Goal: Task Accomplishment & Management: Manage account settings

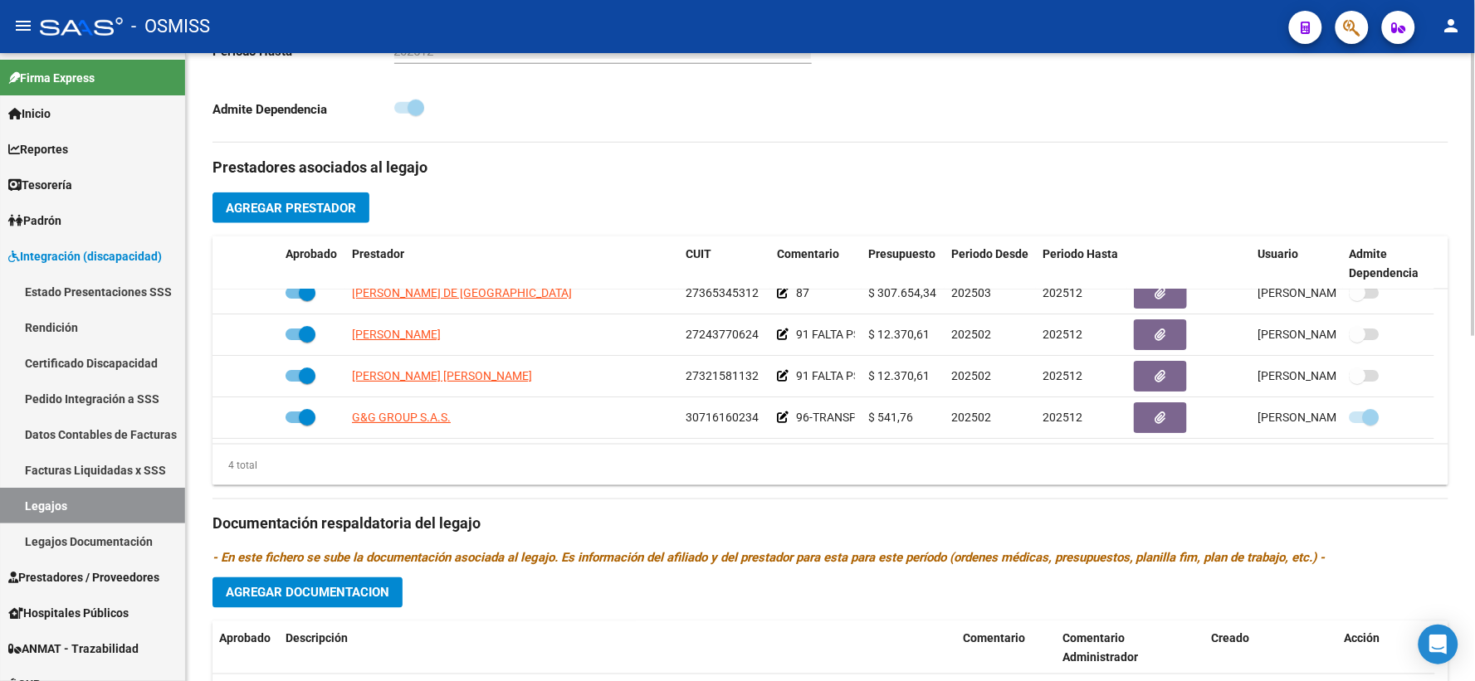
scroll to position [674, 0]
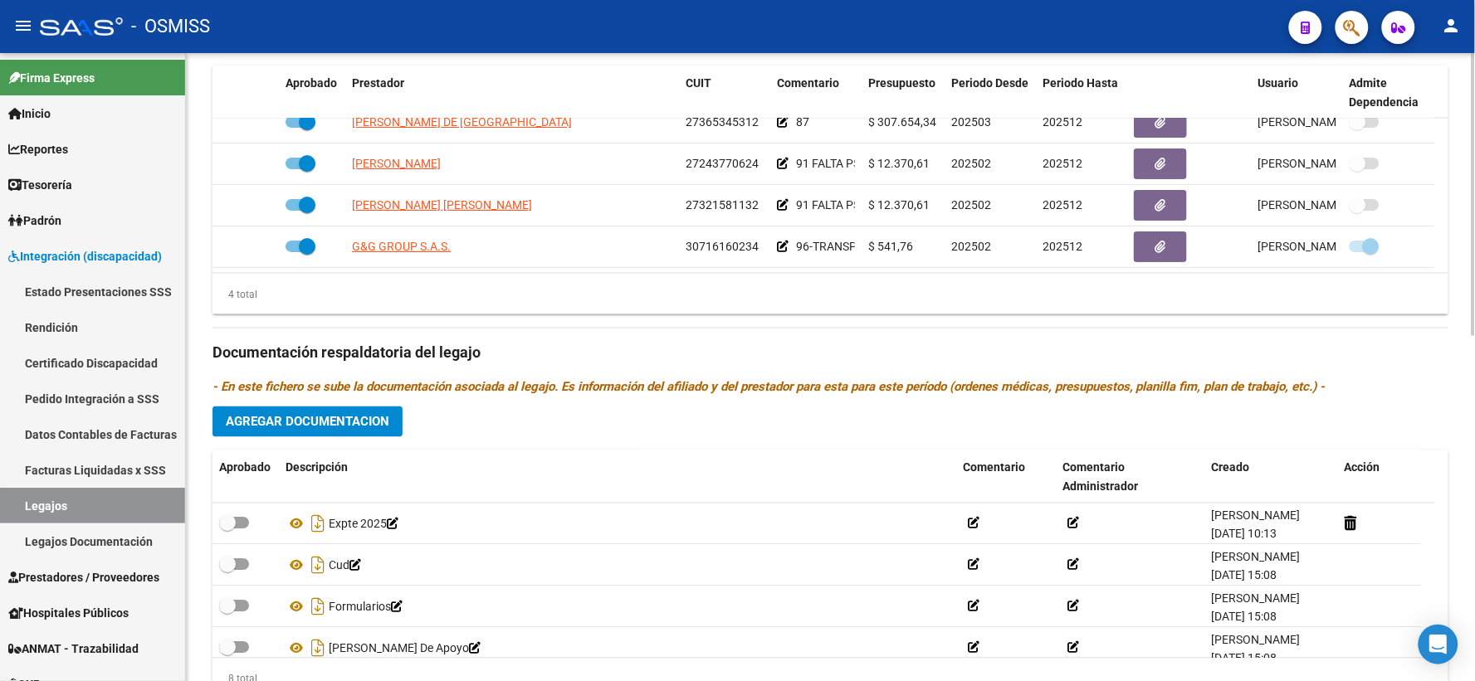
click at [797, 365] on h3 "Documentación respaldatoria del legajo" at bounding box center [830, 353] width 1236 height 23
click at [78, 571] on span "Prestadores / Proveedores" at bounding box center [83, 577] width 151 height 18
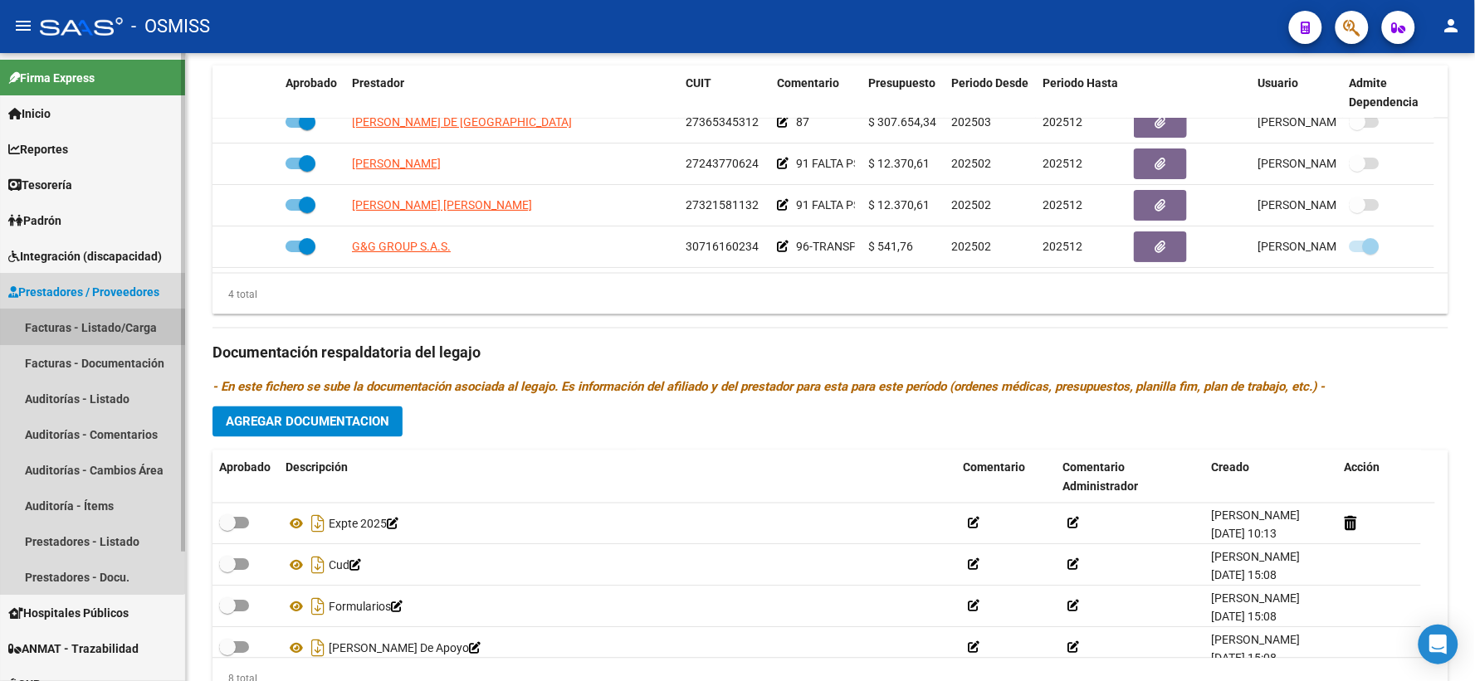
click at [65, 321] on link "Facturas - Listado/Carga" at bounding box center [92, 328] width 185 height 36
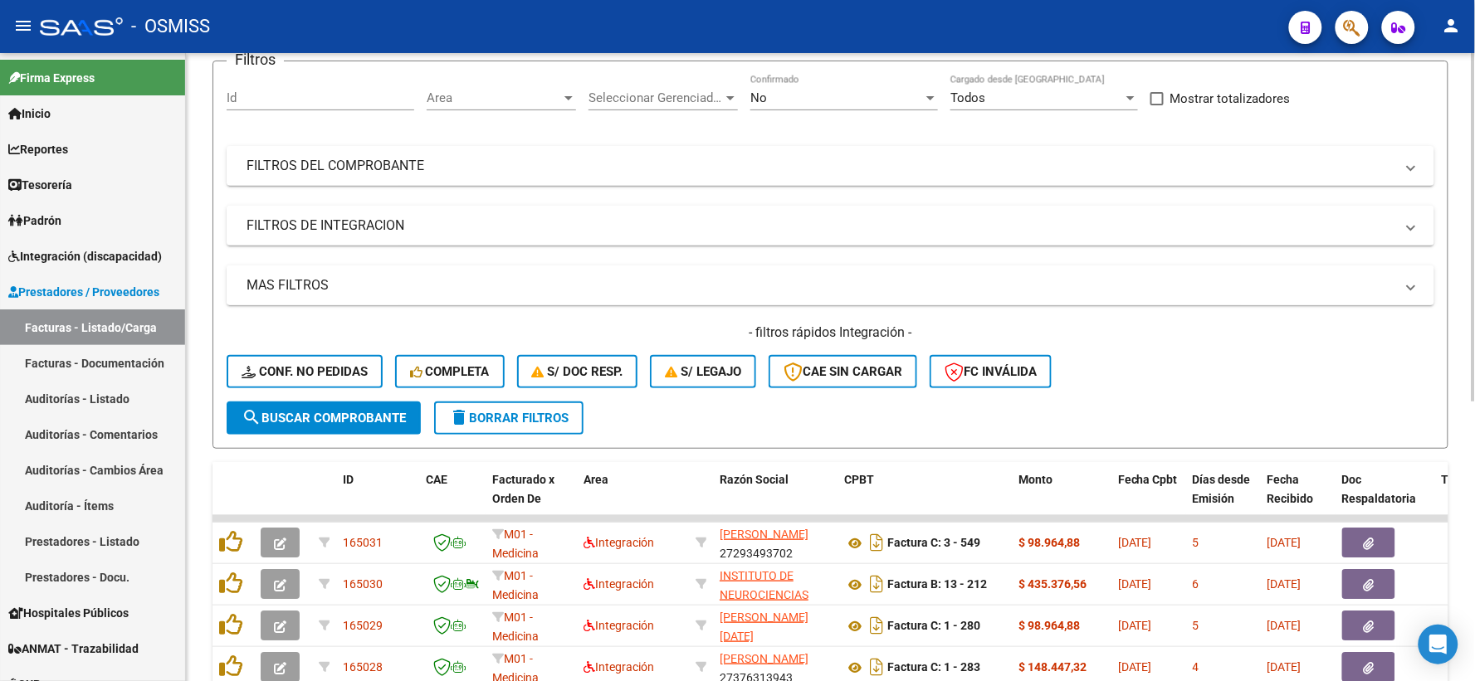
scroll to position [44, 0]
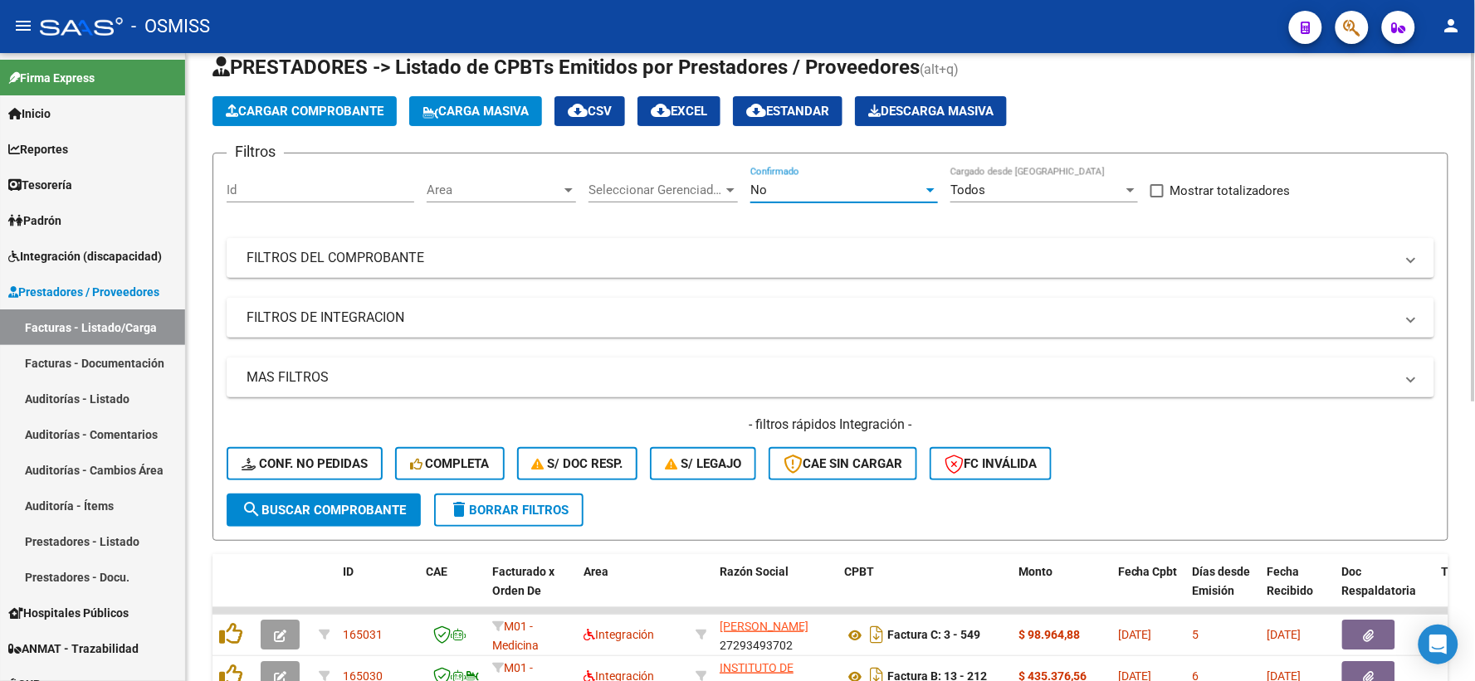
click at [928, 187] on div at bounding box center [930, 189] width 15 height 13
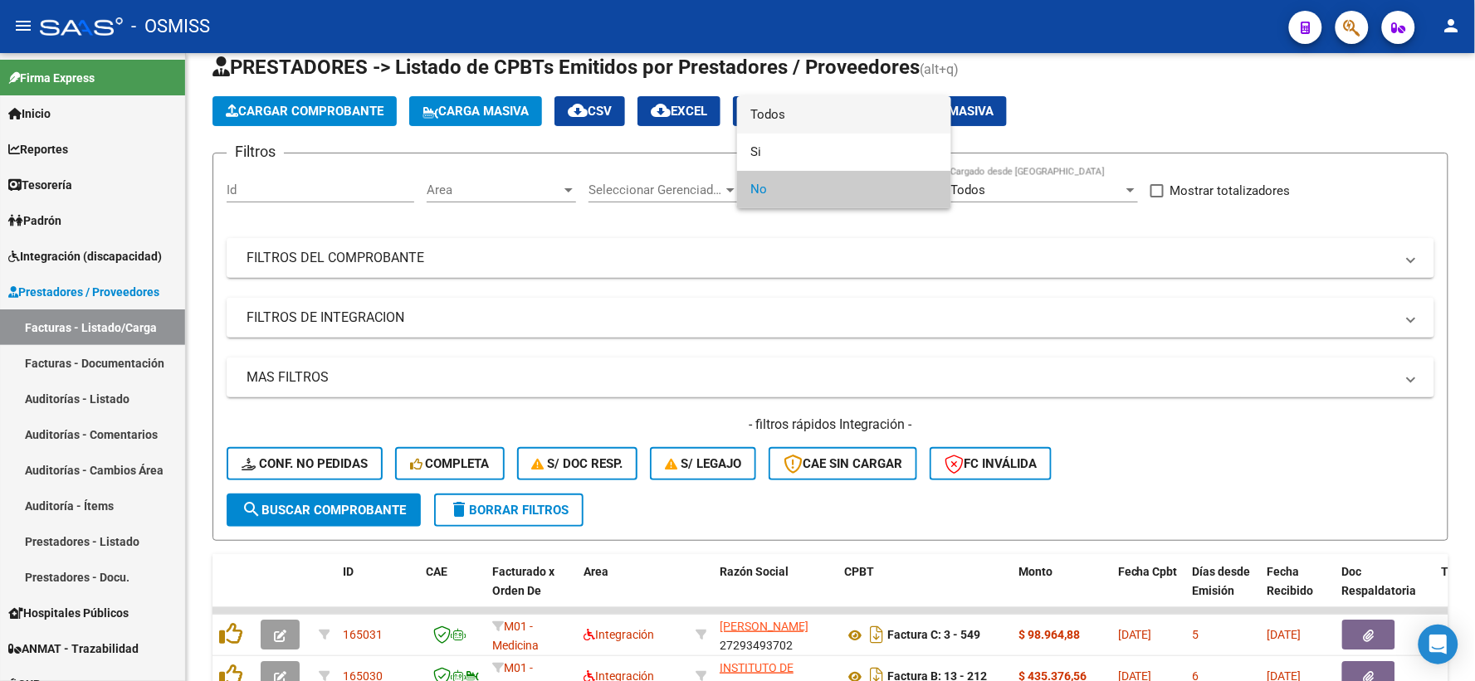
click at [794, 113] on span "Todos" at bounding box center [844, 114] width 188 height 37
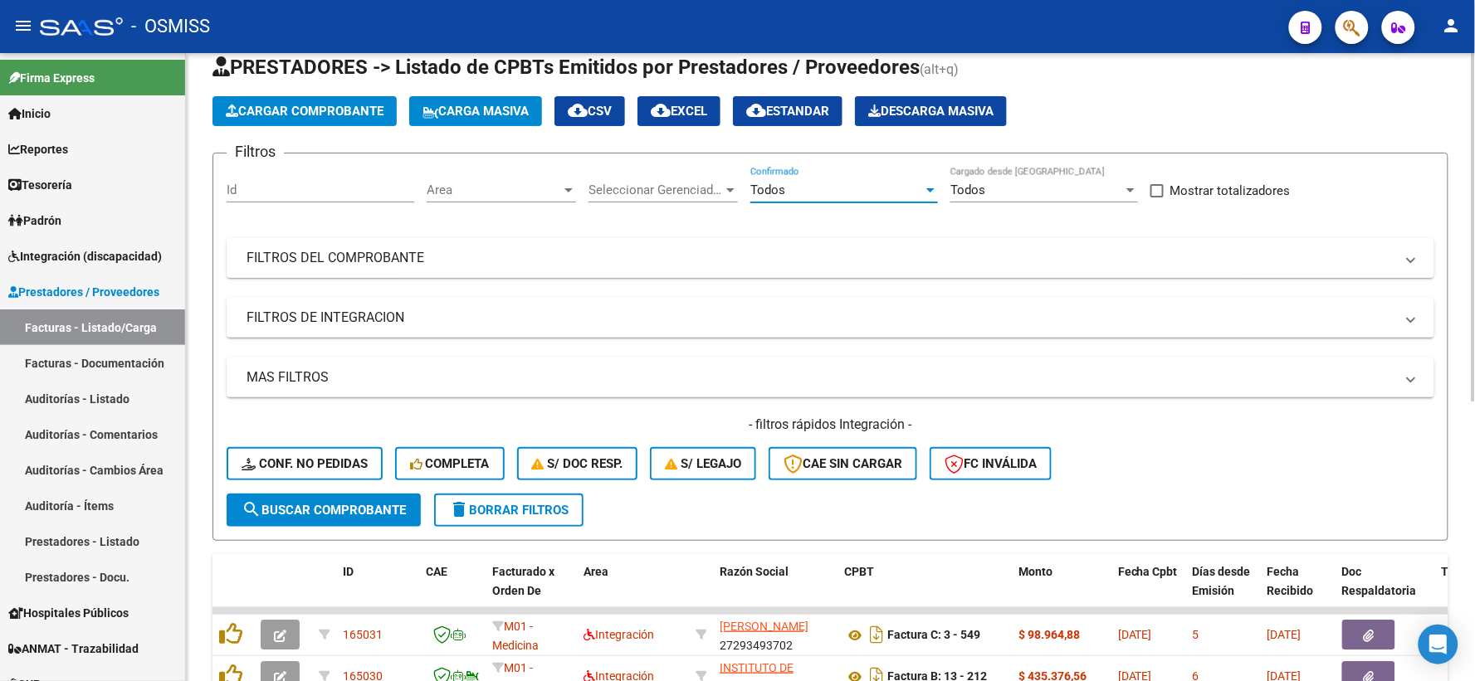
click at [693, 257] on mat-panel-title "FILTROS DEL COMPROBANTE" at bounding box center [820, 258] width 1148 height 18
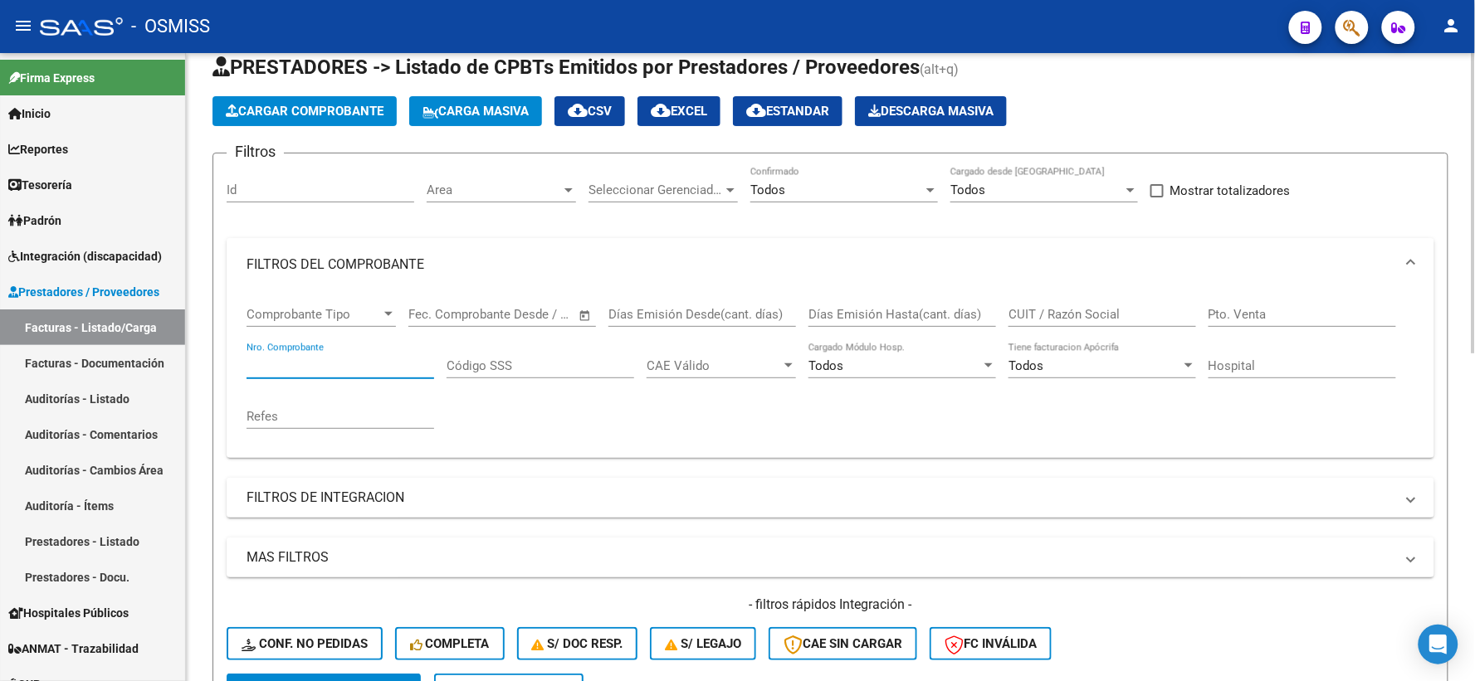
click at [408, 367] on input "Nro. Comprobante" at bounding box center [340, 366] width 188 height 15
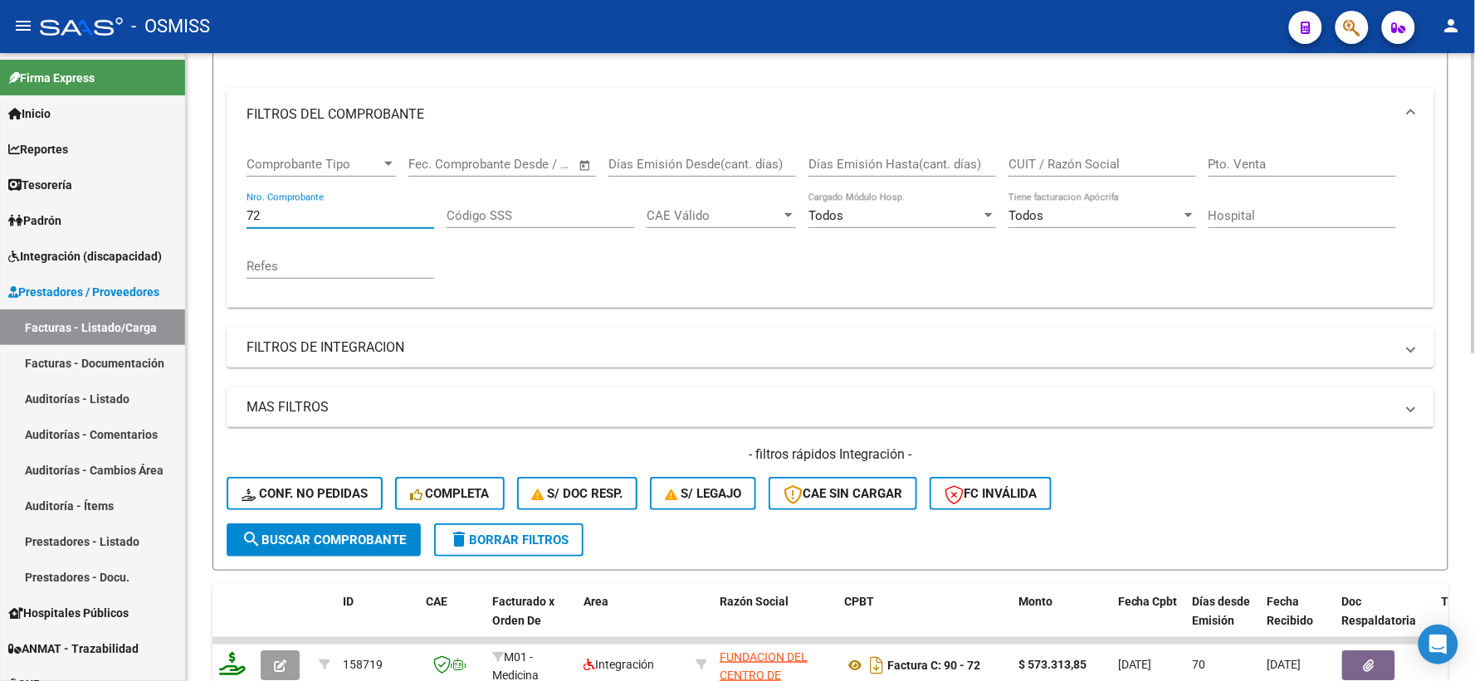
scroll to position [412, 0]
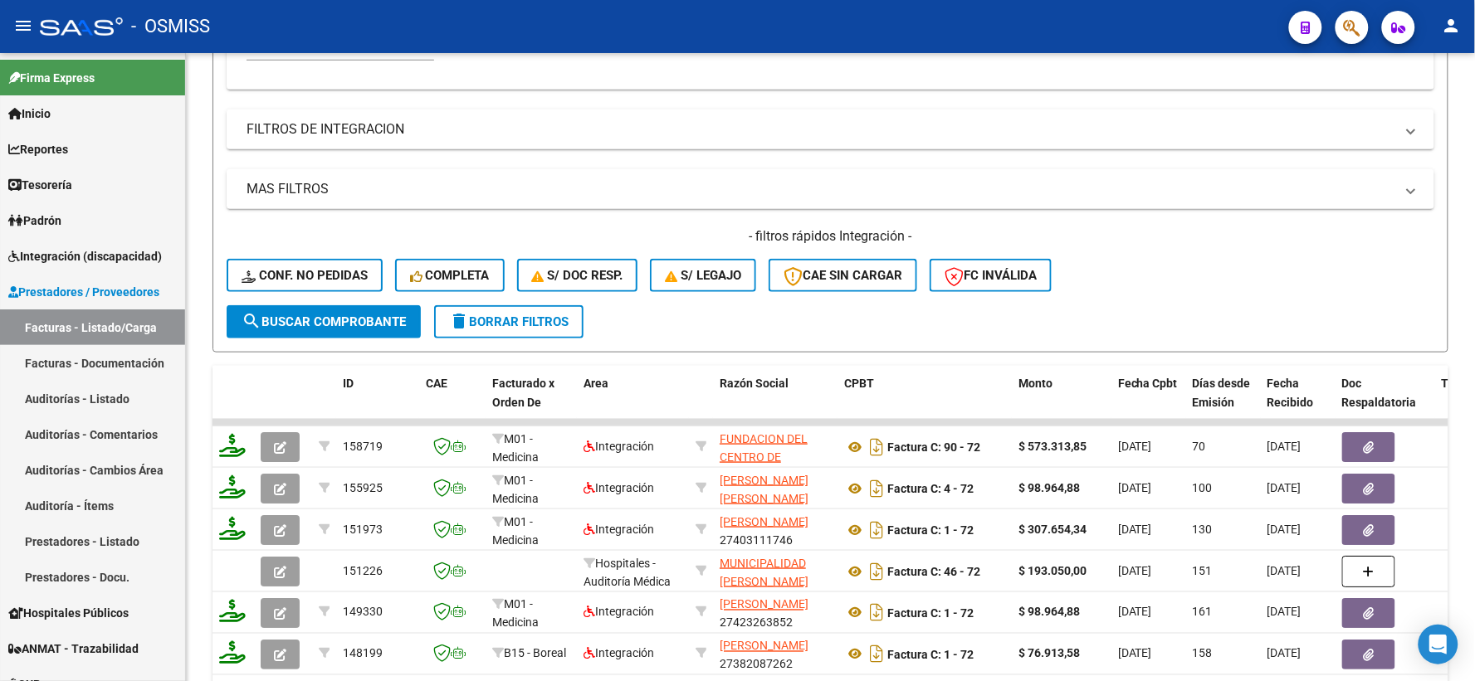
type input "72"
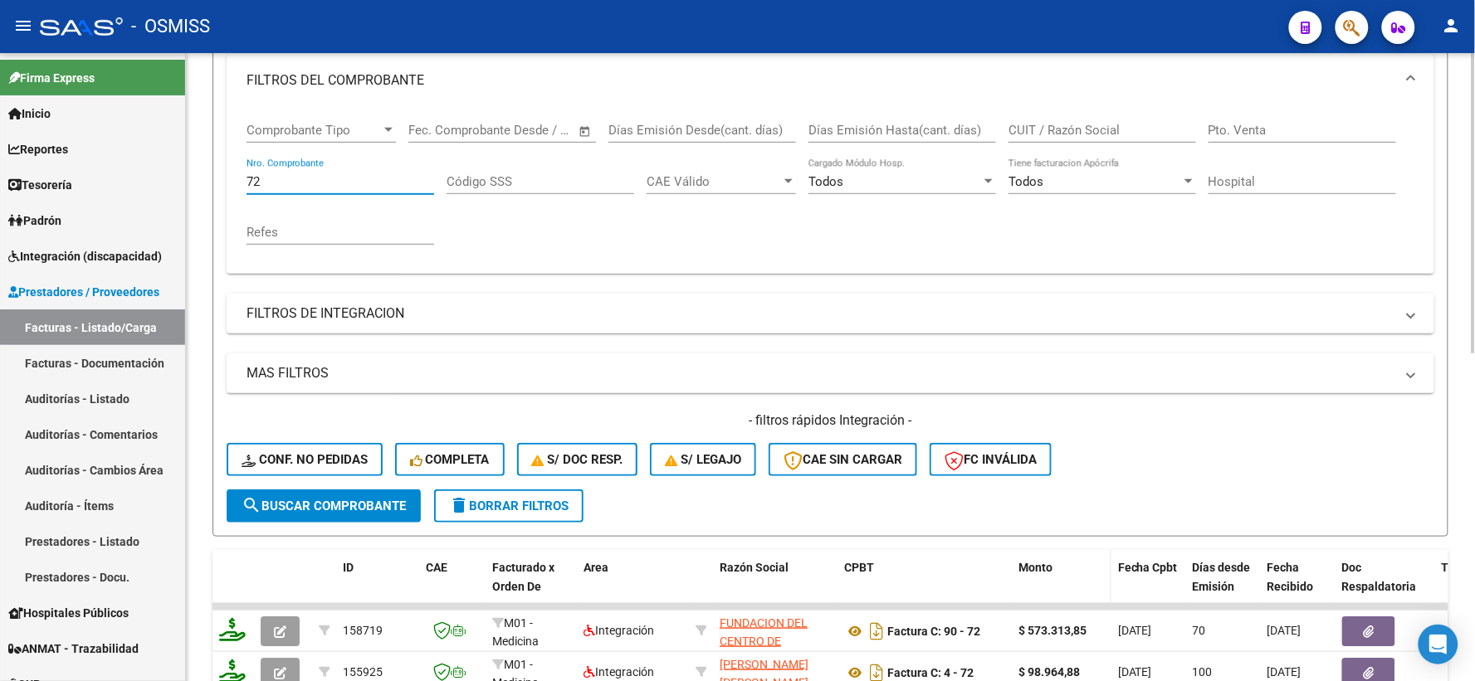
scroll to position [136, 0]
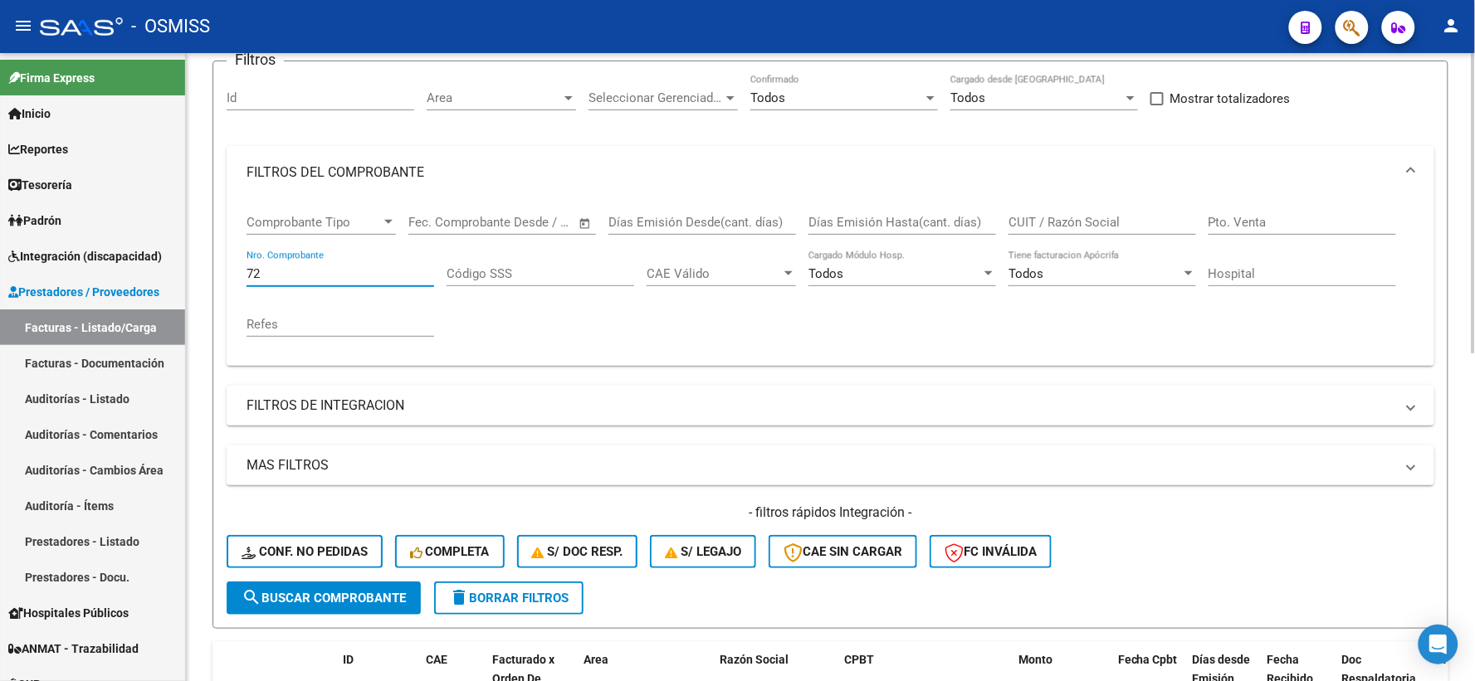
click at [1055, 222] on input "CUIT / Razón Social" at bounding box center [1102, 222] width 188 height 15
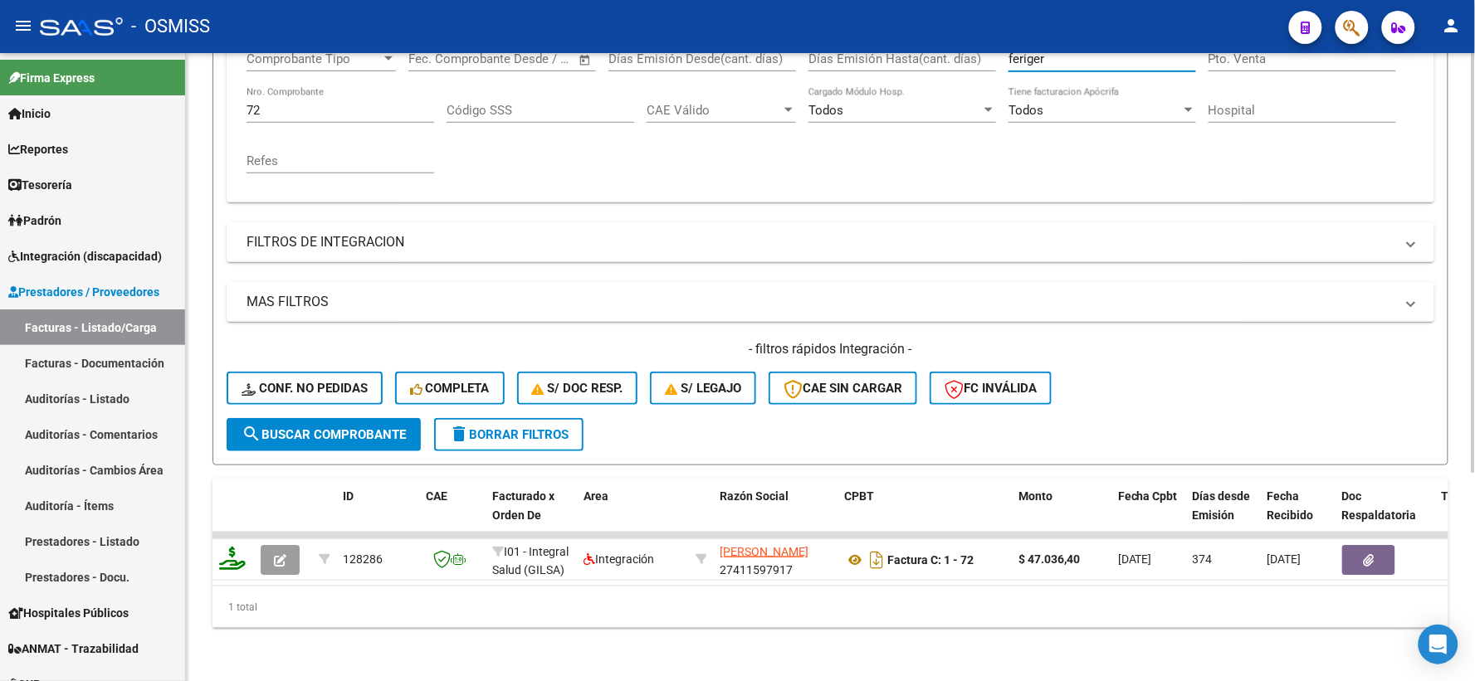
scroll to position [312, 0]
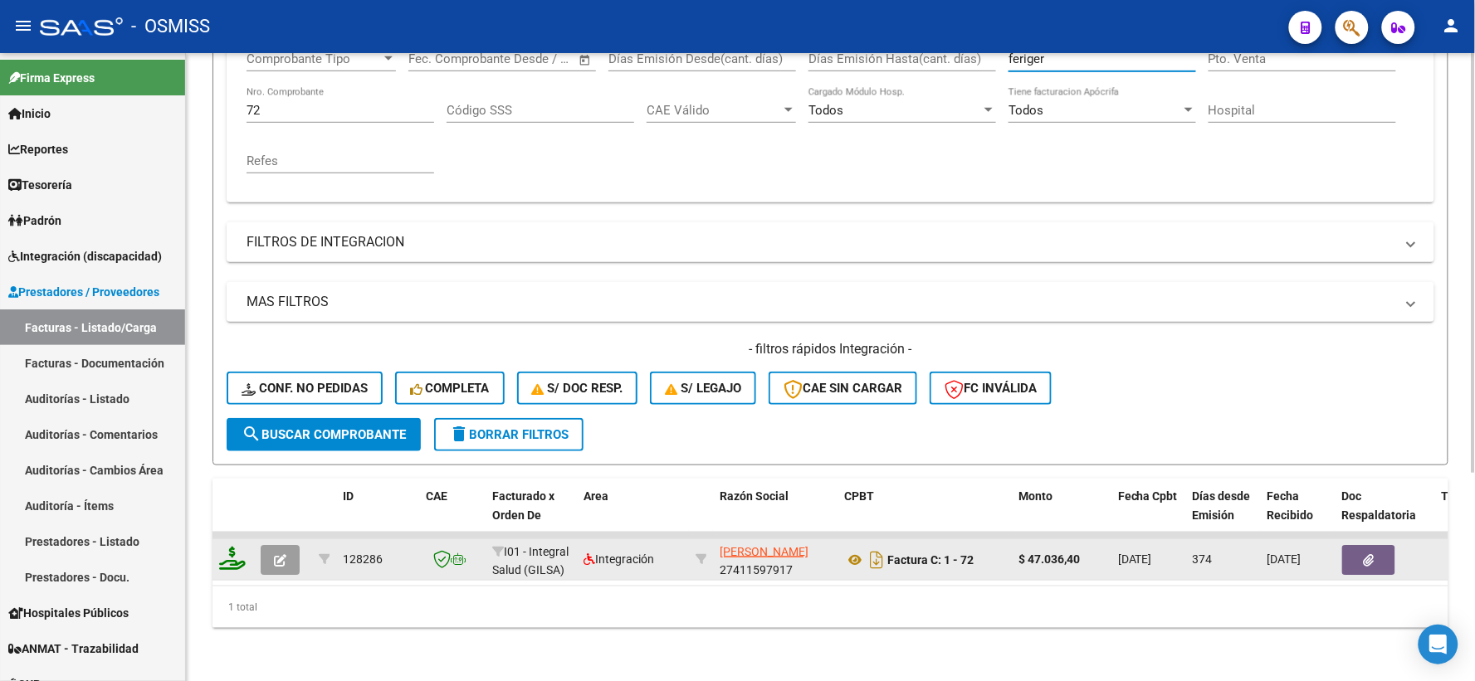
type input "feriger"
click at [282, 554] on icon "button" at bounding box center [280, 560] width 12 height 12
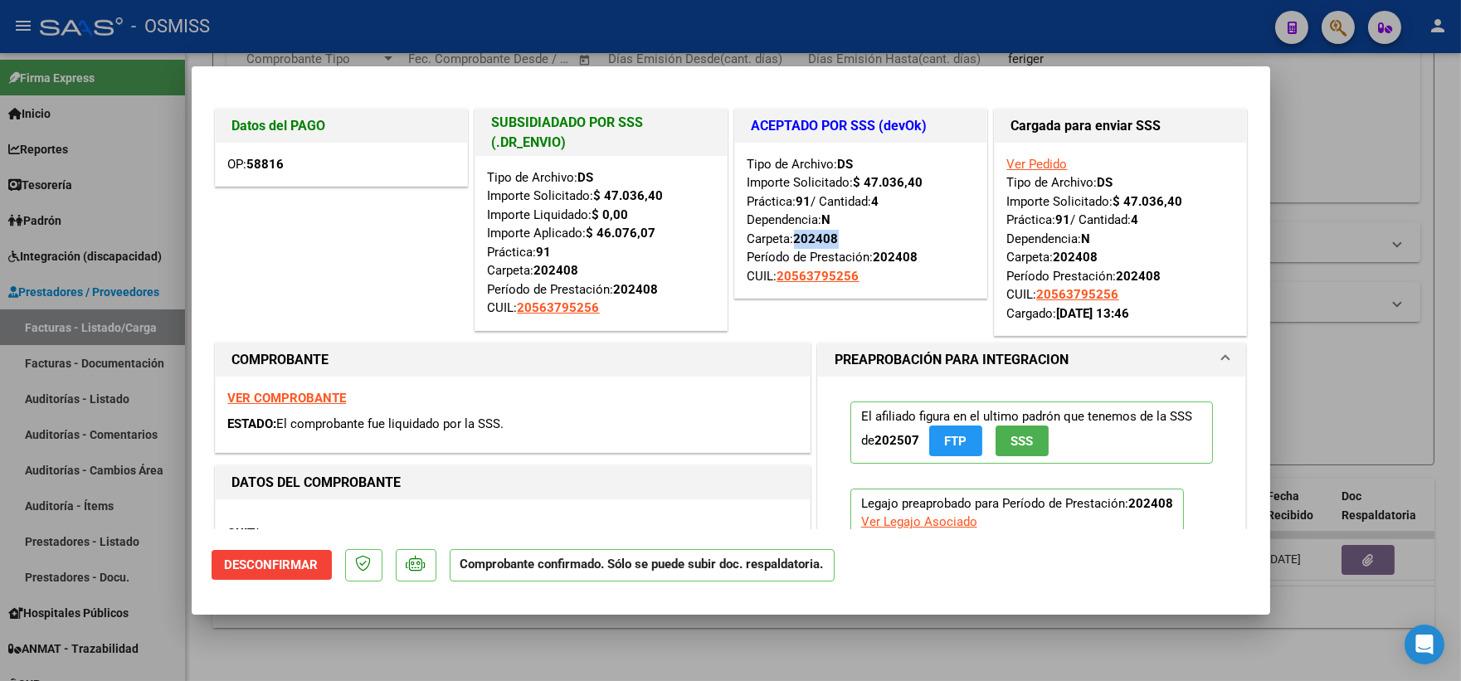
drag, startPoint x: 840, startPoint y: 237, endPoint x: 793, endPoint y: 242, distance: 47.7
click at [793, 242] on div "Tipo de Archivo: DS Importe Solicitado: $ 47.036,40 Práctica: 91 / Cantidad: 4 …" at bounding box center [861, 220] width 227 height 131
drag, startPoint x: 612, startPoint y: 287, endPoint x: 661, endPoint y: 287, distance: 49.0
click at [661, 287] on div "Tipo de Archivo: DS Importe Solicitado: $ 47.036,40 Importe Liquidado: $ 0,00 I…" at bounding box center [601, 242] width 227 height 149
click at [266, 393] on strong "VER COMPROBANTE" at bounding box center [287, 398] width 119 height 15
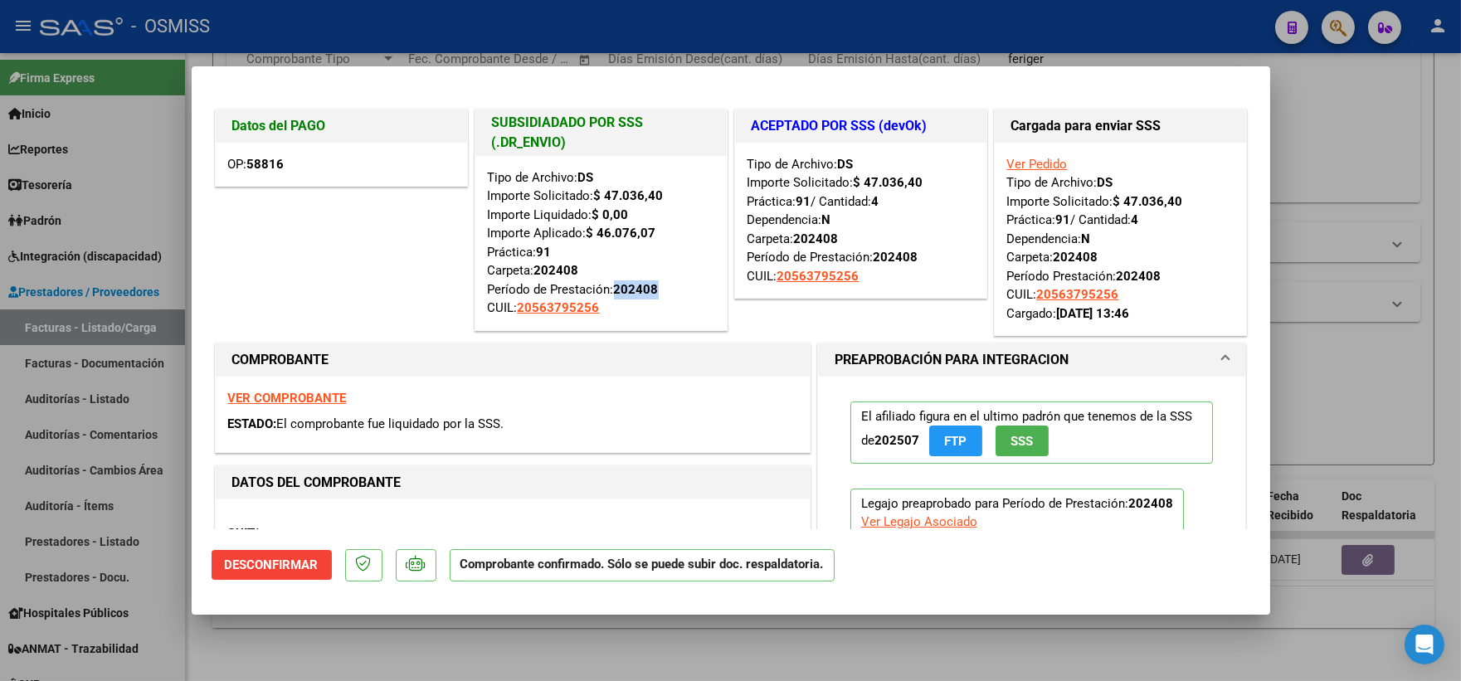
click at [300, 393] on strong "VER COMPROBANTE" at bounding box center [287, 398] width 119 height 15
drag, startPoint x: 529, startPoint y: 271, endPoint x: 578, endPoint y: 271, distance: 48.1
click at [578, 271] on div "Tipo de Archivo: DS Importe Solicitado: $ 47.036,40 Importe Liquidado: $ 0,00 I…" at bounding box center [601, 242] width 227 height 149
click at [1312, 352] on div at bounding box center [730, 340] width 1461 height 681
type input "$ 0,00"
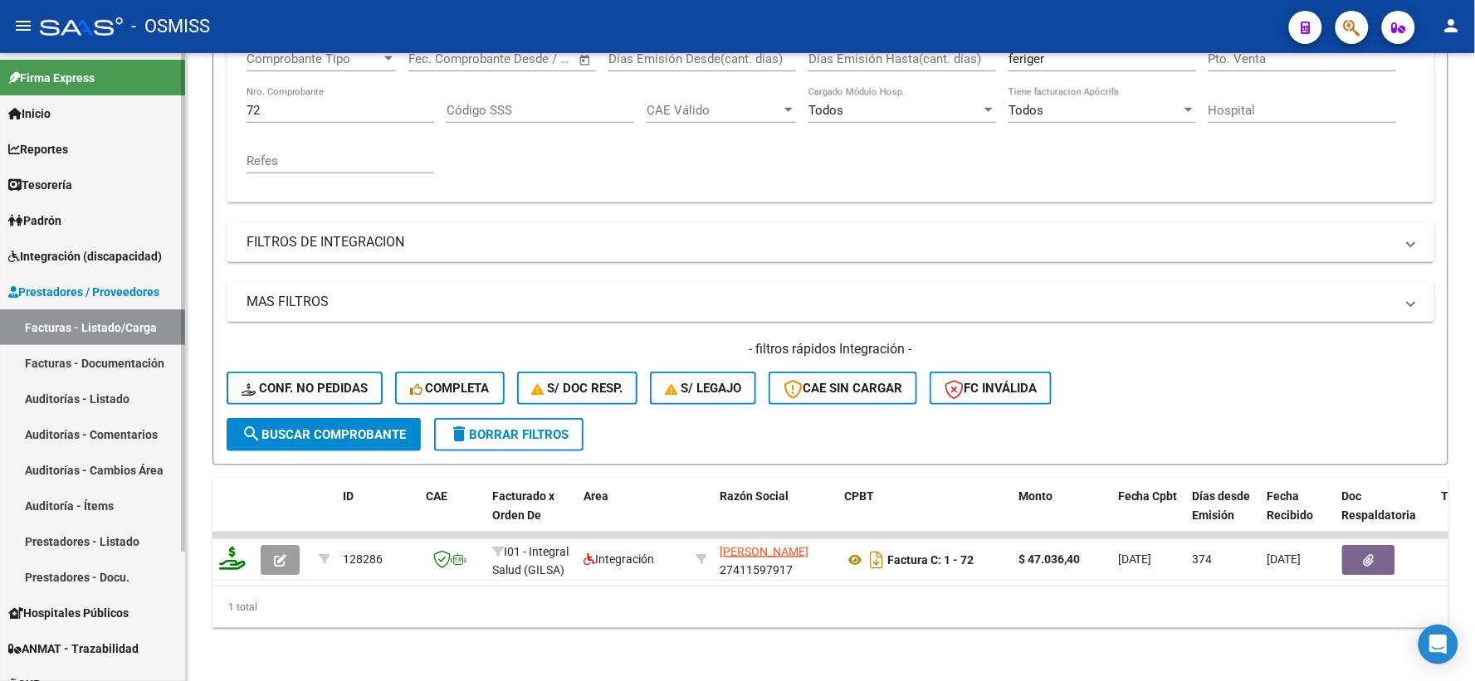
click at [76, 289] on span "Prestadores / Proveedores" at bounding box center [83, 292] width 151 height 18
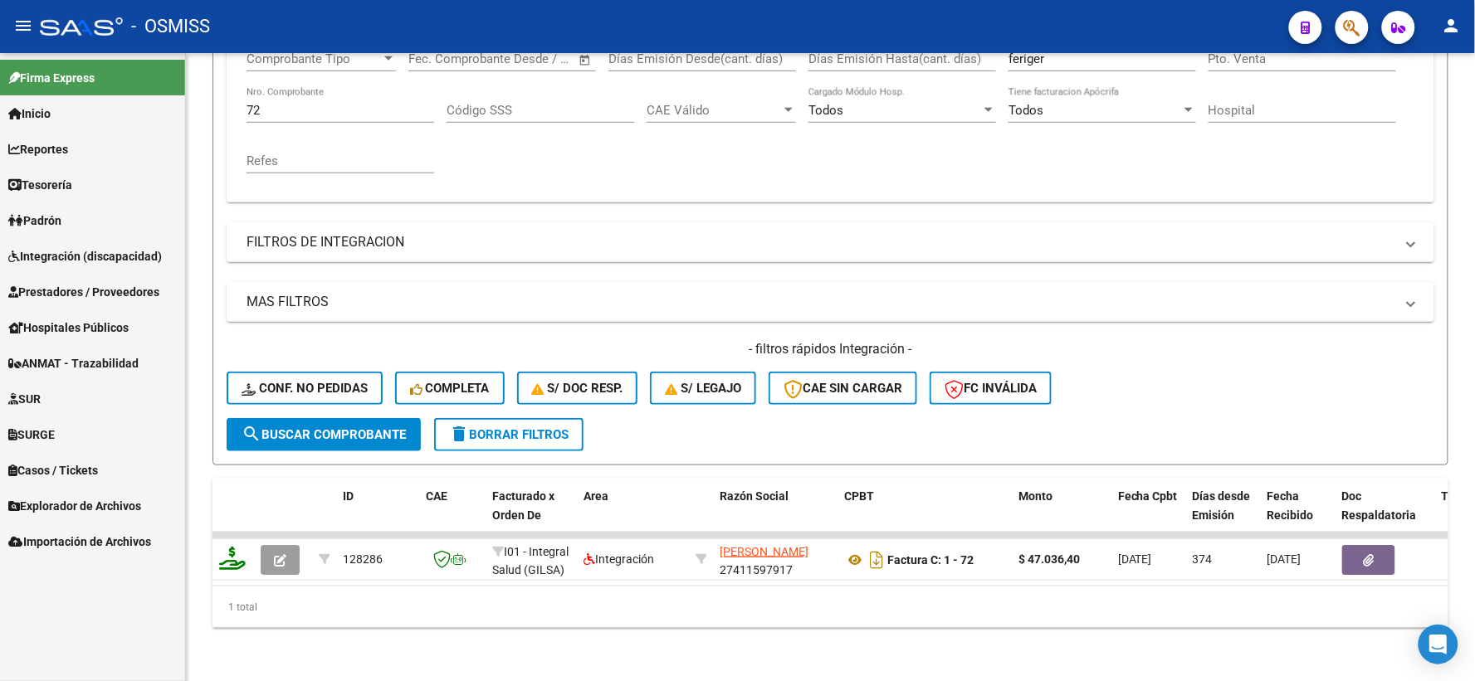
click at [63, 256] on span "Integración (discapacidad)" at bounding box center [85, 256] width 154 height 18
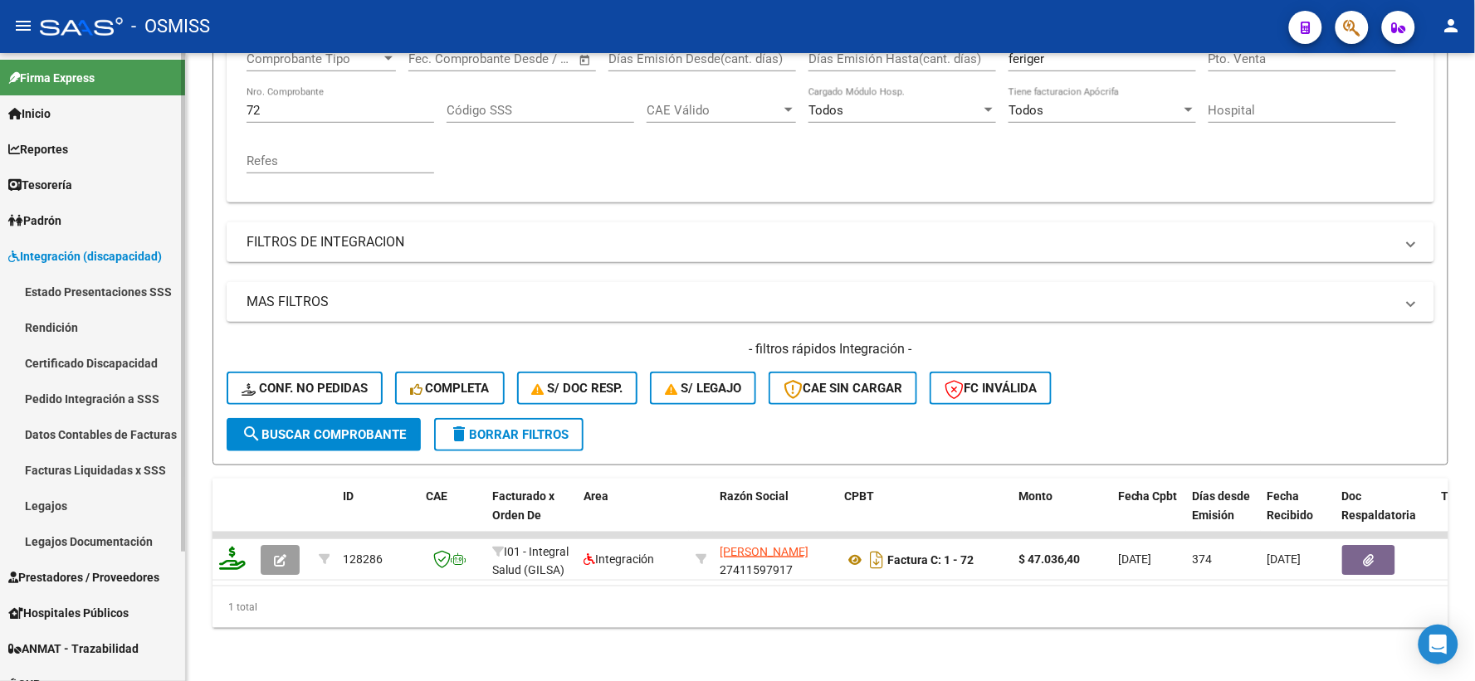
click at [47, 509] on link "Legajos" at bounding box center [92, 506] width 185 height 36
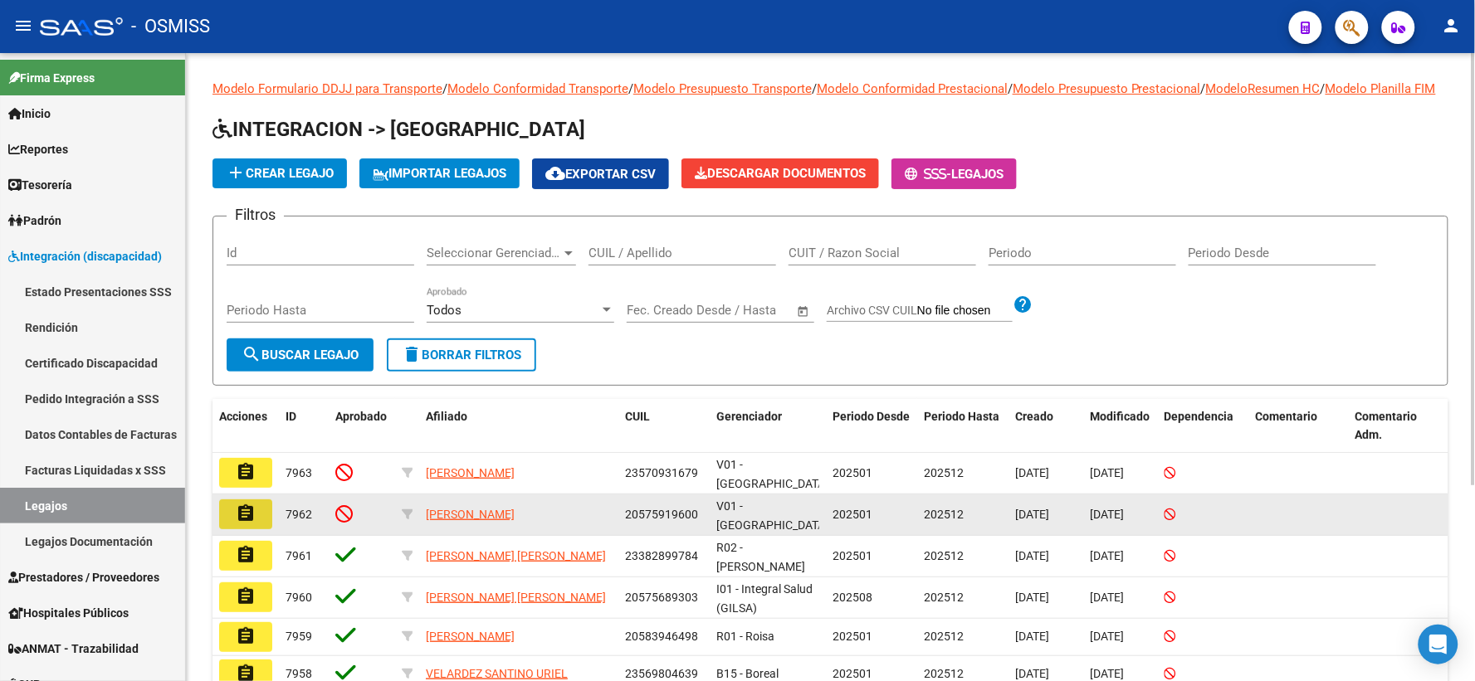
click at [246, 520] on mat-icon "assignment" at bounding box center [246, 514] width 20 height 20
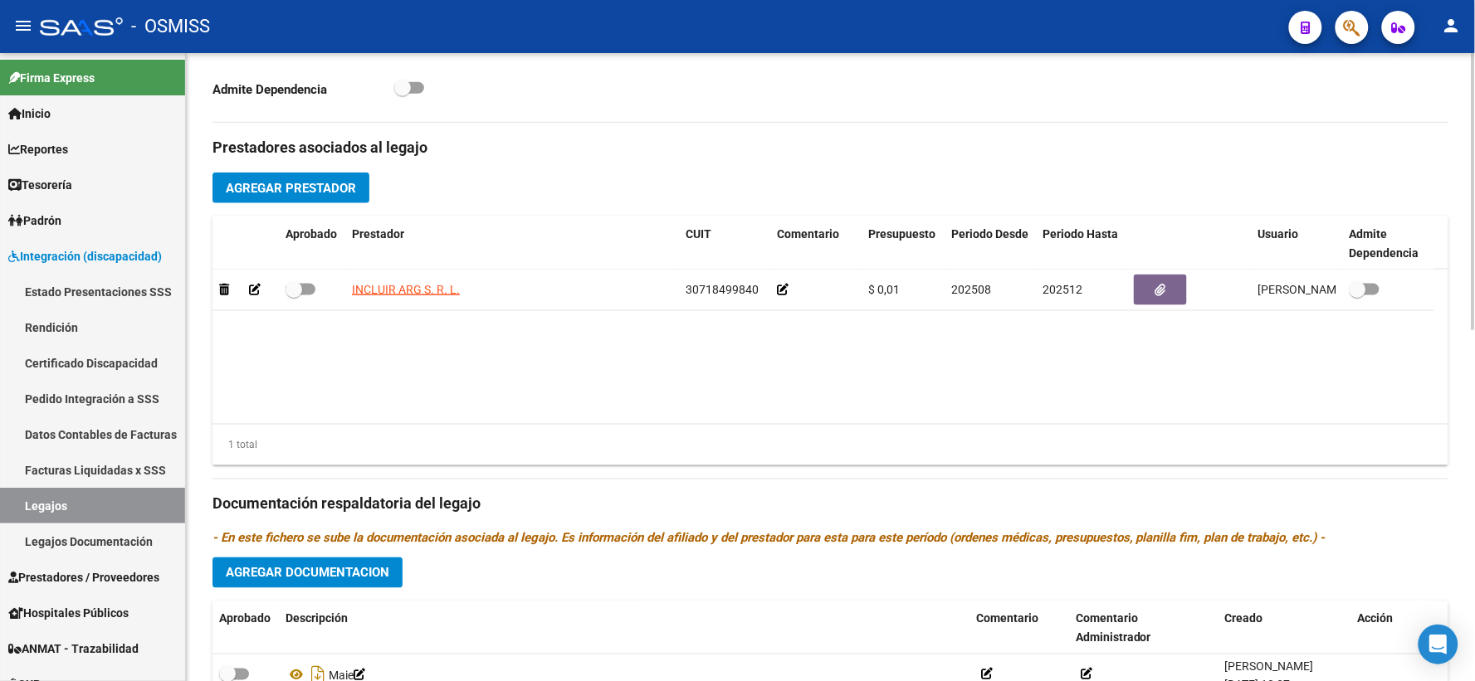
scroll to position [737, 0]
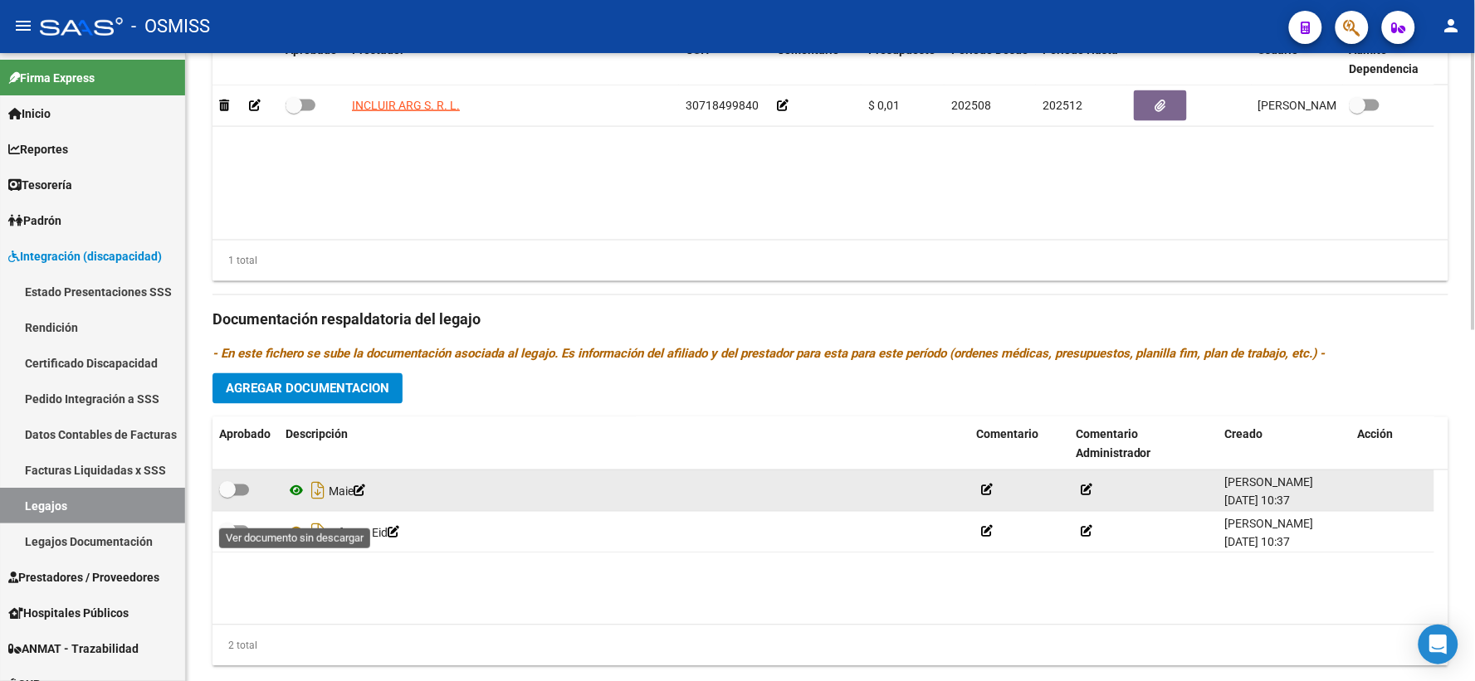
click at [295, 501] on icon at bounding box center [296, 491] width 22 height 20
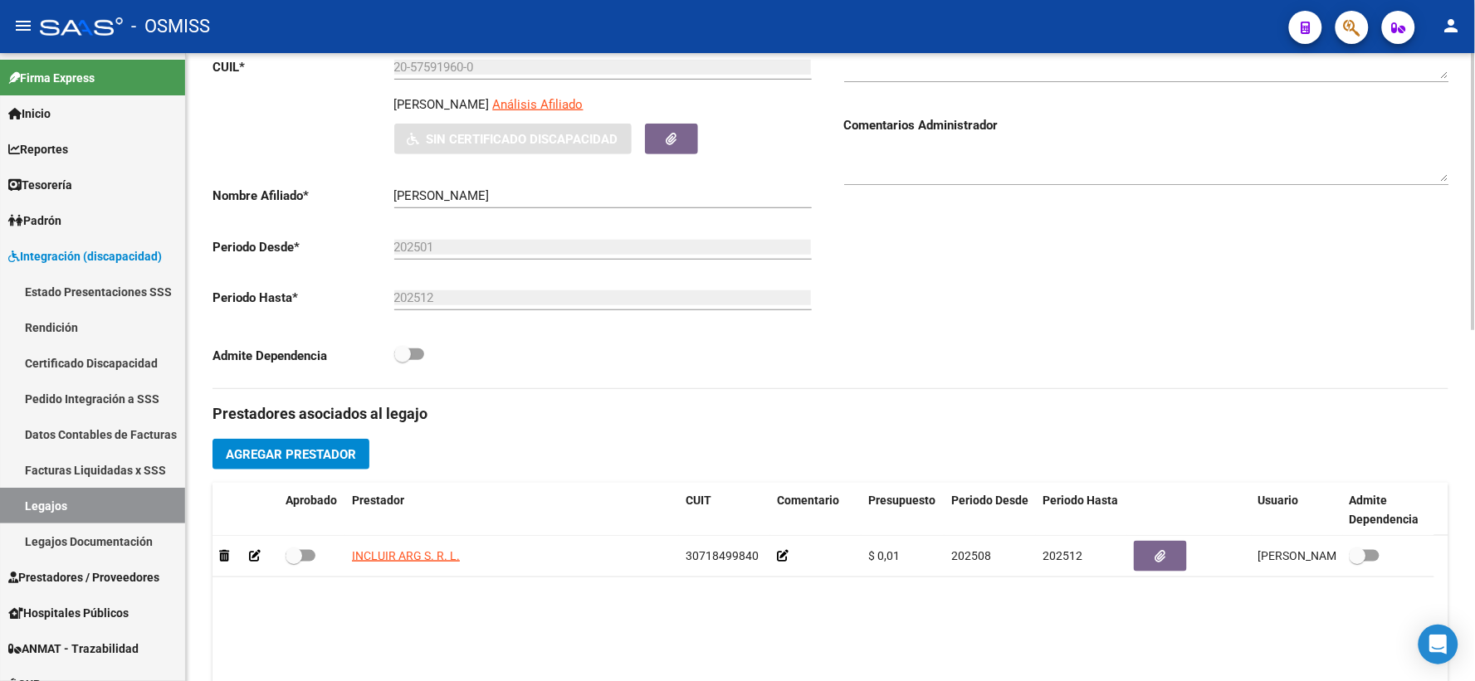
scroll to position [276, 0]
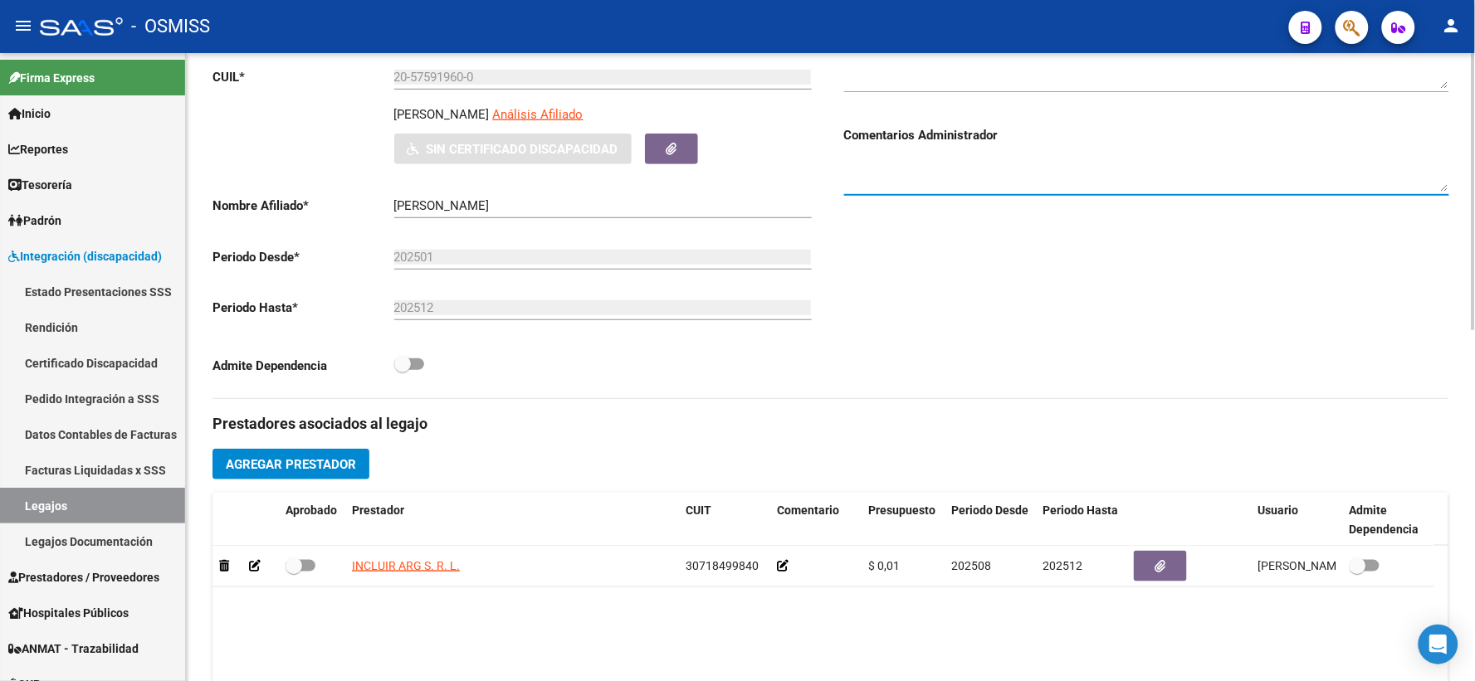
click at [1017, 183] on textarea at bounding box center [1146, 175] width 605 height 33
type textarea "9/9 falta docu prestadores de rehab."
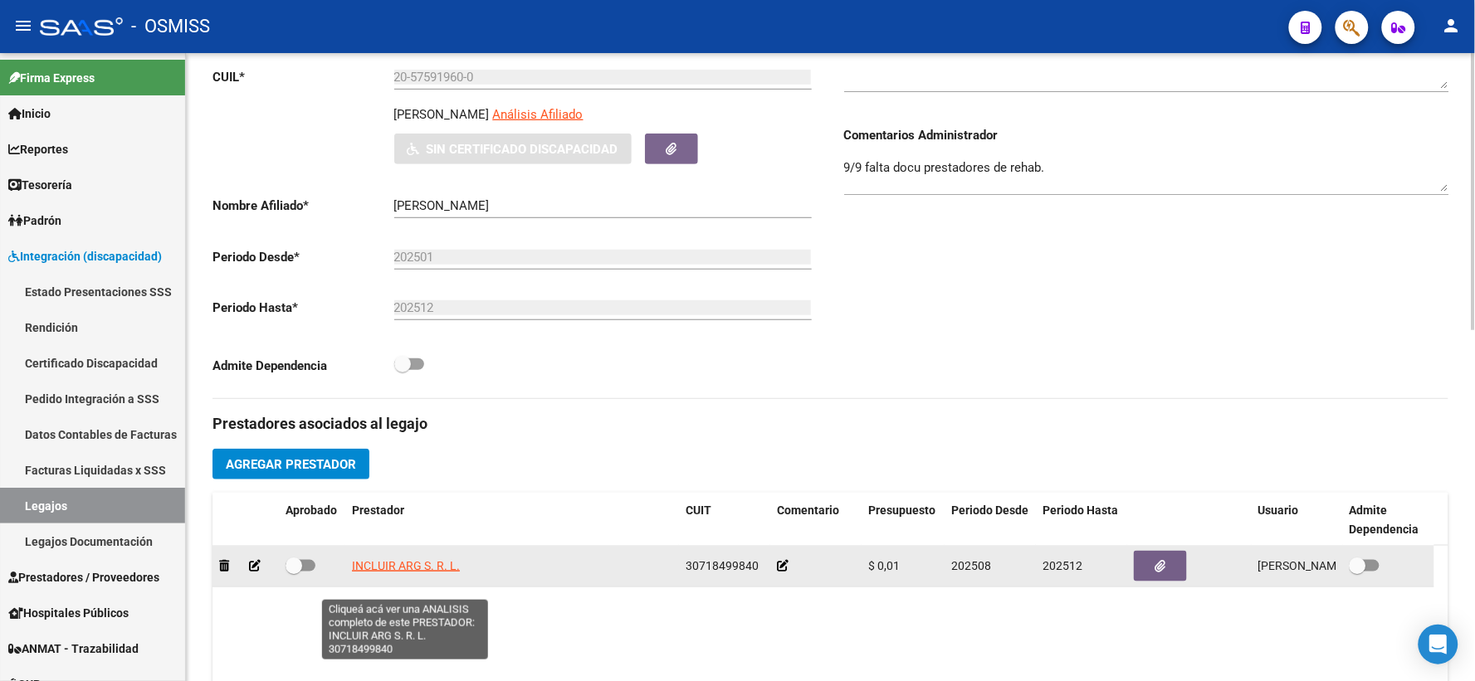
click at [425, 573] on span "INCLUIR ARG S. R. L." at bounding box center [406, 565] width 108 height 13
type textarea "30718499840"
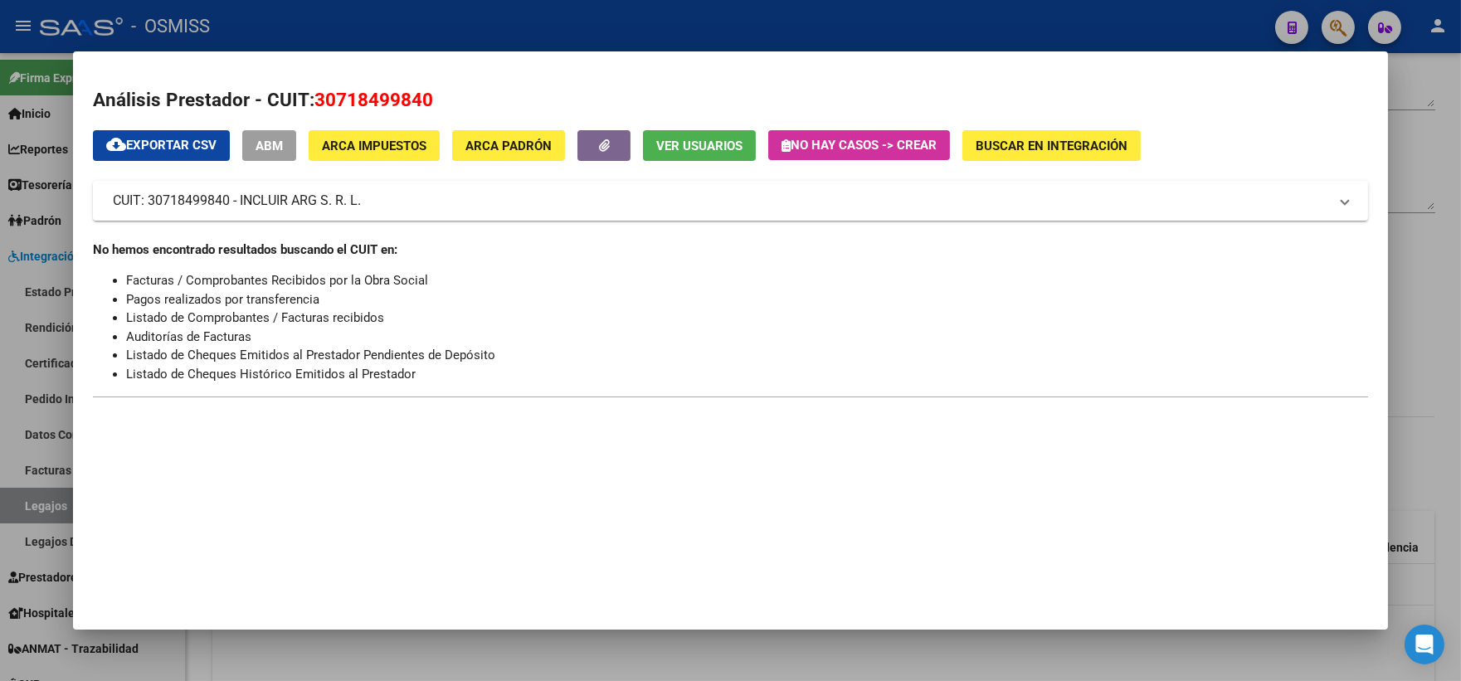
click at [1420, 283] on div at bounding box center [730, 340] width 1461 height 681
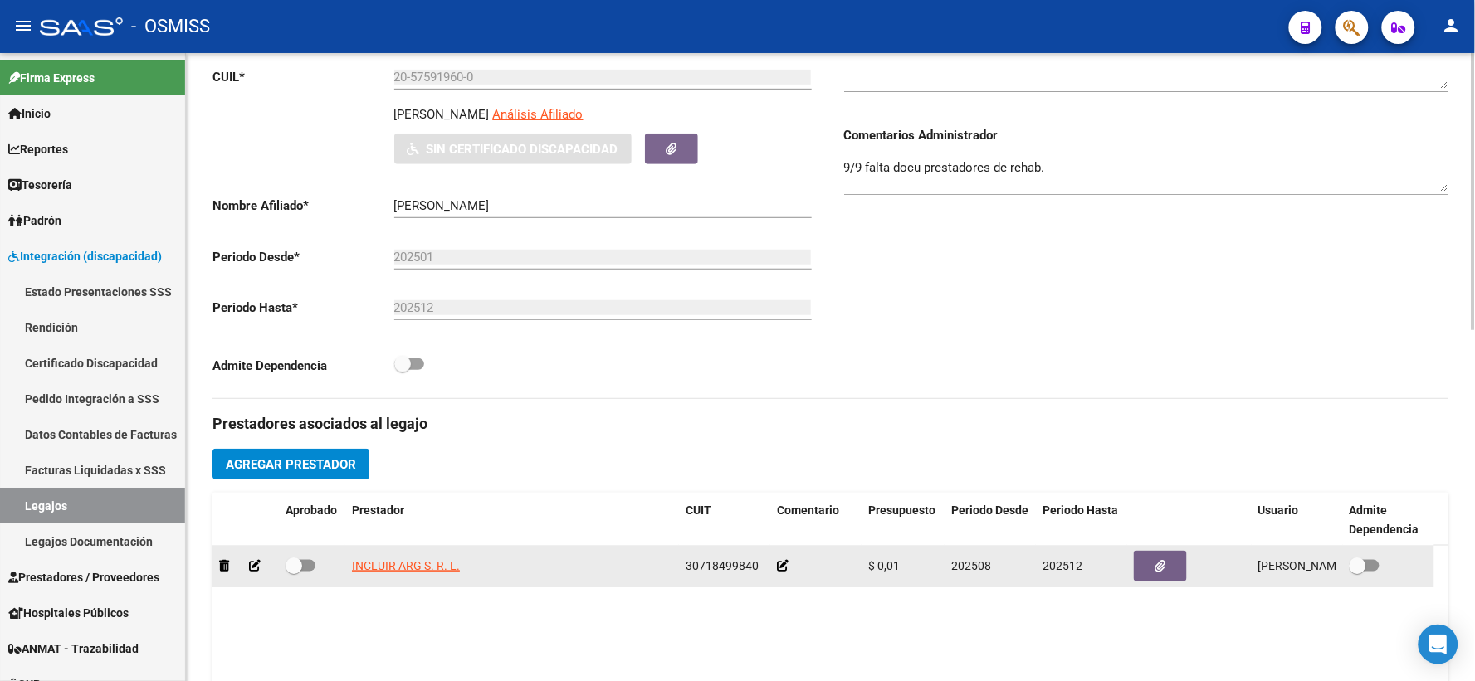
click at [785, 572] on icon at bounding box center [783, 566] width 12 height 12
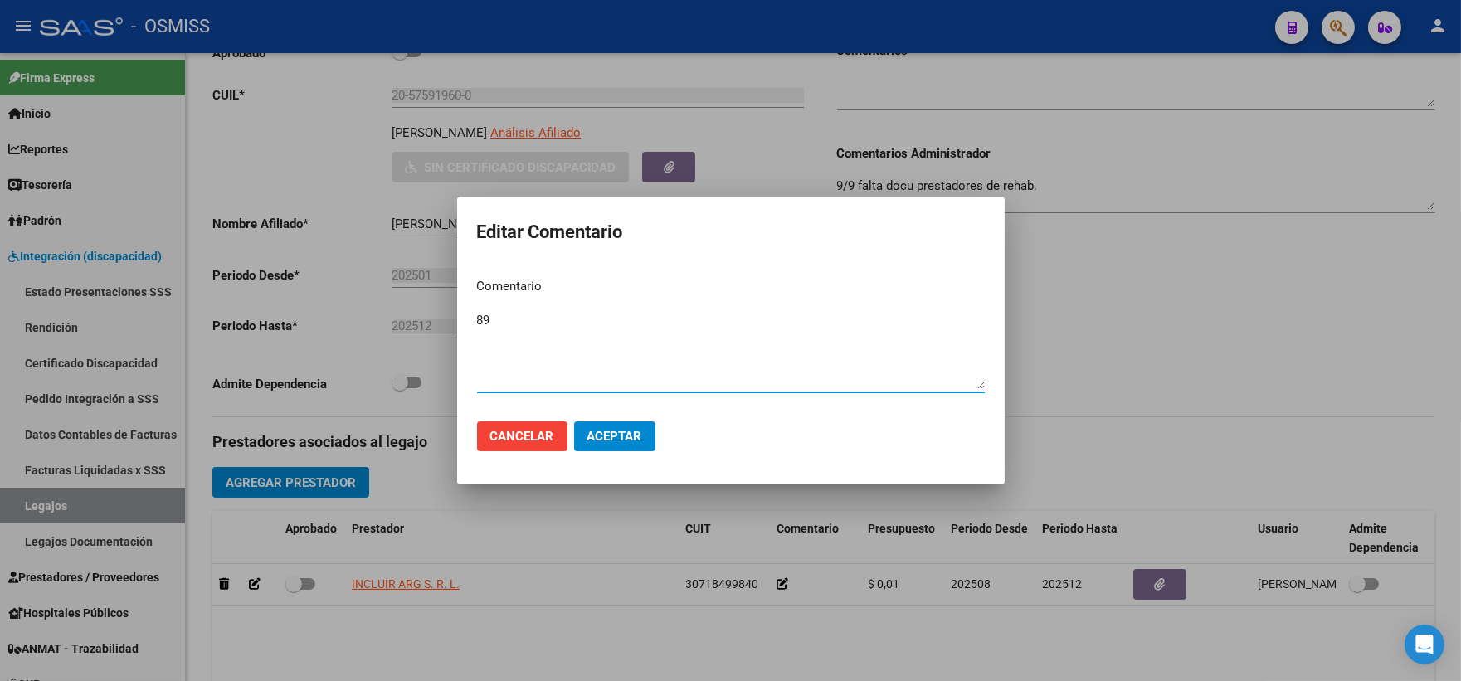
type textarea "89"
drag, startPoint x: 612, startPoint y: 435, endPoint x: 425, endPoint y: 515, distance: 203.3
click at [611, 435] on span "Aceptar" at bounding box center [615, 436] width 55 height 15
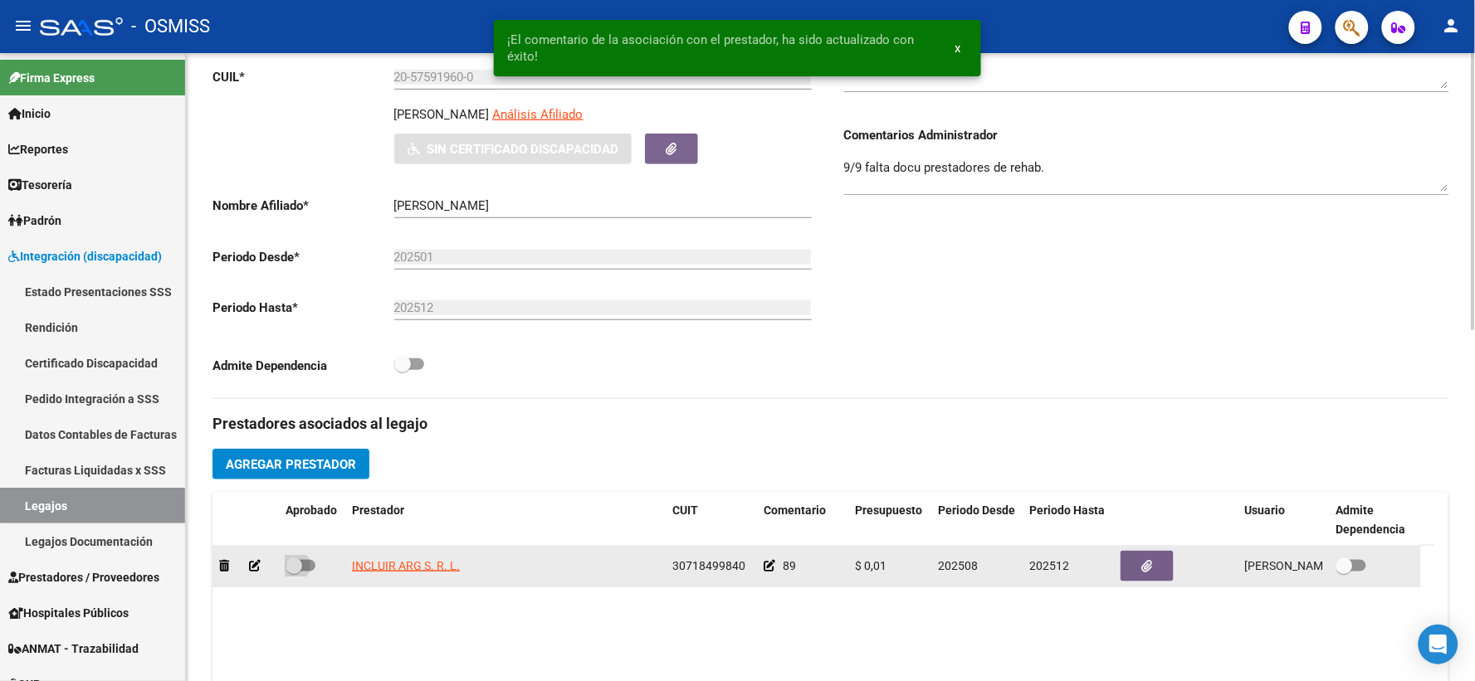
click at [291, 574] on span at bounding box center [293, 566] width 17 height 17
click at [293, 573] on input "checkbox" at bounding box center [293, 572] width 1 height 1
checkbox input "true"
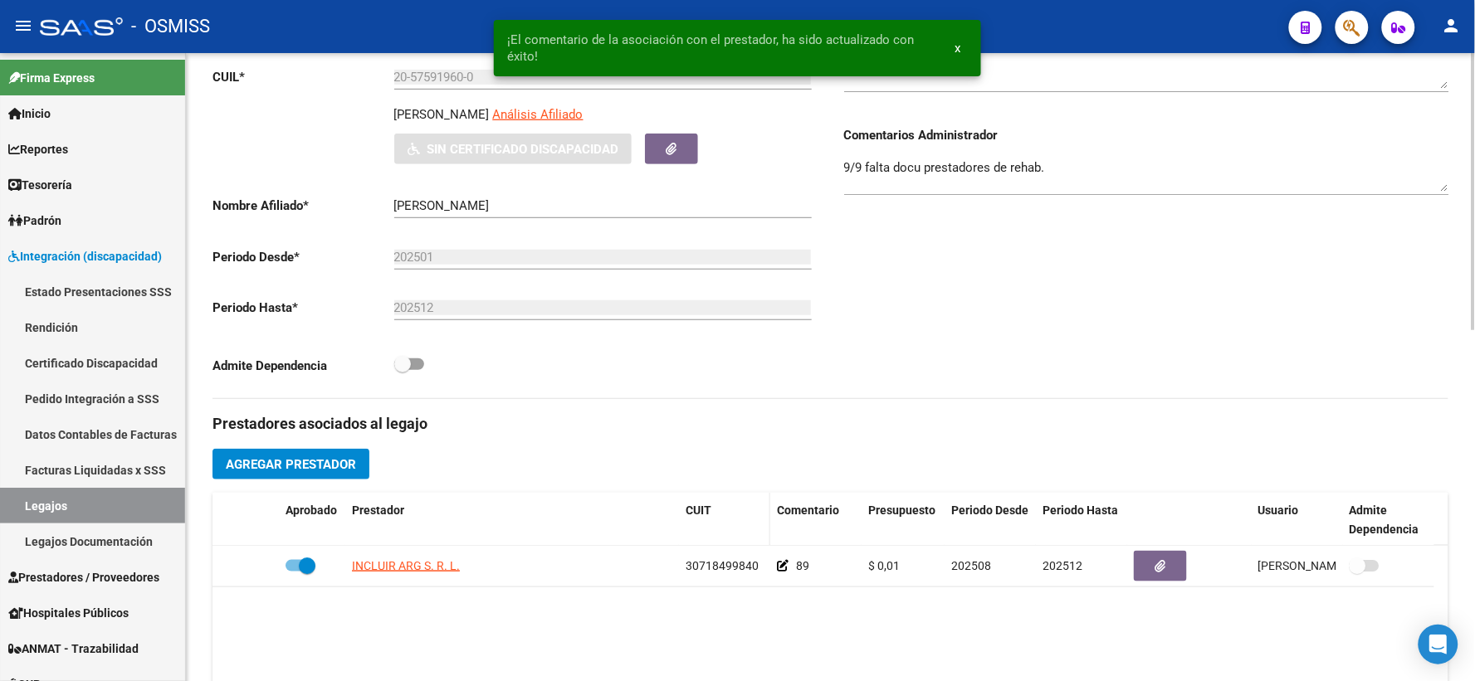
scroll to position [0, 0]
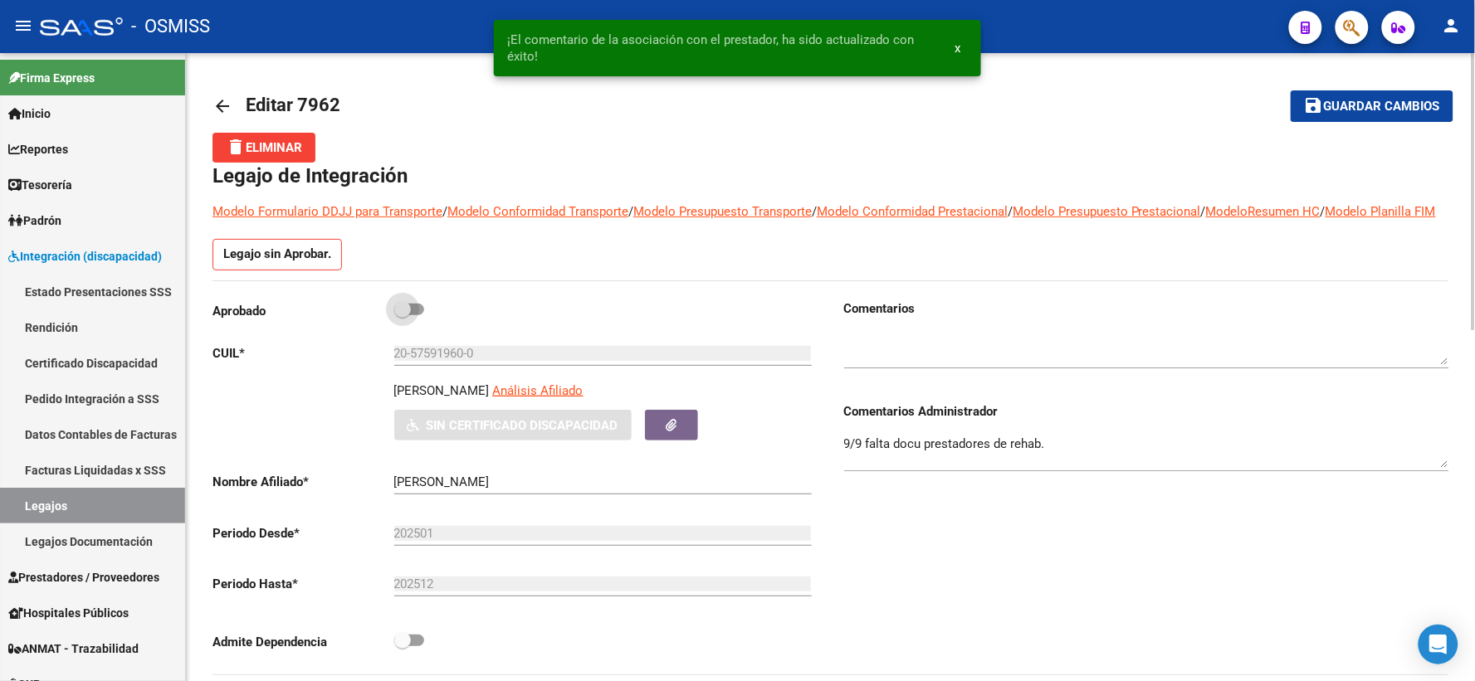
click at [399, 318] on span at bounding box center [402, 309] width 17 height 17
click at [402, 316] on input "checkbox" at bounding box center [402, 315] width 1 height 1
checkbox input "true"
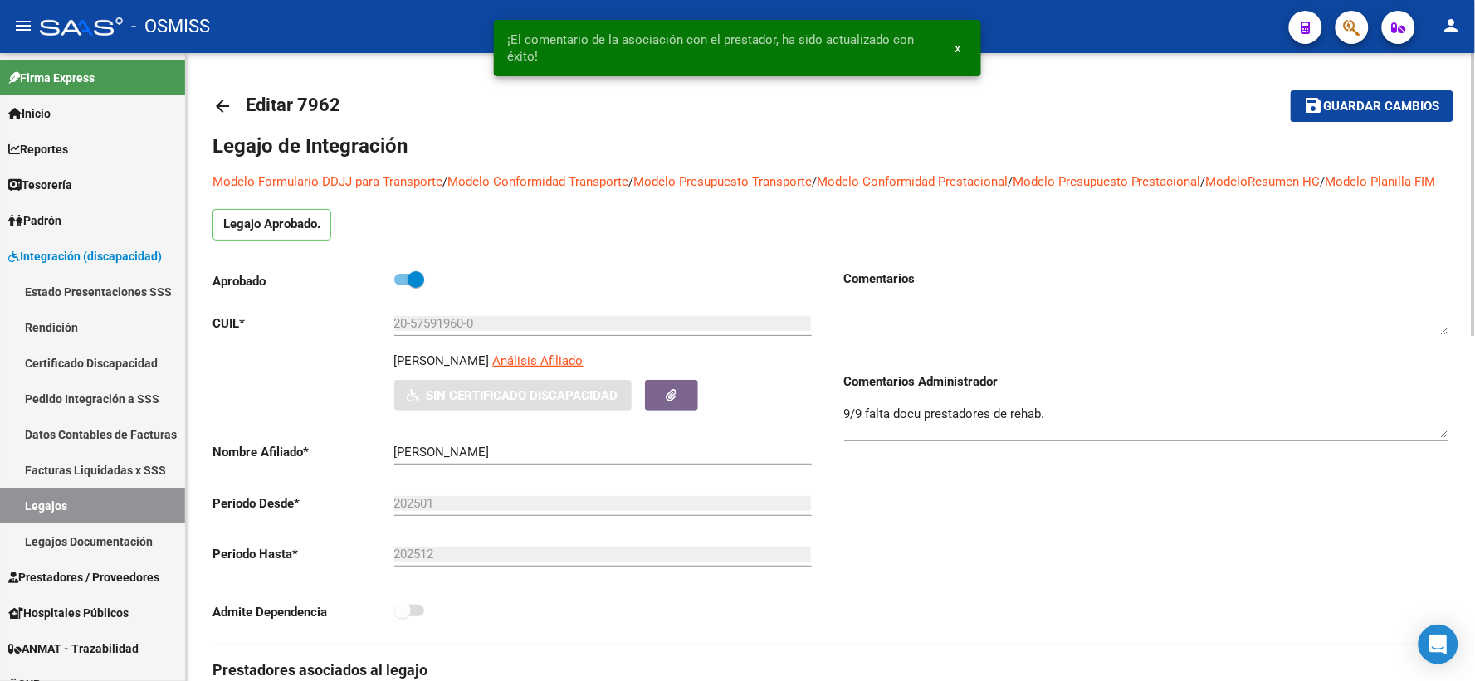
click at [1364, 106] on span "Guardar cambios" at bounding box center [1382, 107] width 116 height 15
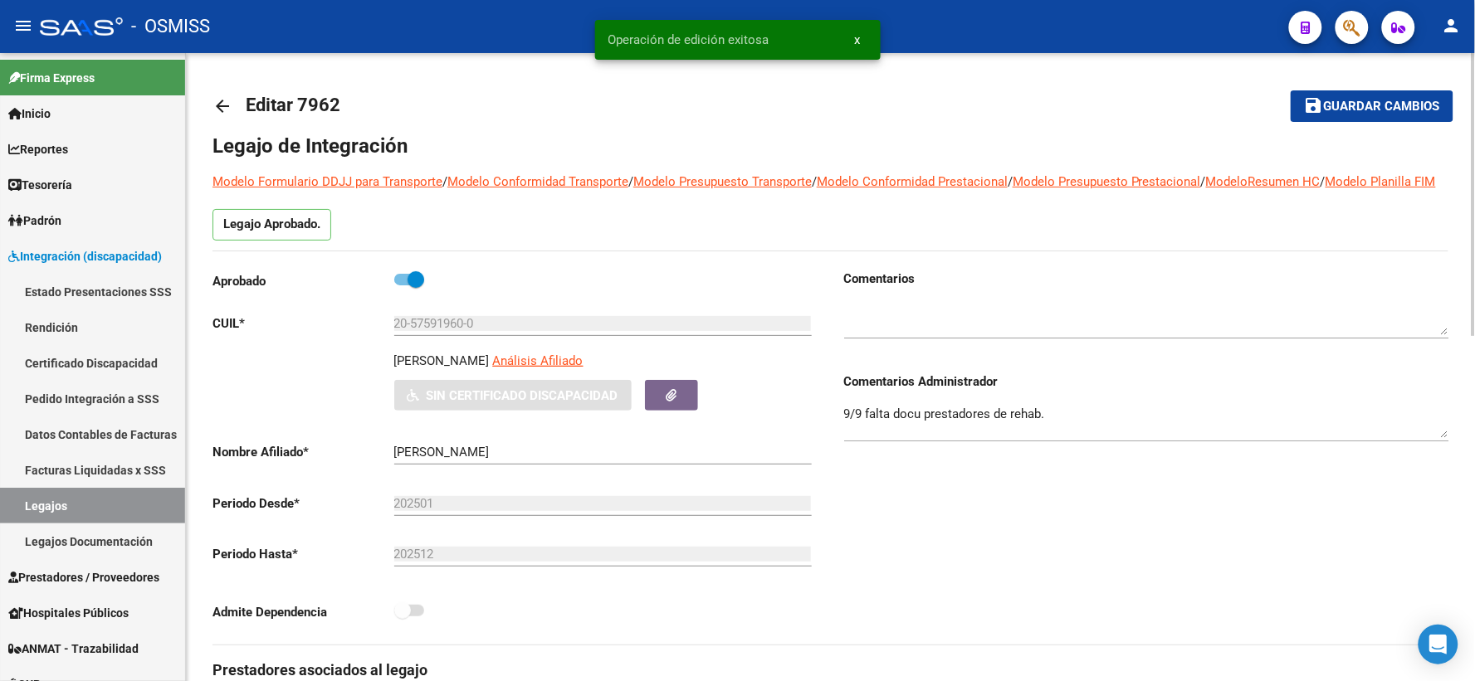
click at [221, 100] on mat-icon "arrow_back" at bounding box center [222, 106] width 20 height 20
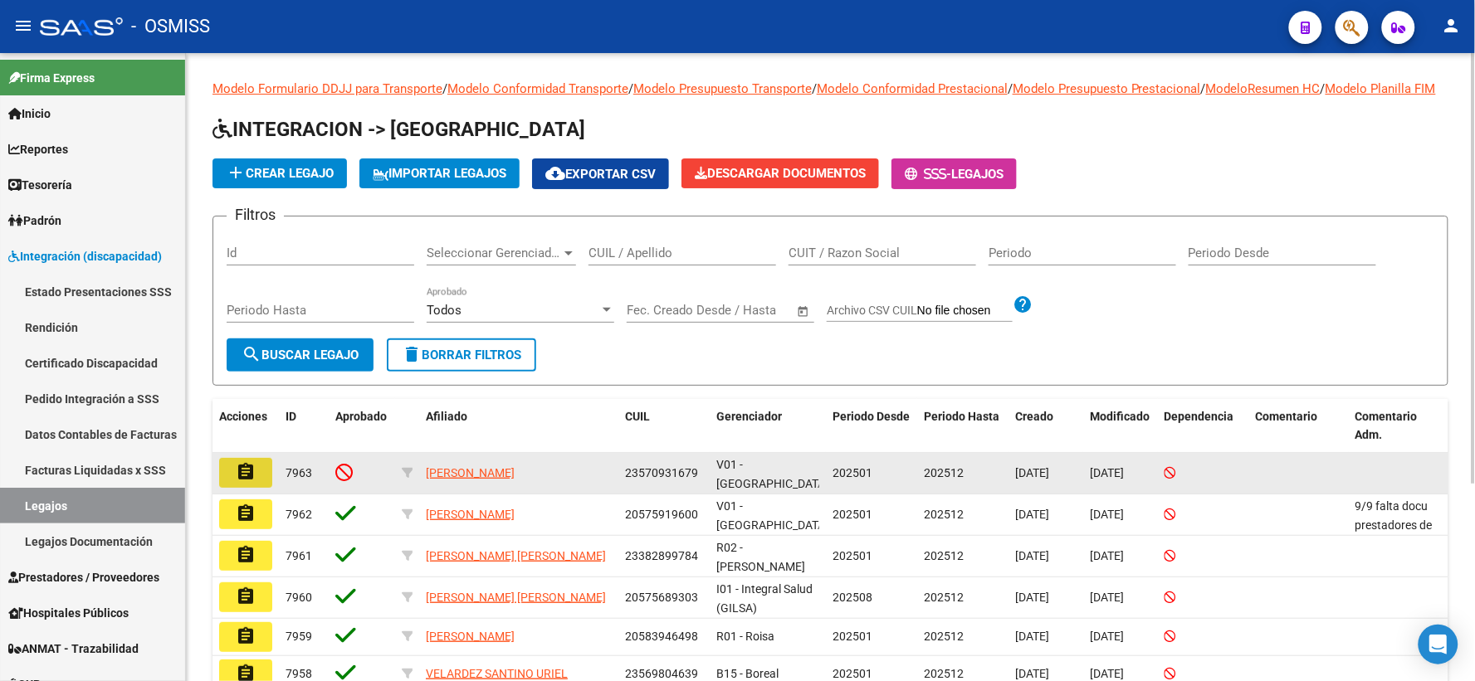
click at [244, 482] on mat-icon "assignment" at bounding box center [246, 472] width 20 height 20
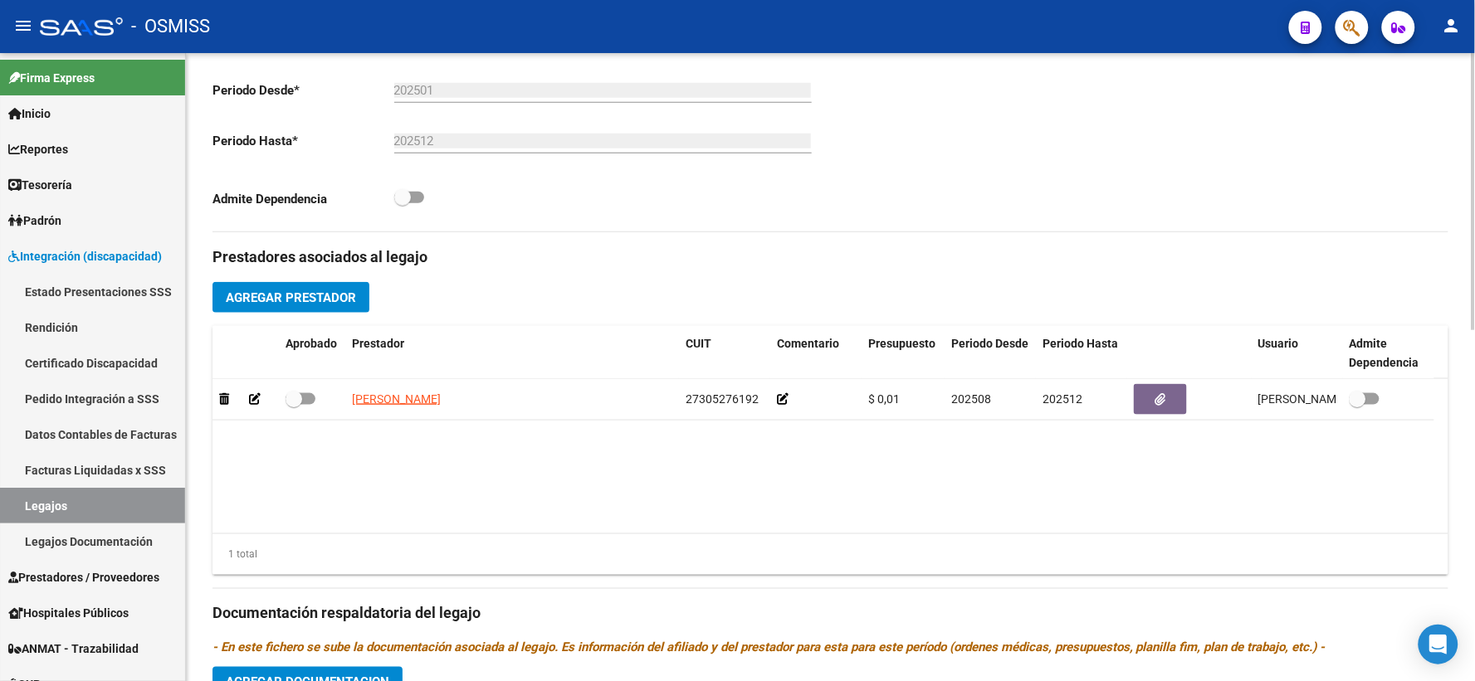
scroll to position [461, 0]
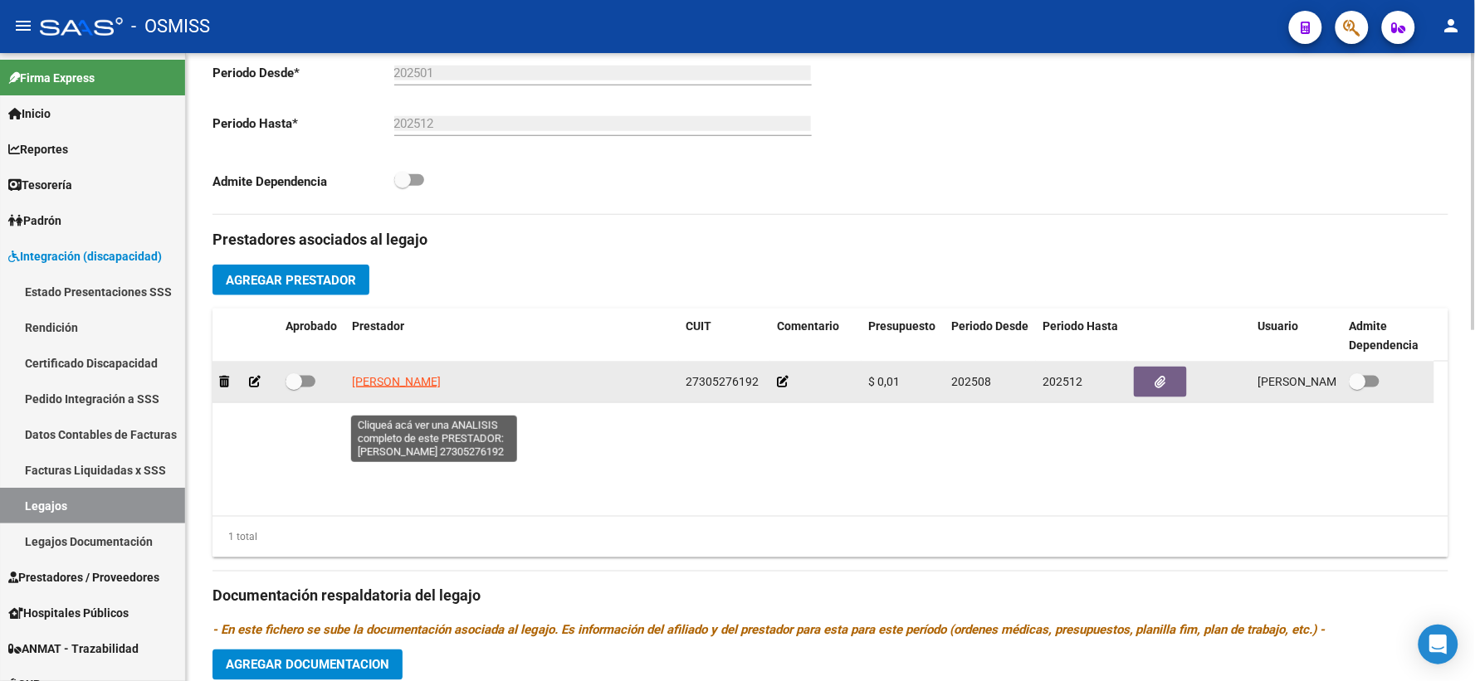
click at [441, 388] on span "[PERSON_NAME]" at bounding box center [396, 381] width 89 height 13
type textarea "27305276192"
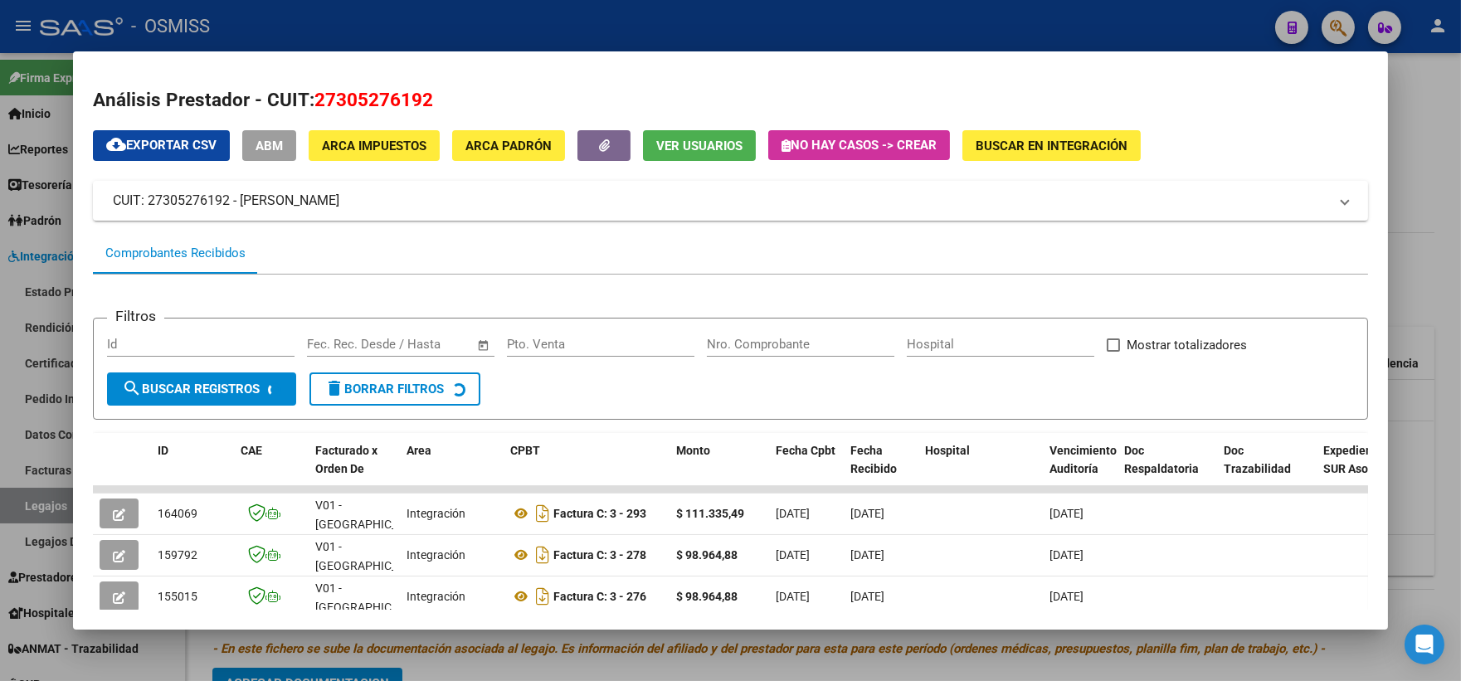
click at [1424, 445] on div at bounding box center [730, 340] width 1461 height 681
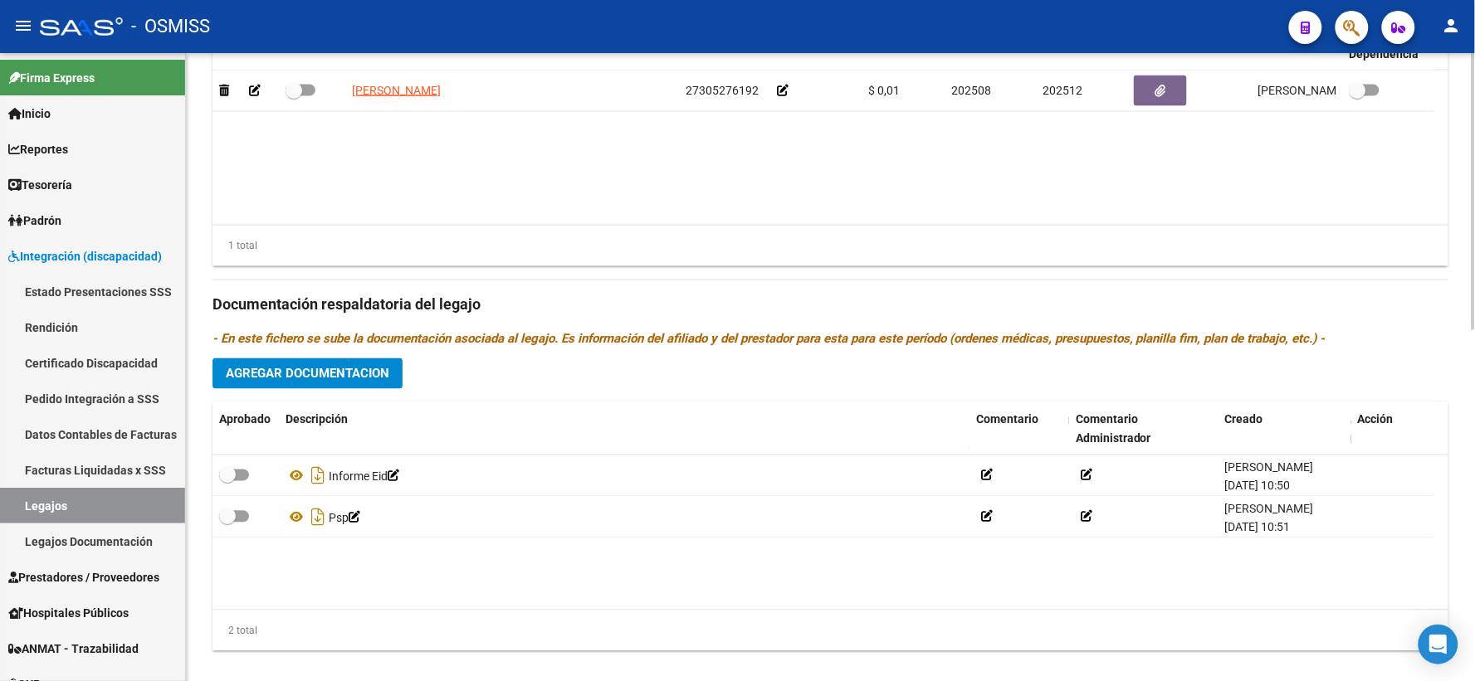
scroll to position [797, 0]
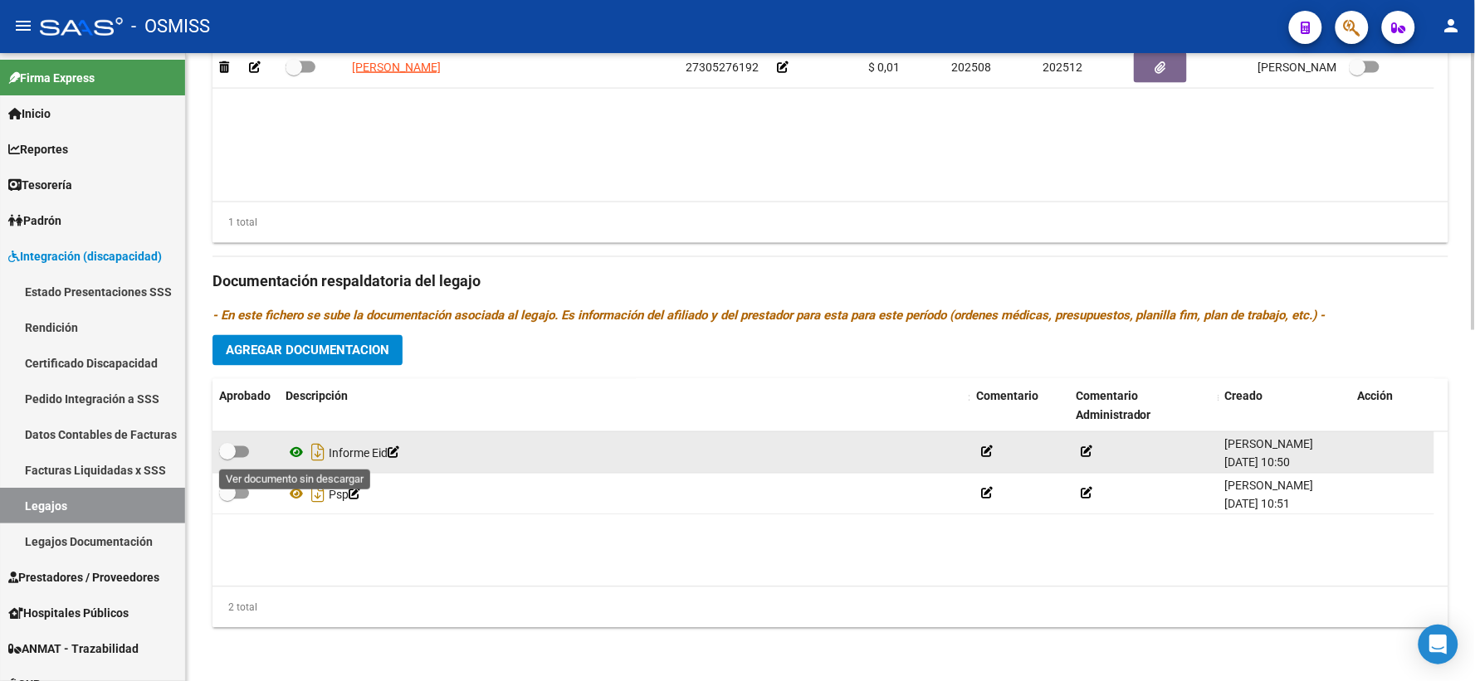
click at [296, 454] on icon at bounding box center [296, 453] width 22 height 20
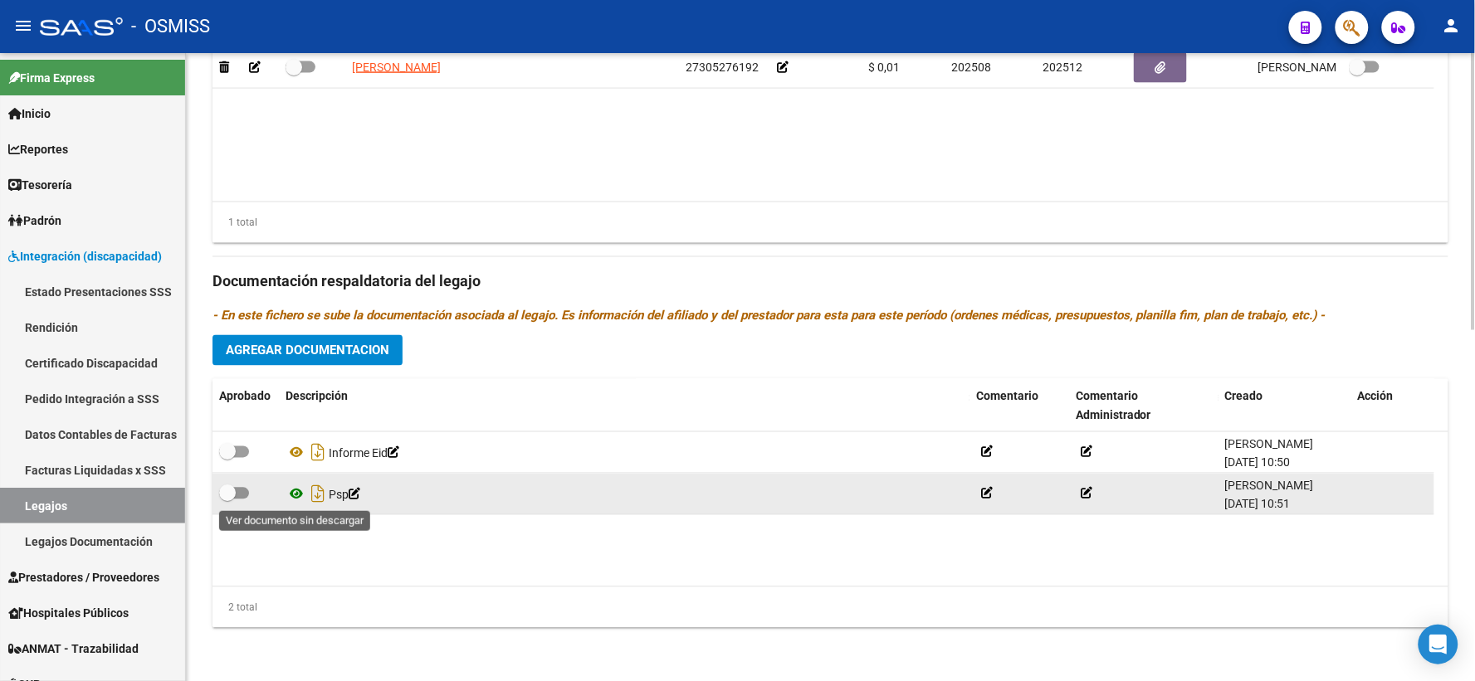
click at [297, 490] on icon at bounding box center [296, 495] width 22 height 20
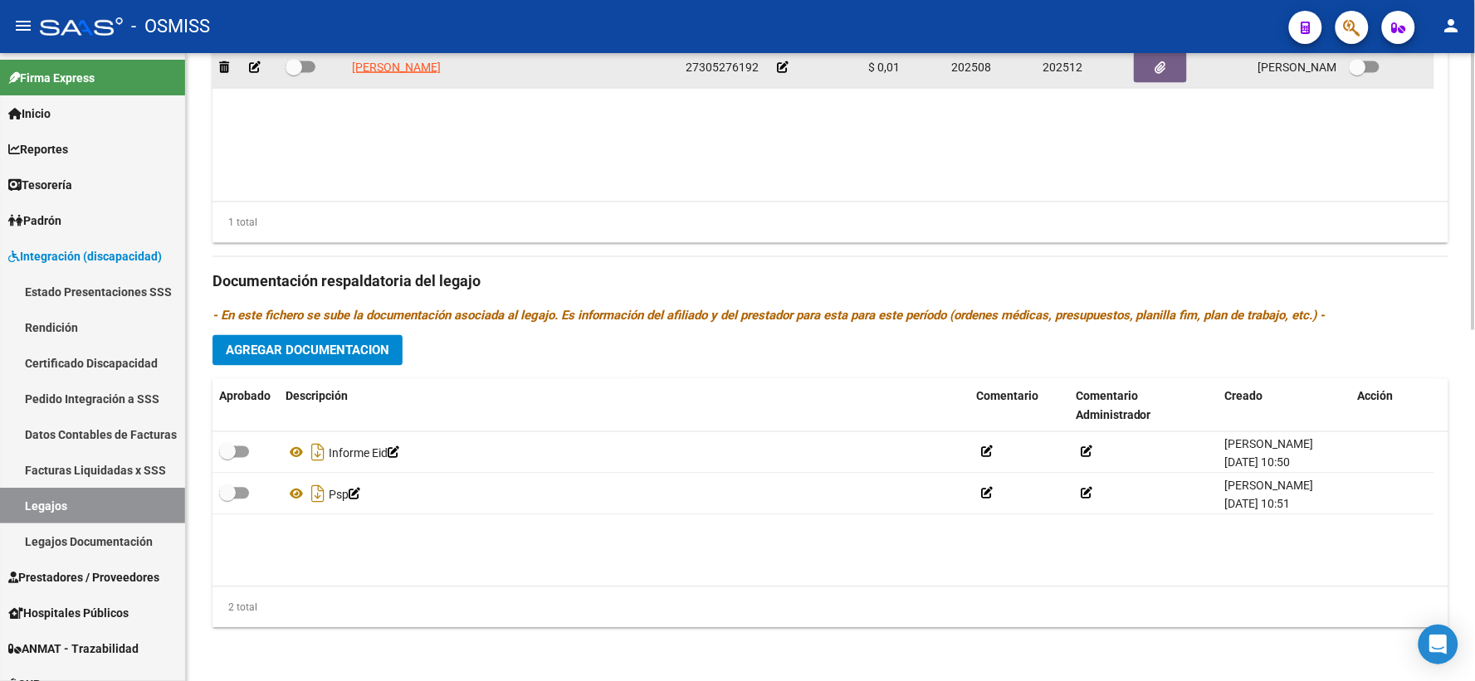
click at [783, 65] on icon at bounding box center [783, 67] width 12 height 12
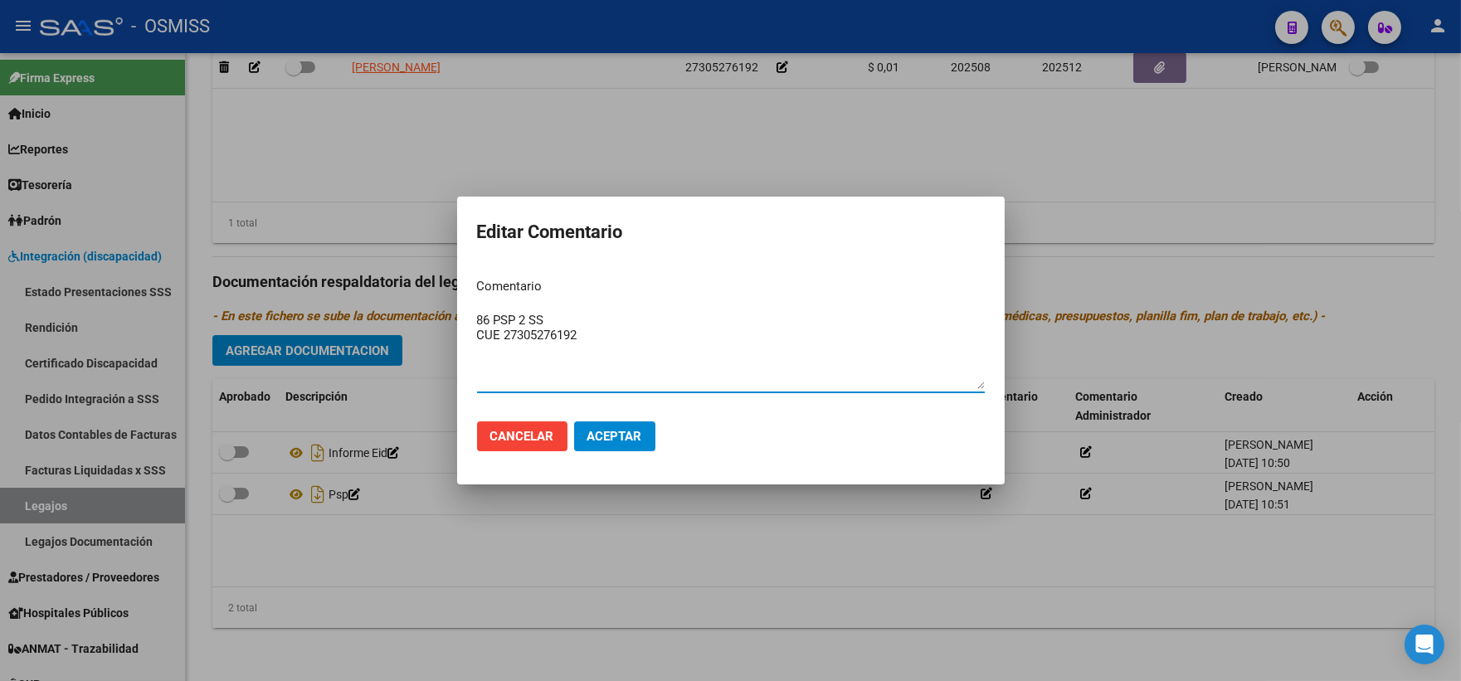
drag, startPoint x: 582, startPoint y: 334, endPoint x: 504, endPoint y: 334, distance: 78.0
click at [504, 334] on textarea "86 PSP 2 SS CUE 27305276192" at bounding box center [731, 350] width 508 height 78
type textarea "86 PSP 2 SS CUE 062197000"
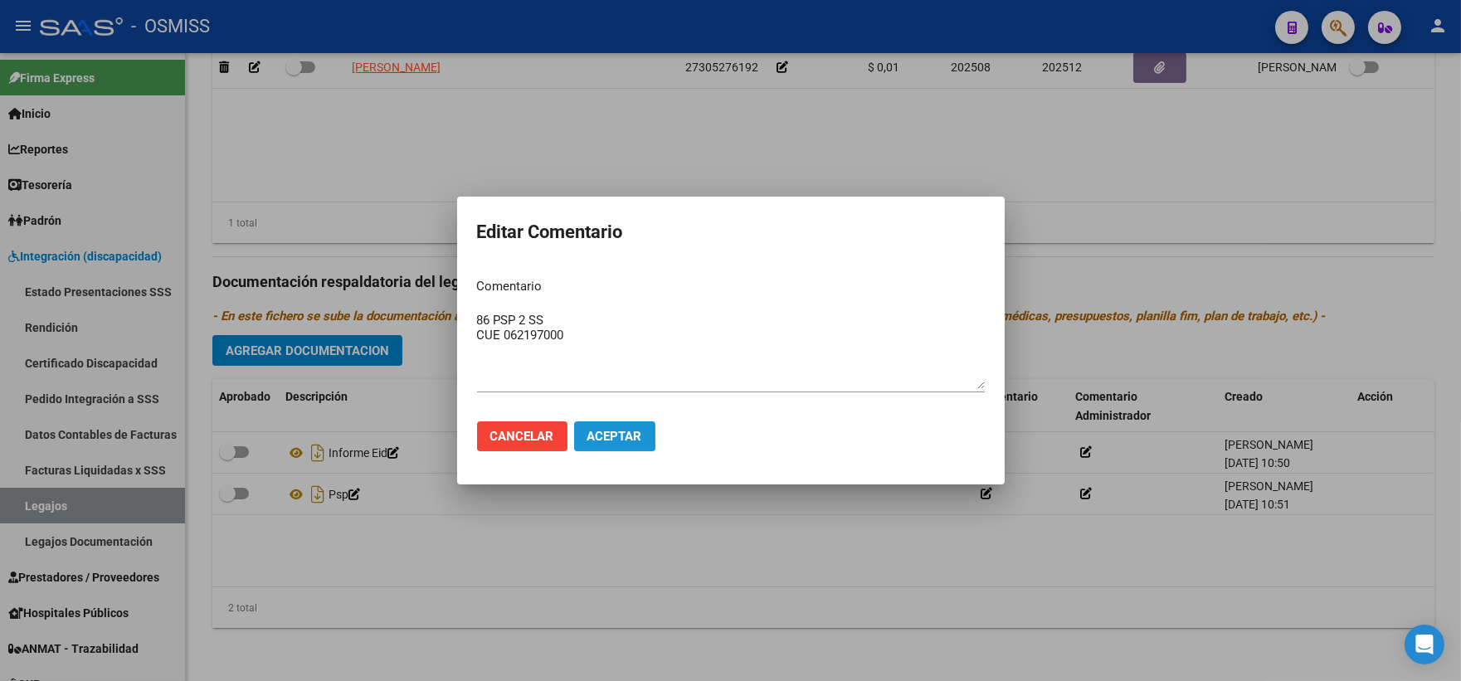
click at [627, 426] on button "Aceptar" at bounding box center [614, 437] width 81 height 30
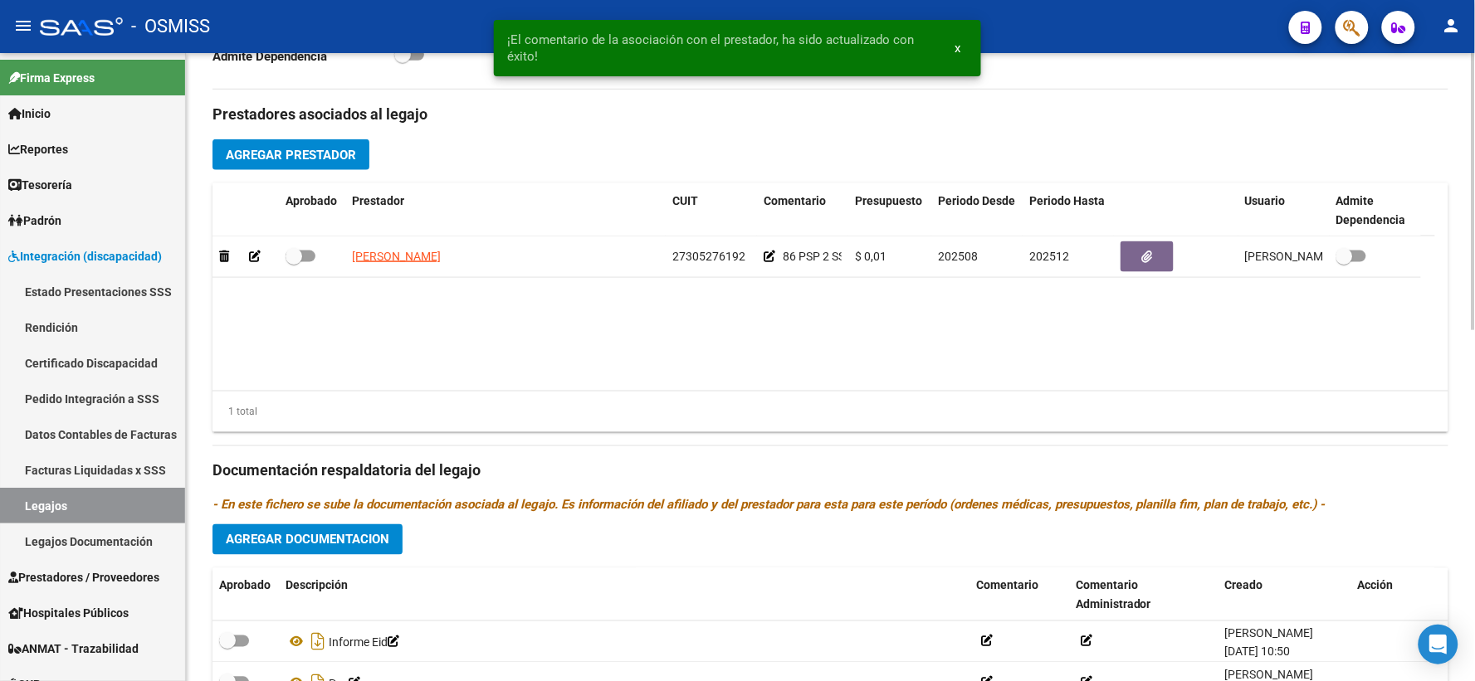
scroll to position [513, 0]
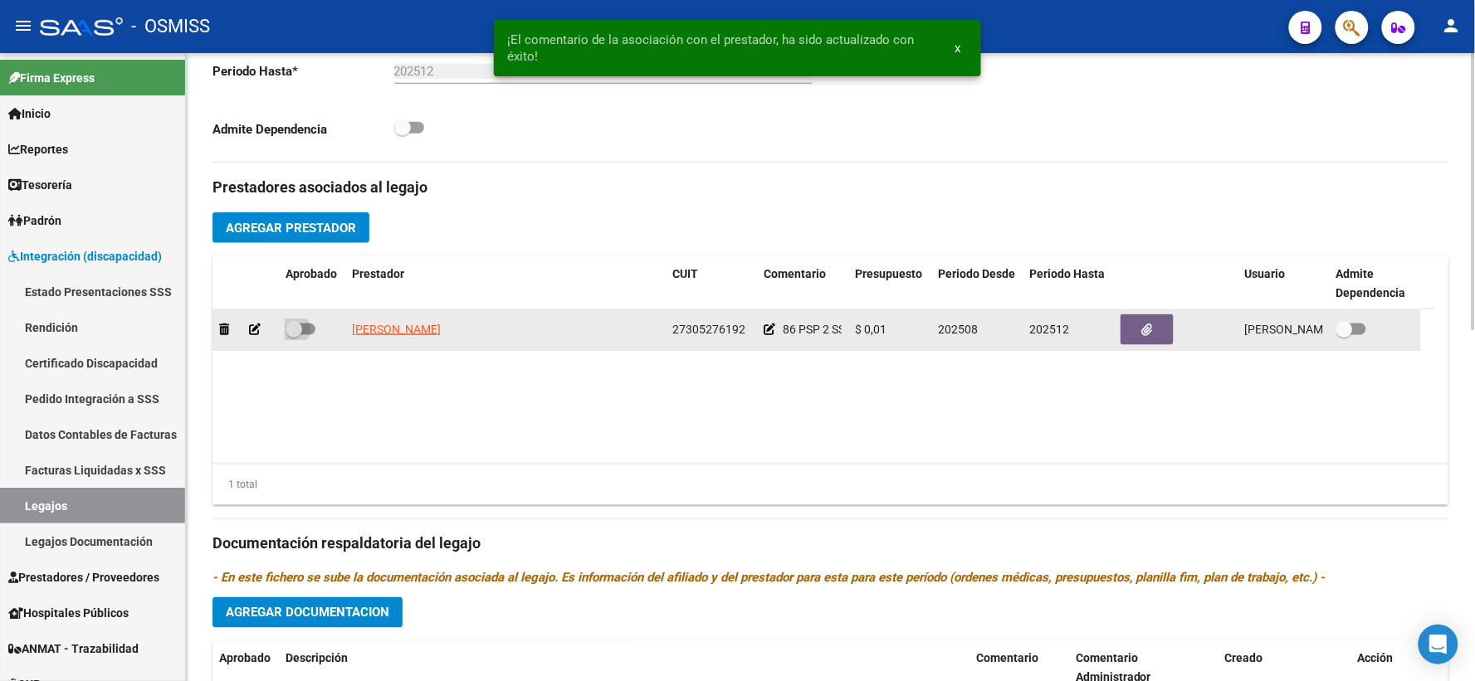
click at [290, 338] on span at bounding box center [293, 329] width 17 height 17
click at [293, 336] on input "checkbox" at bounding box center [293, 335] width 1 height 1
checkbox input "true"
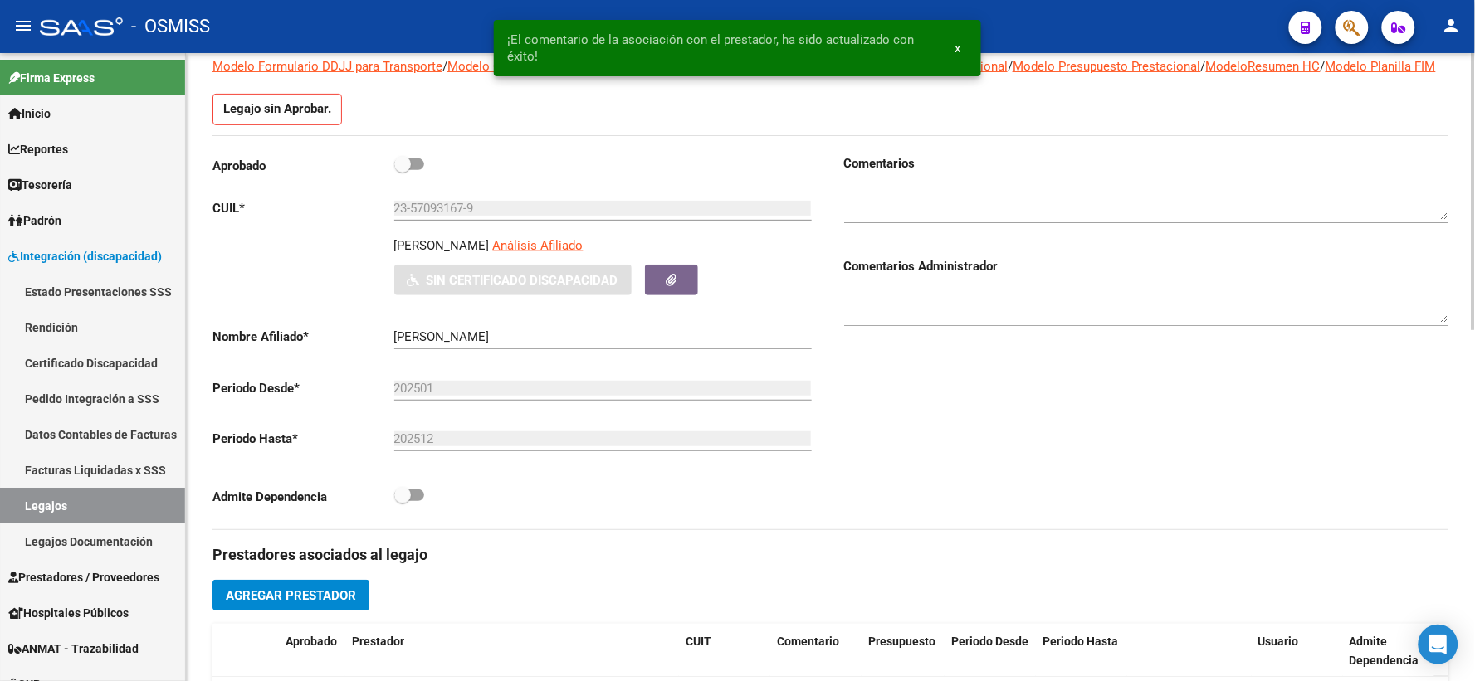
scroll to position [144, 0]
click at [398, 173] on span at bounding box center [402, 165] width 17 height 17
click at [402, 172] on input "checkbox" at bounding box center [402, 171] width 1 height 1
checkbox input "true"
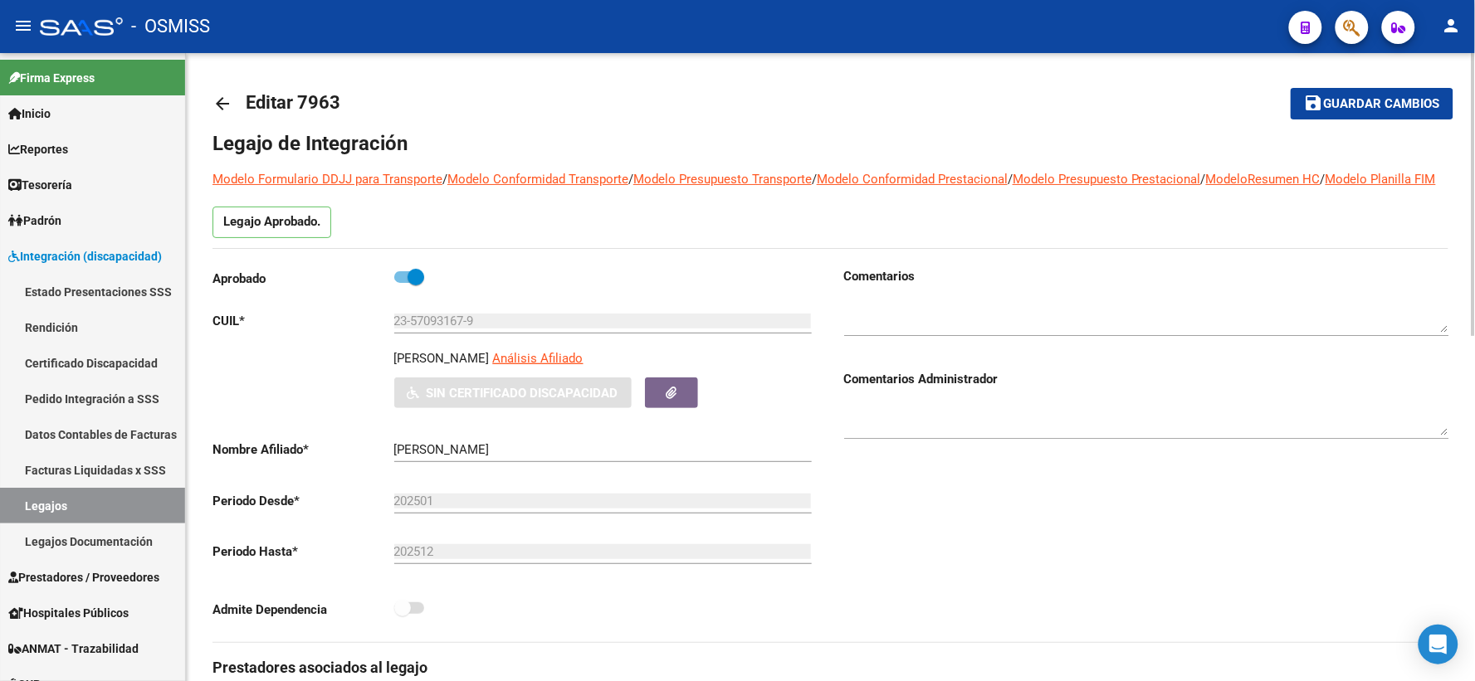
scroll to position [0, 0]
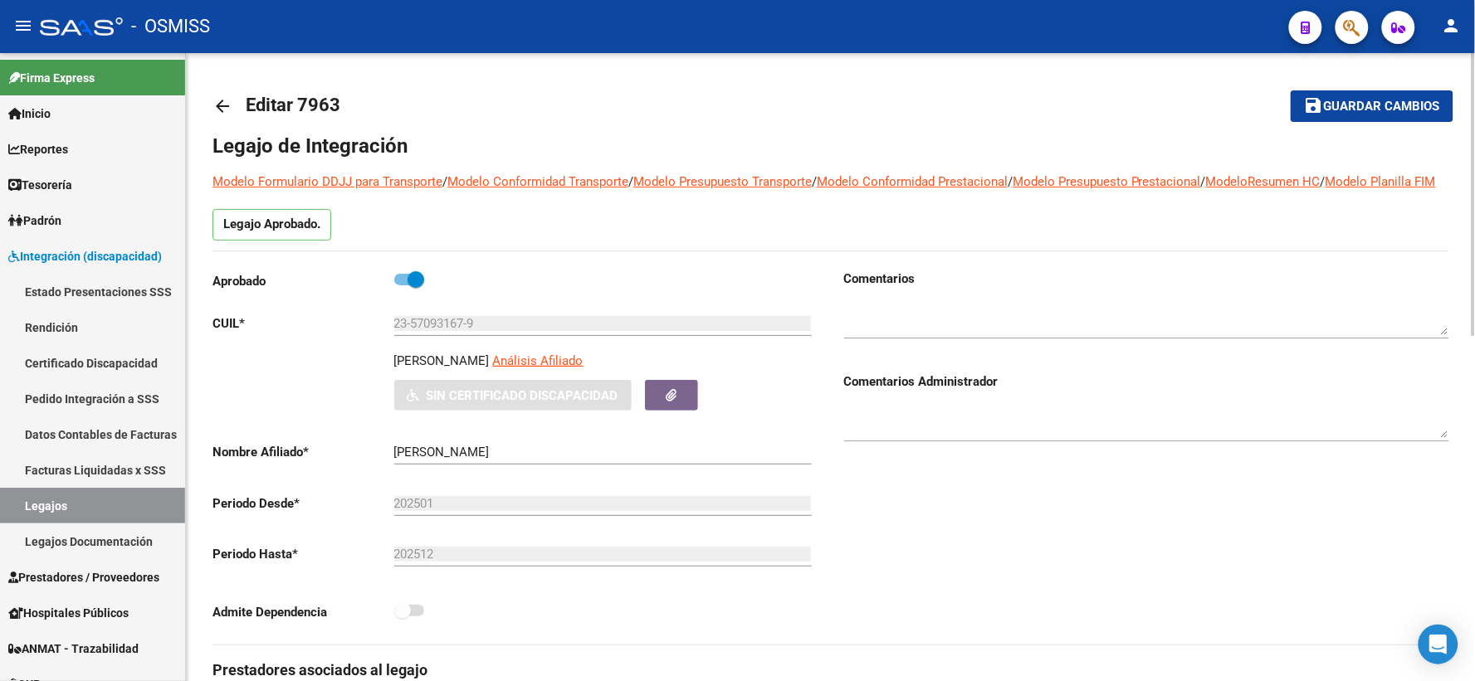
click at [1349, 95] on button "save Guardar cambios" at bounding box center [1372, 105] width 163 height 31
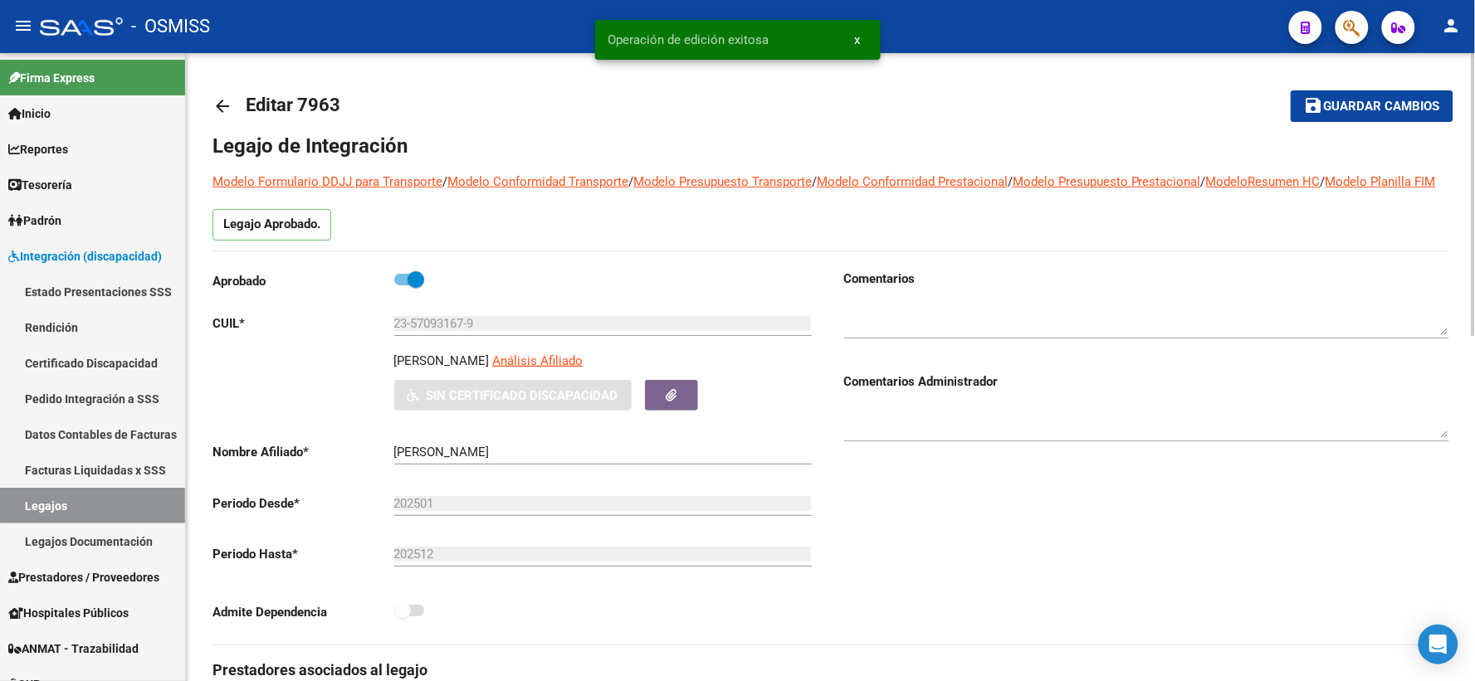
click at [220, 105] on mat-icon "arrow_back" at bounding box center [222, 106] width 20 height 20
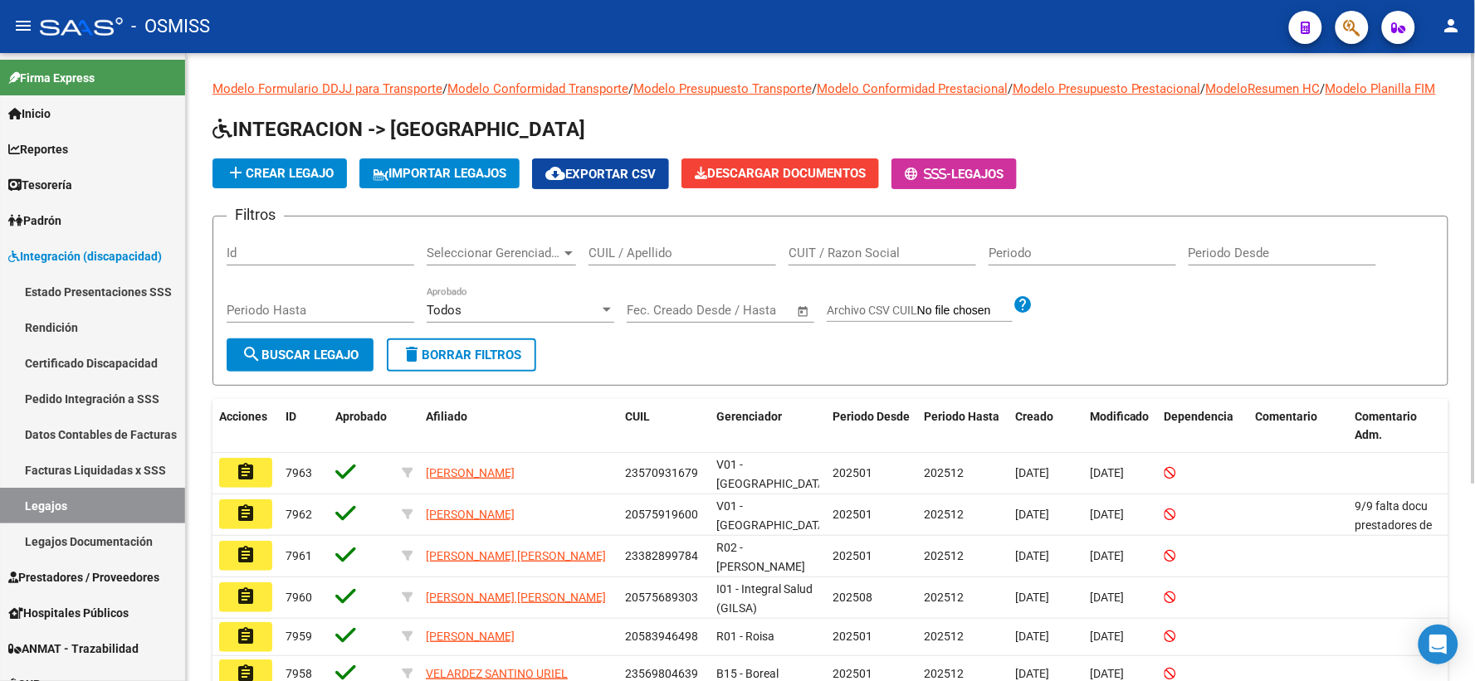
click at [626, 261] on input "CUIL / Apellido" at bounding box center [682, 253] width 188 height 15
paste input "20525976557"
type input "20525976557"
click at [325, 363] on span "search Buscar Legajo" at bounding box center [300, 355] width 117 height 15
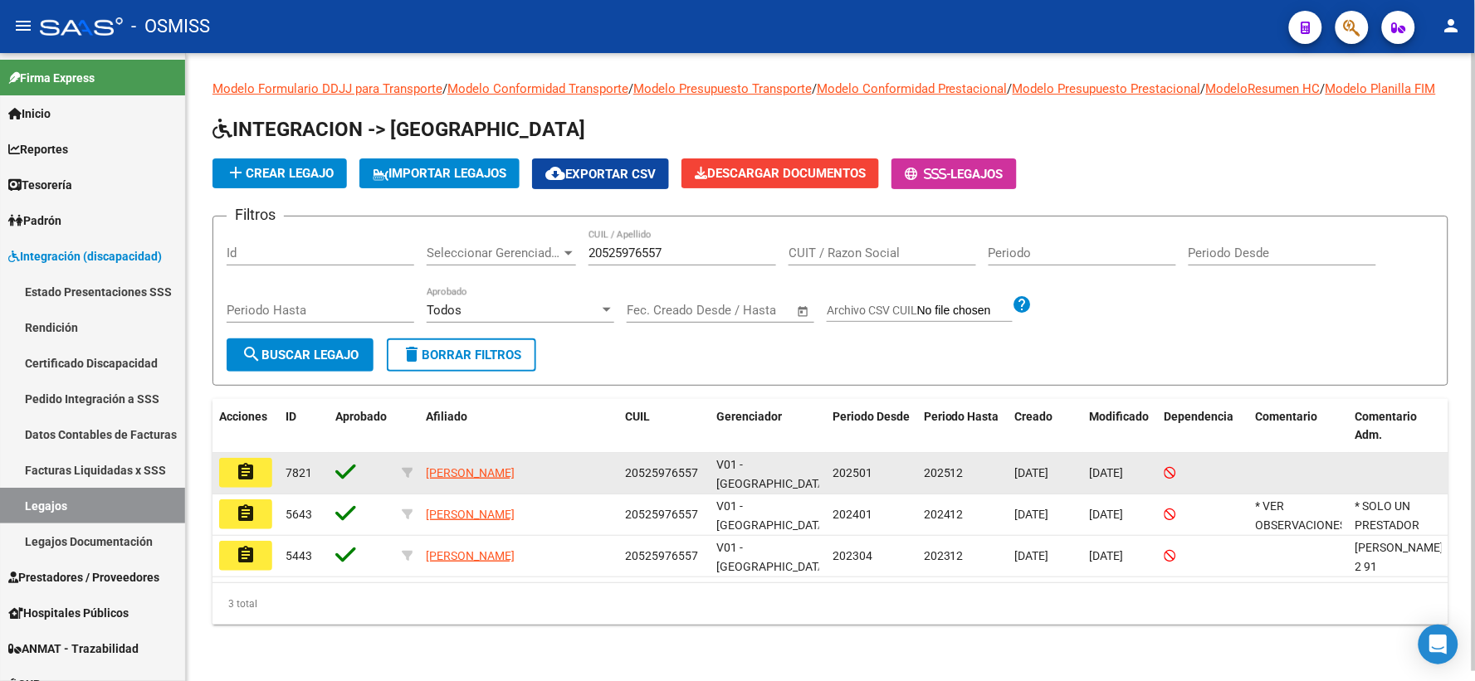
click at [250, 482] on mat-icon "assignment" at bounding box center [246, 472] width 20 height 20
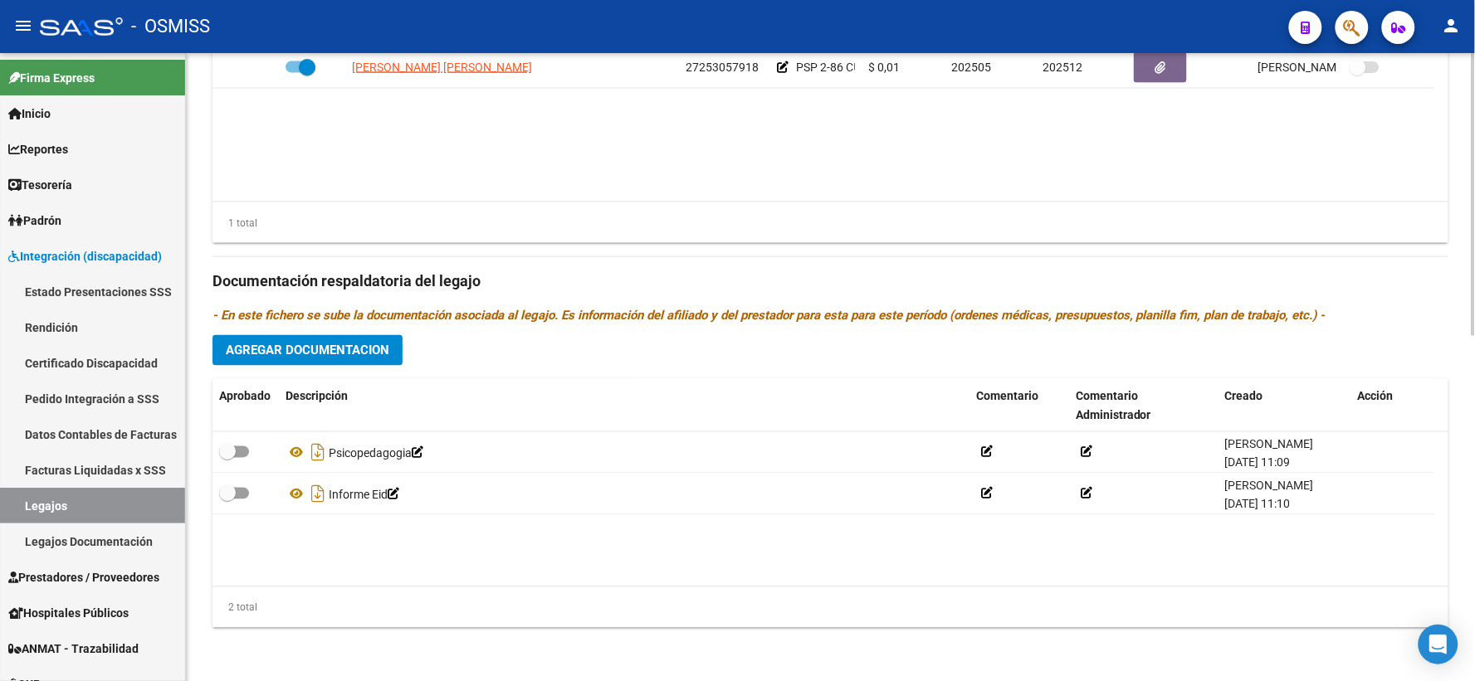
scroll to position [766, 0]
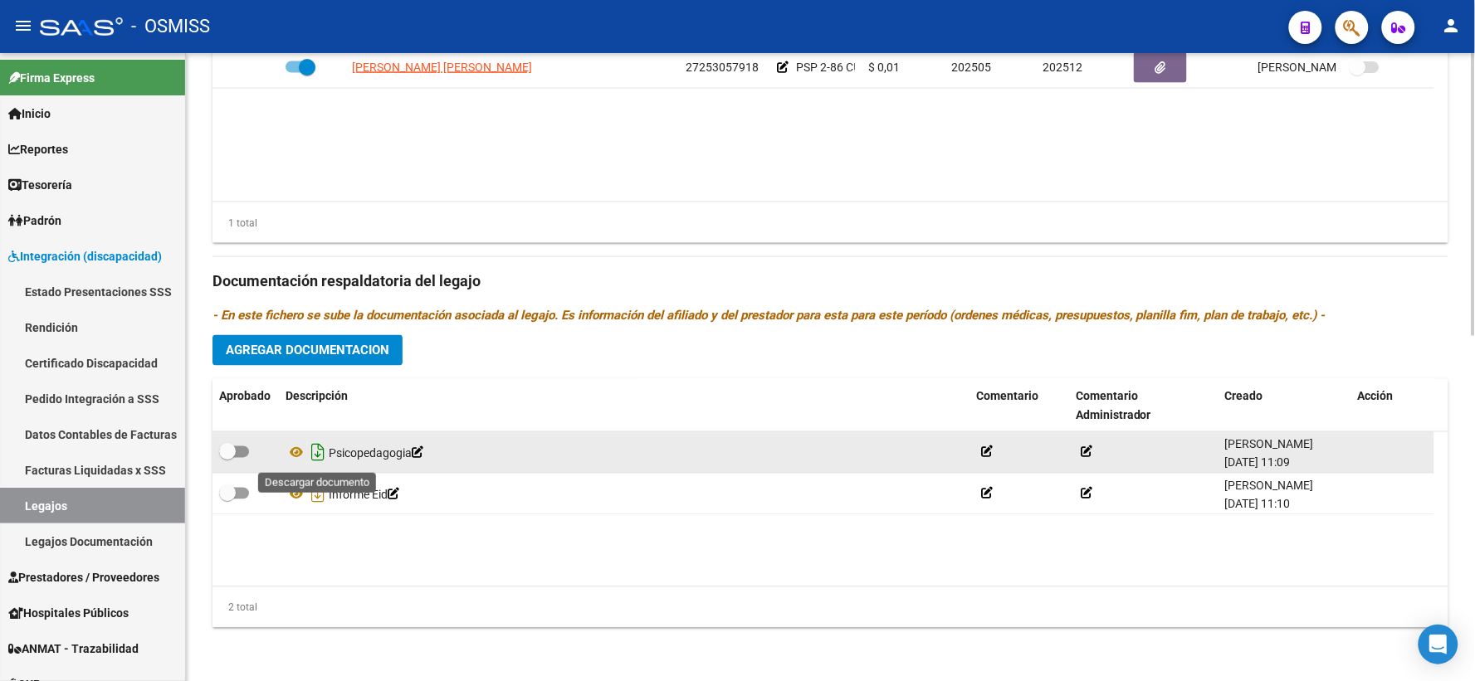
click at [320, 451] on icon "Descargar documento" at bounding box center [318, 453] width 22 height 27
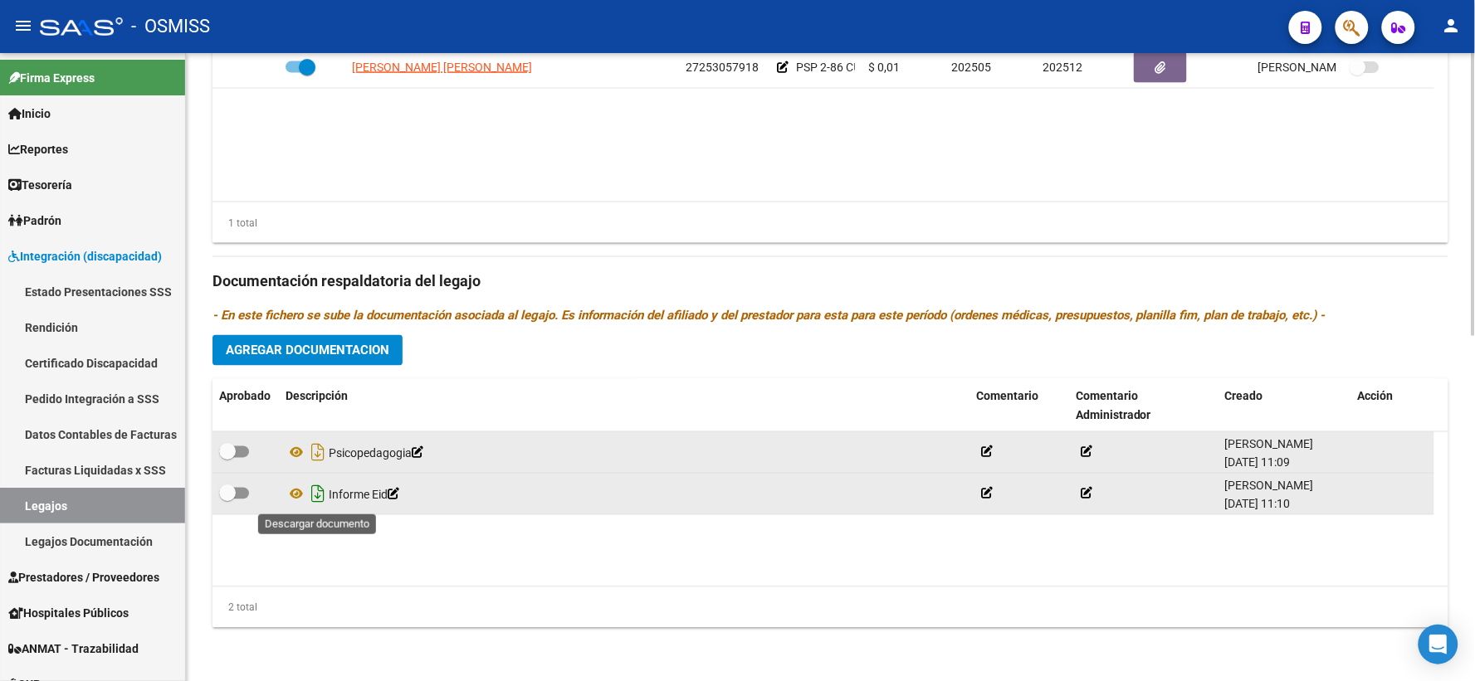
click at [318, 494] on icon "Descargar documento" at bounding box center [318, 494] width 22 height 27
click at [310, 349] on span "Agregar Documentacion" at bounding box center [307, 351] width 163 height 15
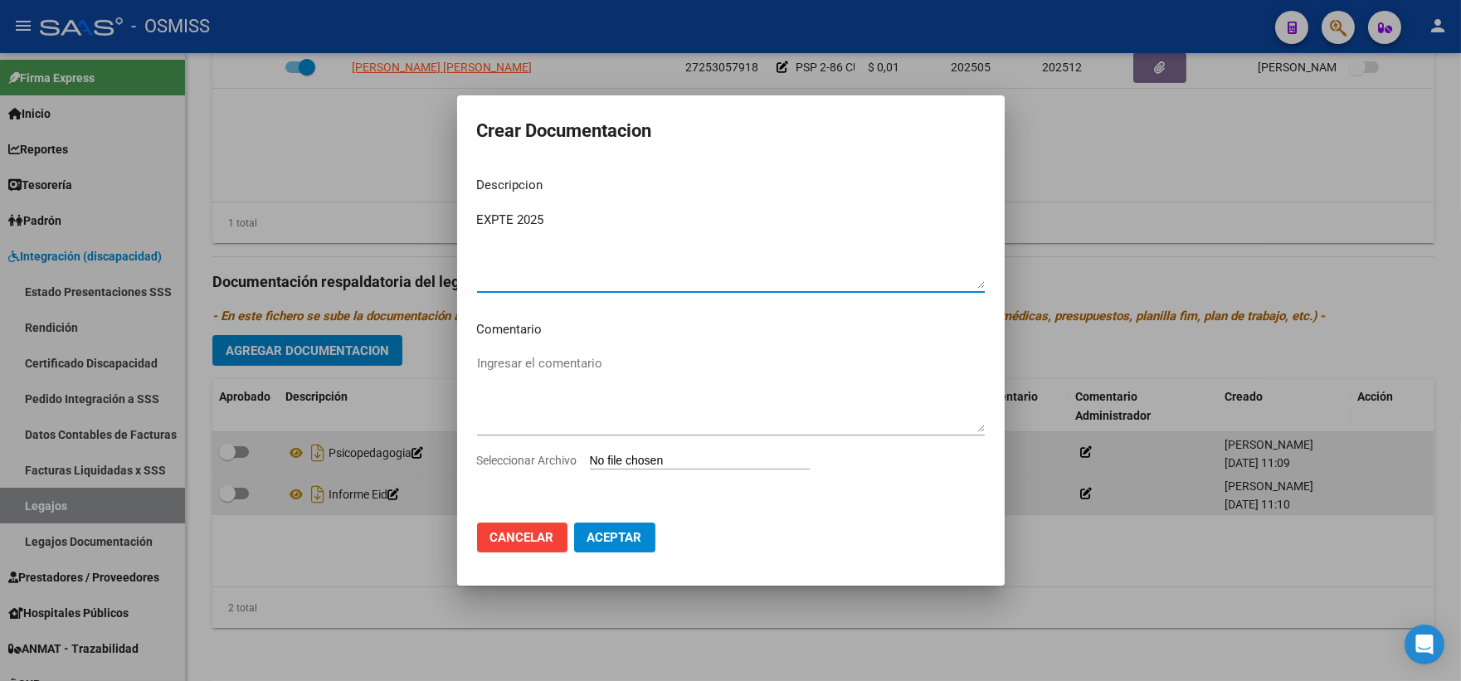
type textarea "EXPTE 2025"
type input "C:\fakepath\ilovepdf_merged_compressed (72).pdf"
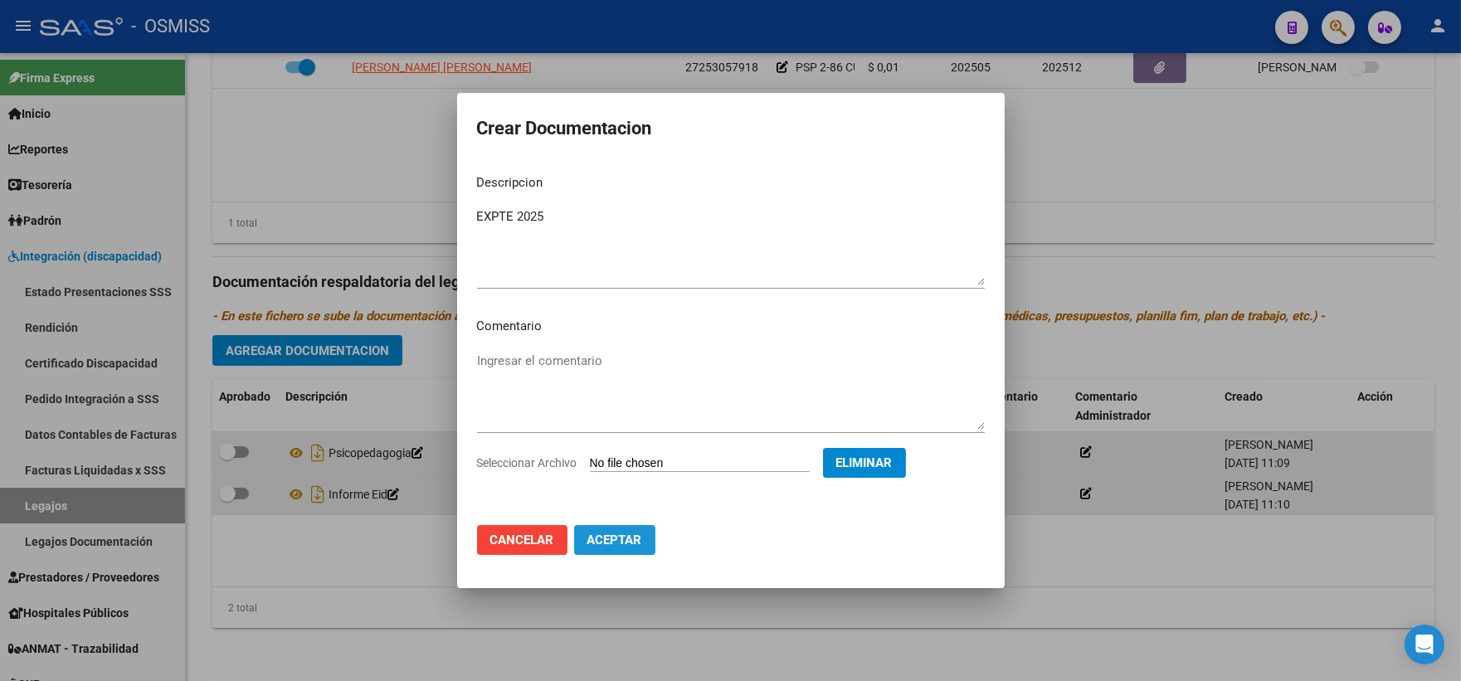
click at [625, 542] on span "Aceptar" at bounding box center [615, 540] width 55 height 15
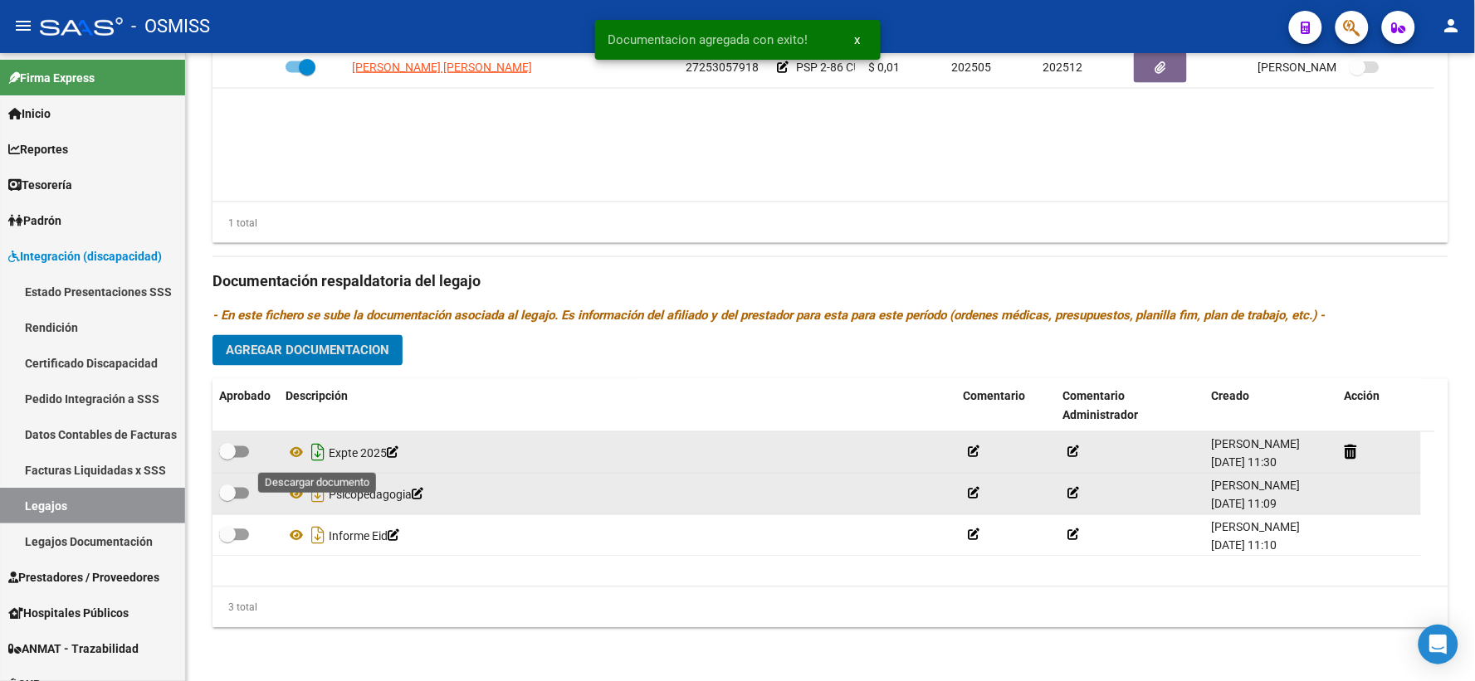
click at [316, 451] on icon "Descargar documento" at bounding box center [318, 453] width 22 height 27
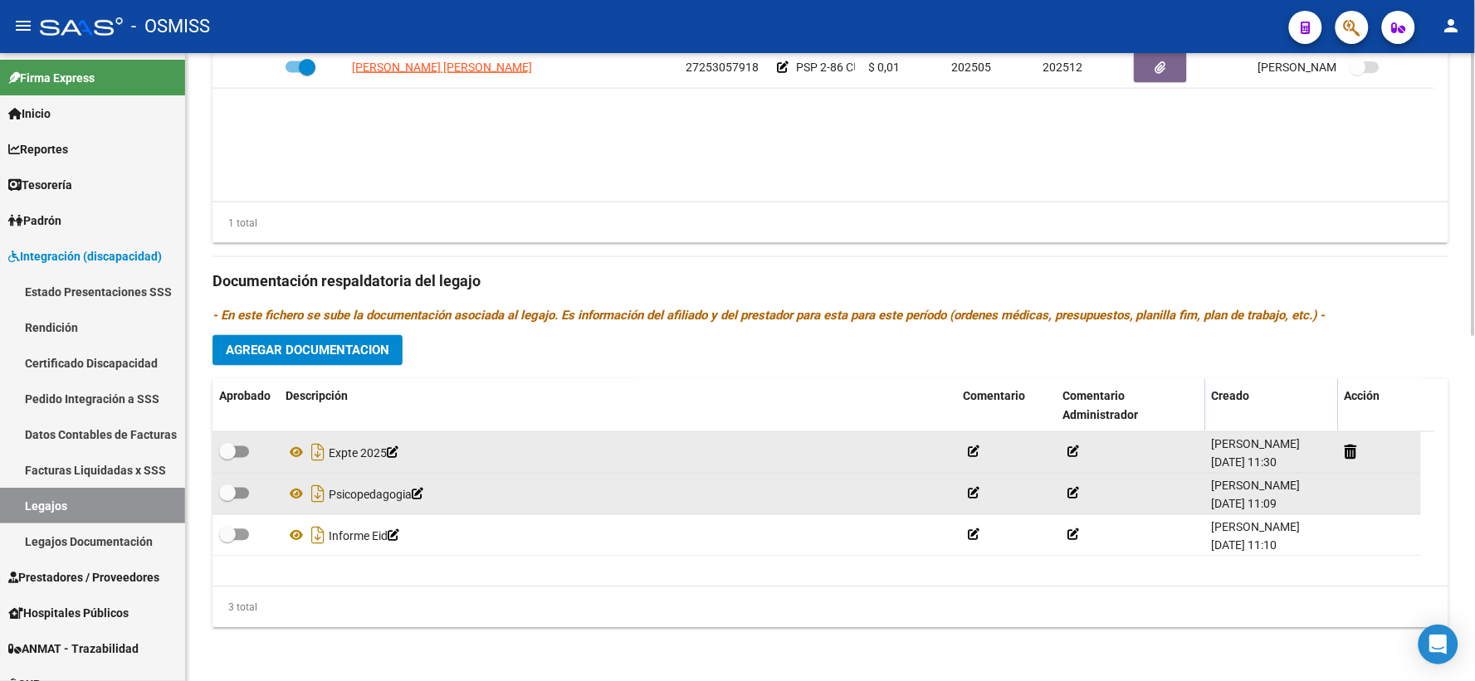
click at [420, 346] on div "Prestadores asociados al legajo Agregar Prestador Aprobado Prestador CUIT Comen…" at bounding box center [830, 270] width 1236 height 741
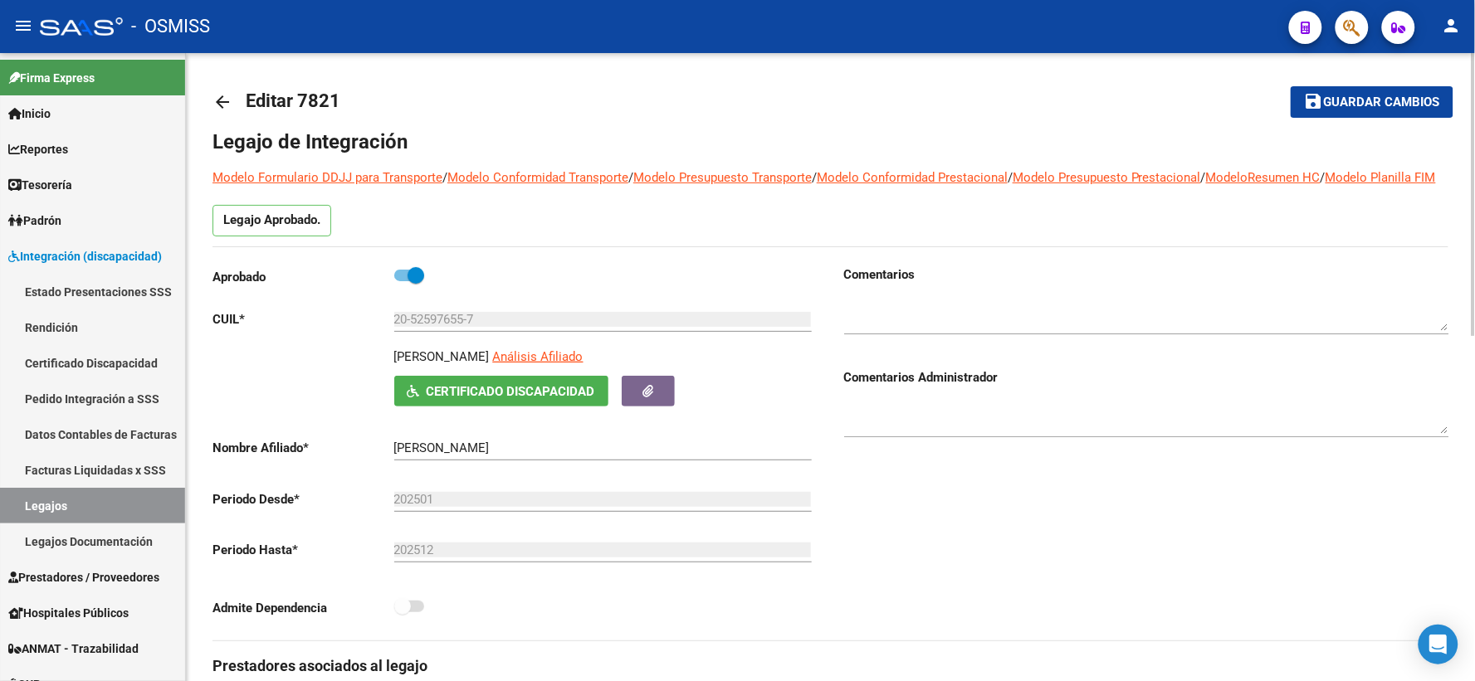
scroll to position [0, 0]
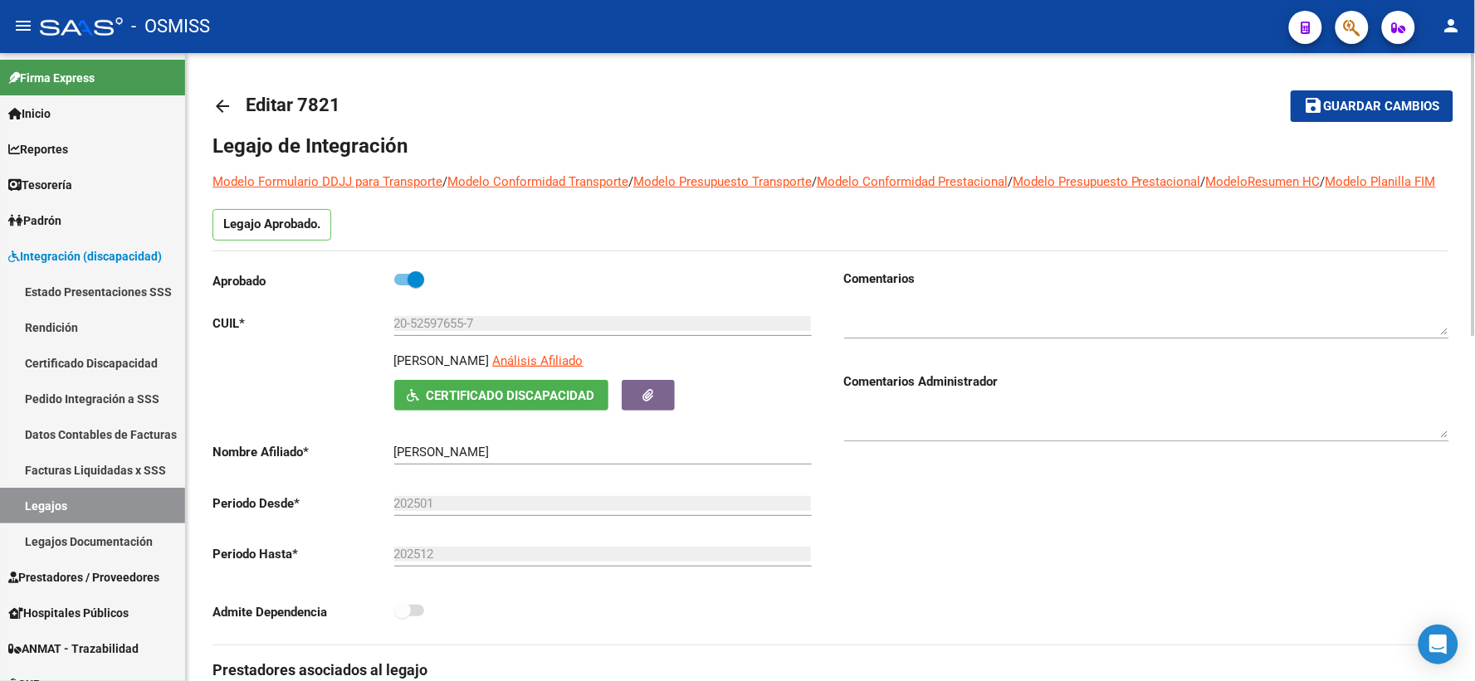
click at [1339, 102] on span "Guardar cambios" at bounding box center [1382, 107] width 116 height 15
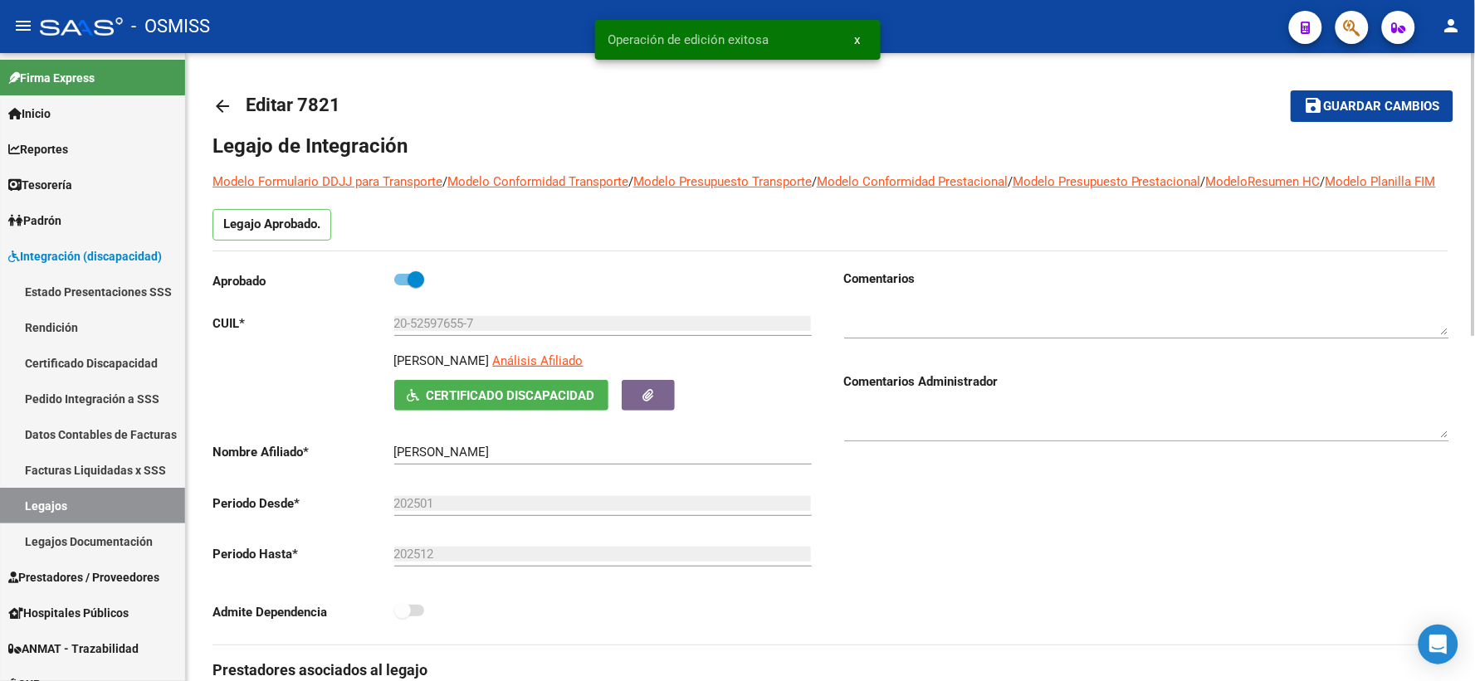
click at [227, 106] on mat-icon "arrow_back" at bounding box center [222, 106] width 20 height 20
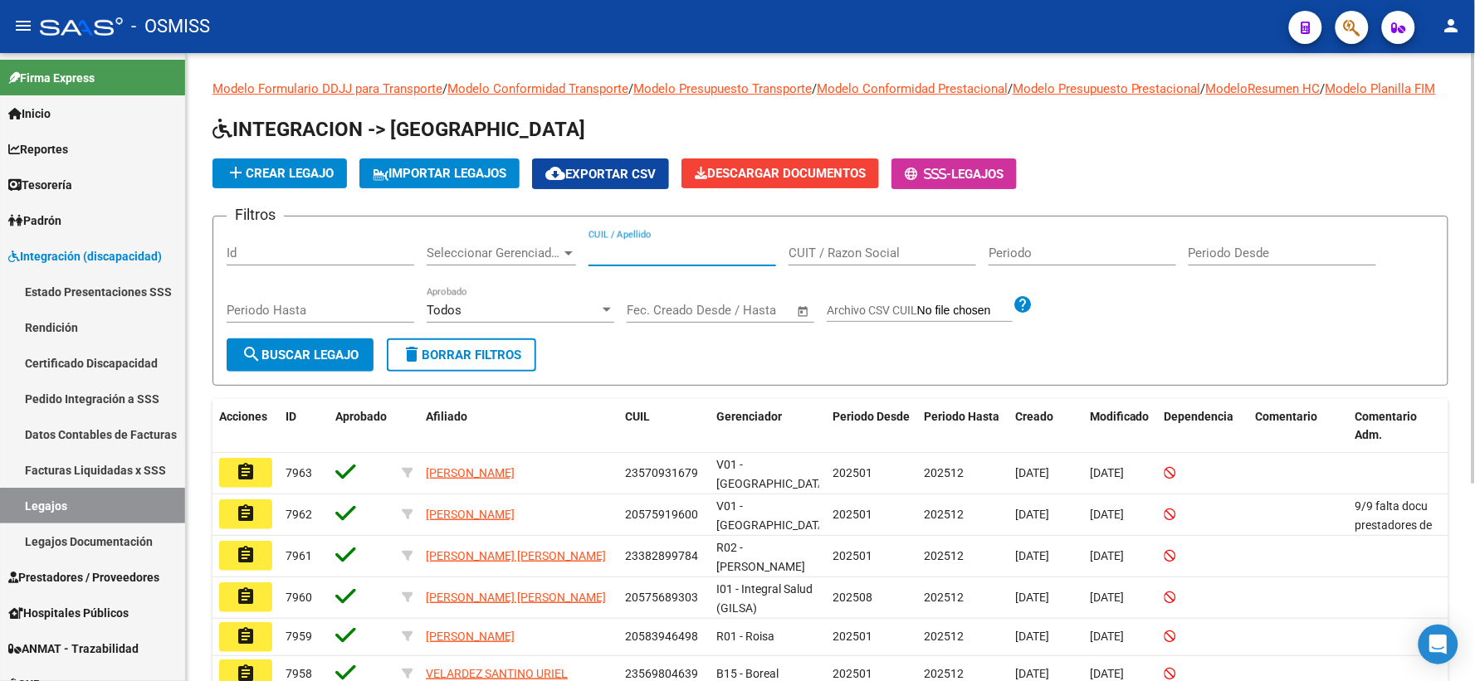
paste input "20510764057"
type input "20510764057"
click at [321, 363] on span "search Buscar Legajo" at bounding box center [300, 355] width 117 height 15
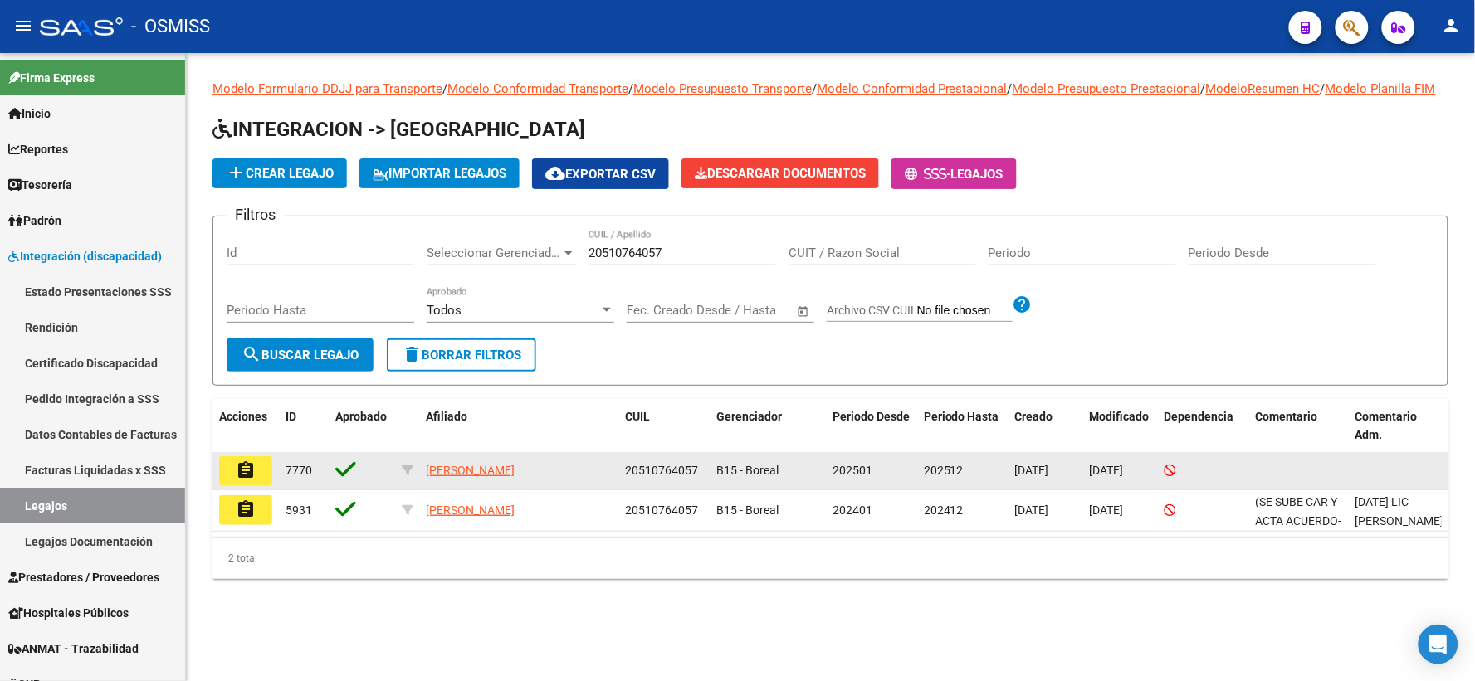
click at [242, 481] on mat-icon "assignment" at bounding box center [246, 471] width 20 height 20
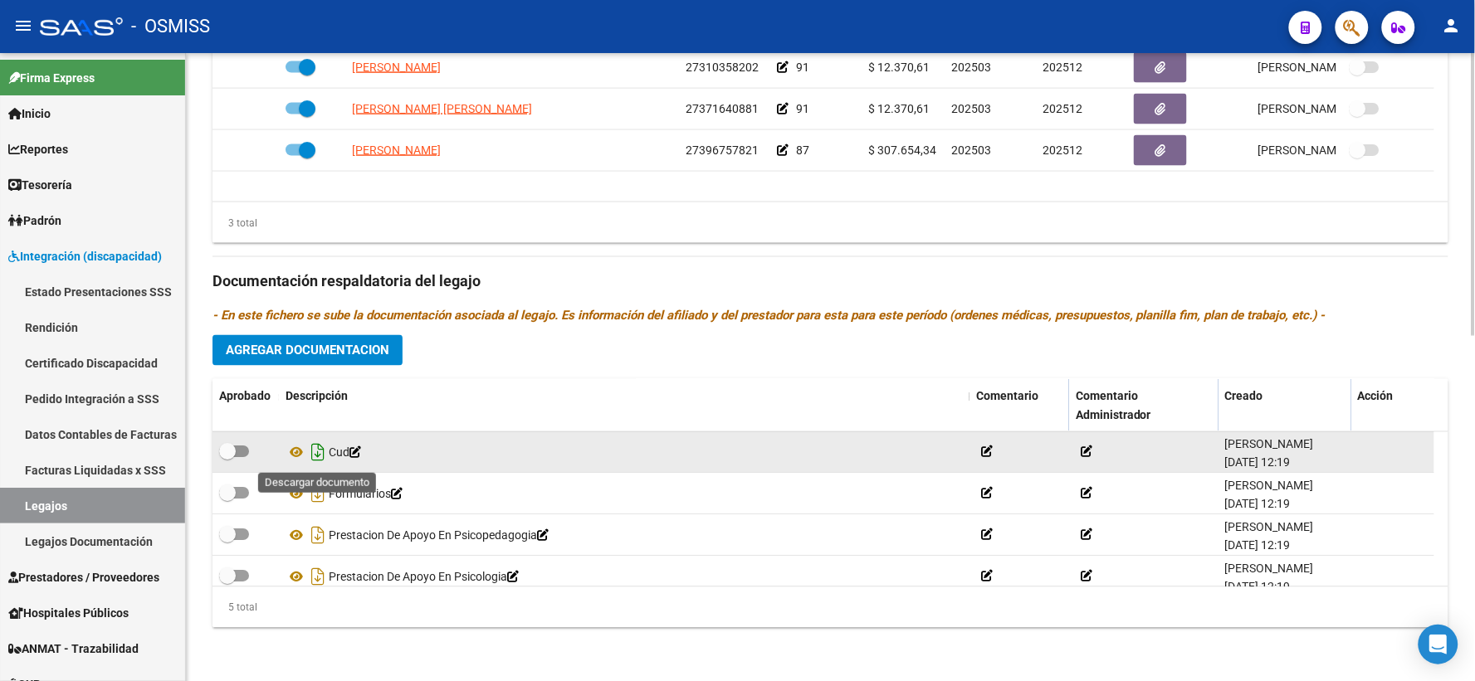
click at [324, 451] on icon "Descargar documento" at bounding box center [318, 453] width 22 height 27
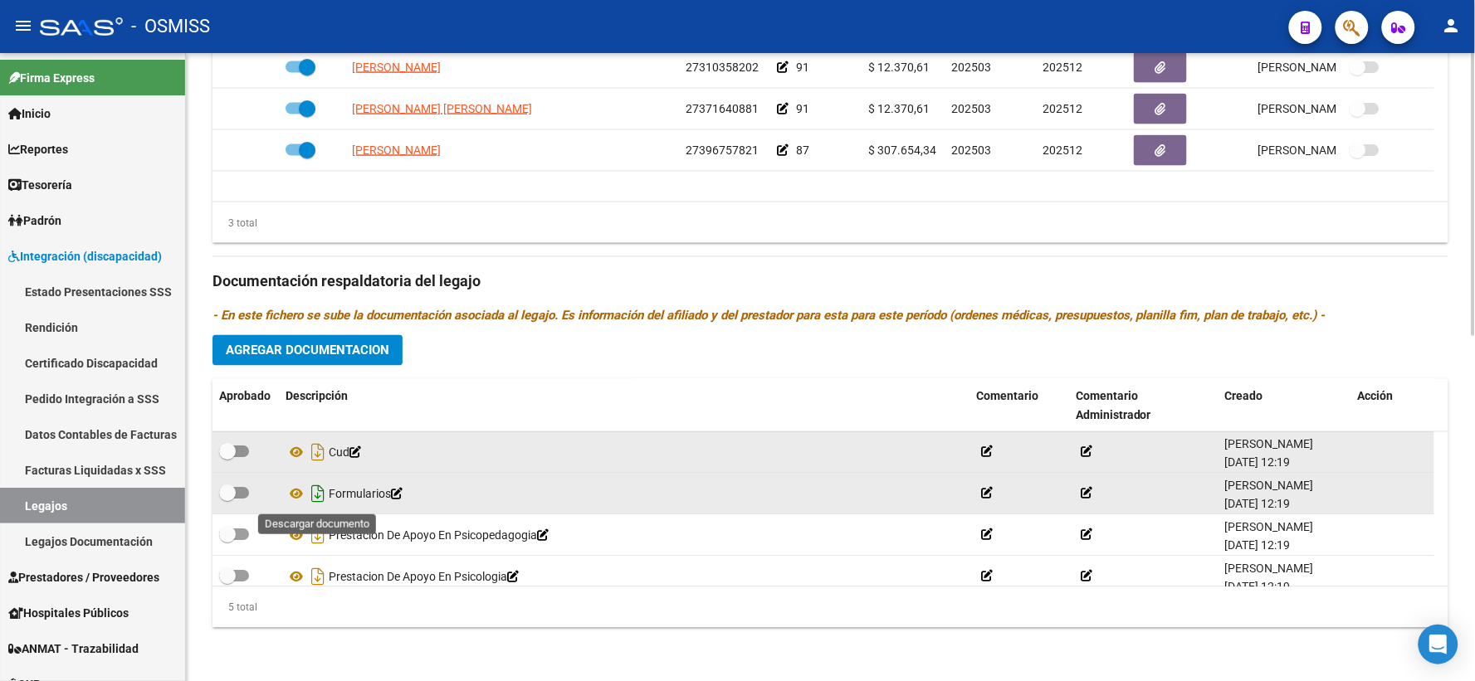
click at [317, 492] on icon "Descargar documento" at bounding box center [318, 494] width 22 height 27
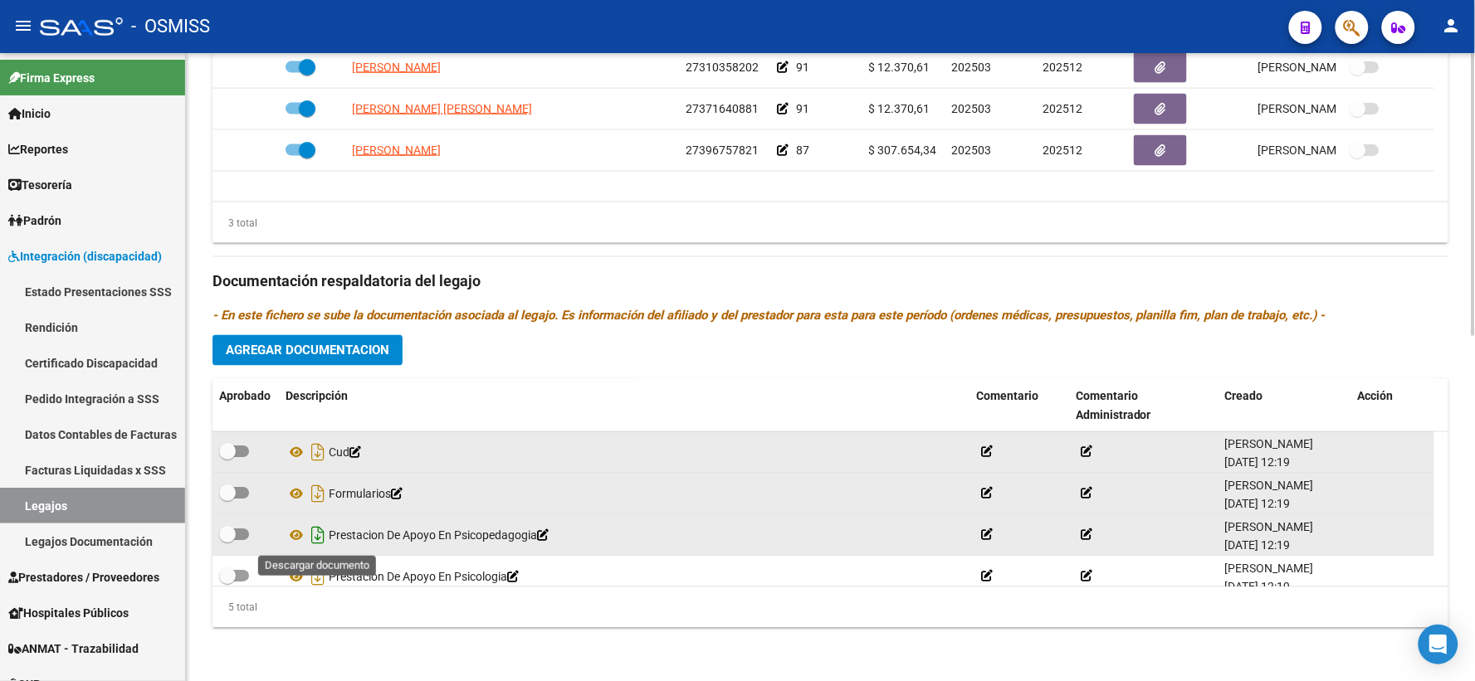
click at [317, 537] on icon "Descargar documento" at bounding box center [318, 536] width 22 height 27
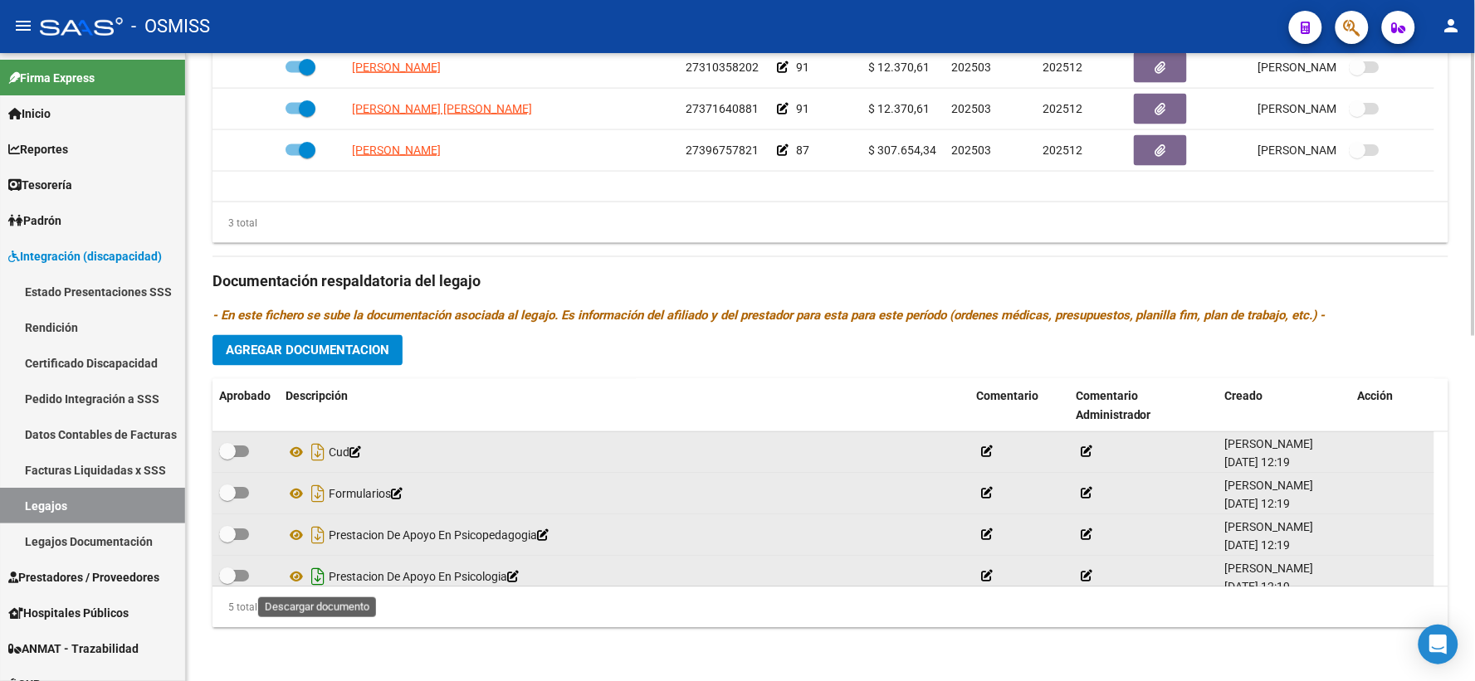
click at [319, 573] on icon "Descargar documento" at bounding box center [318, 577] width 22 height 27
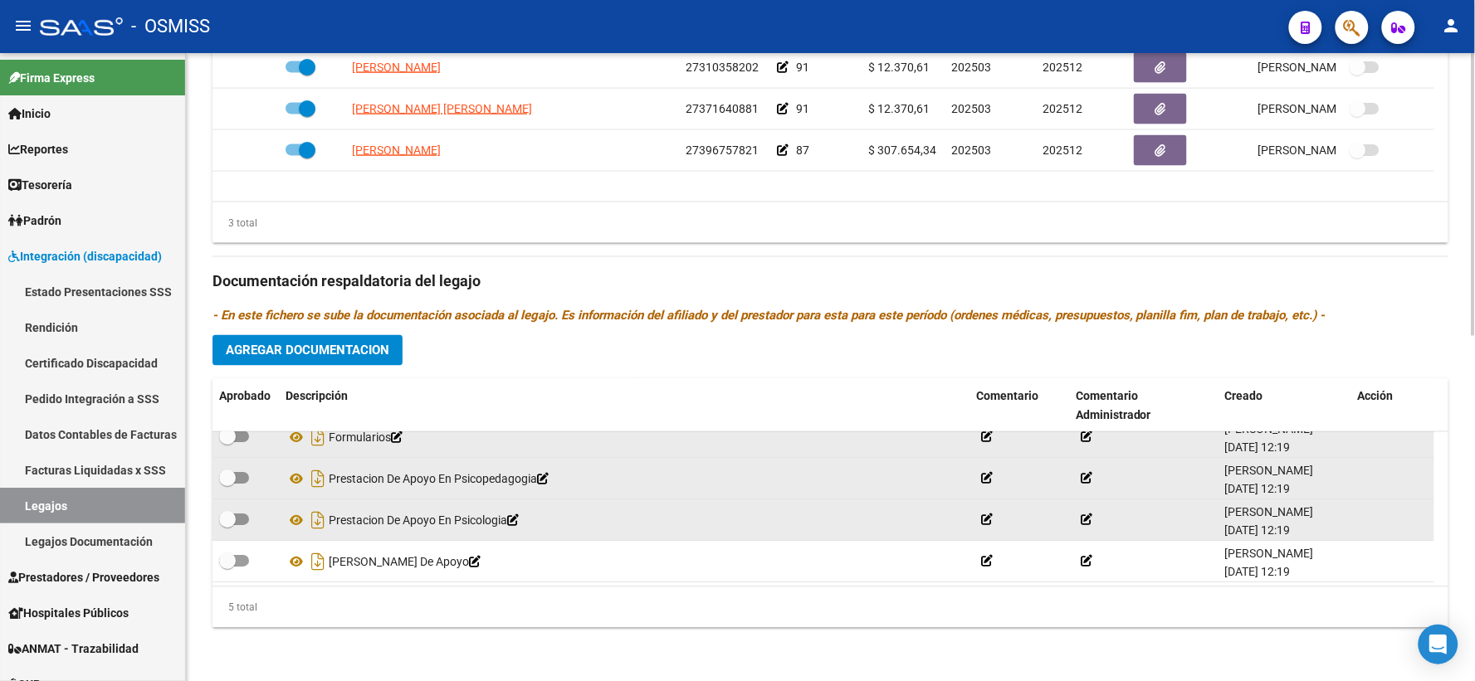
scroll to position [58, 0]
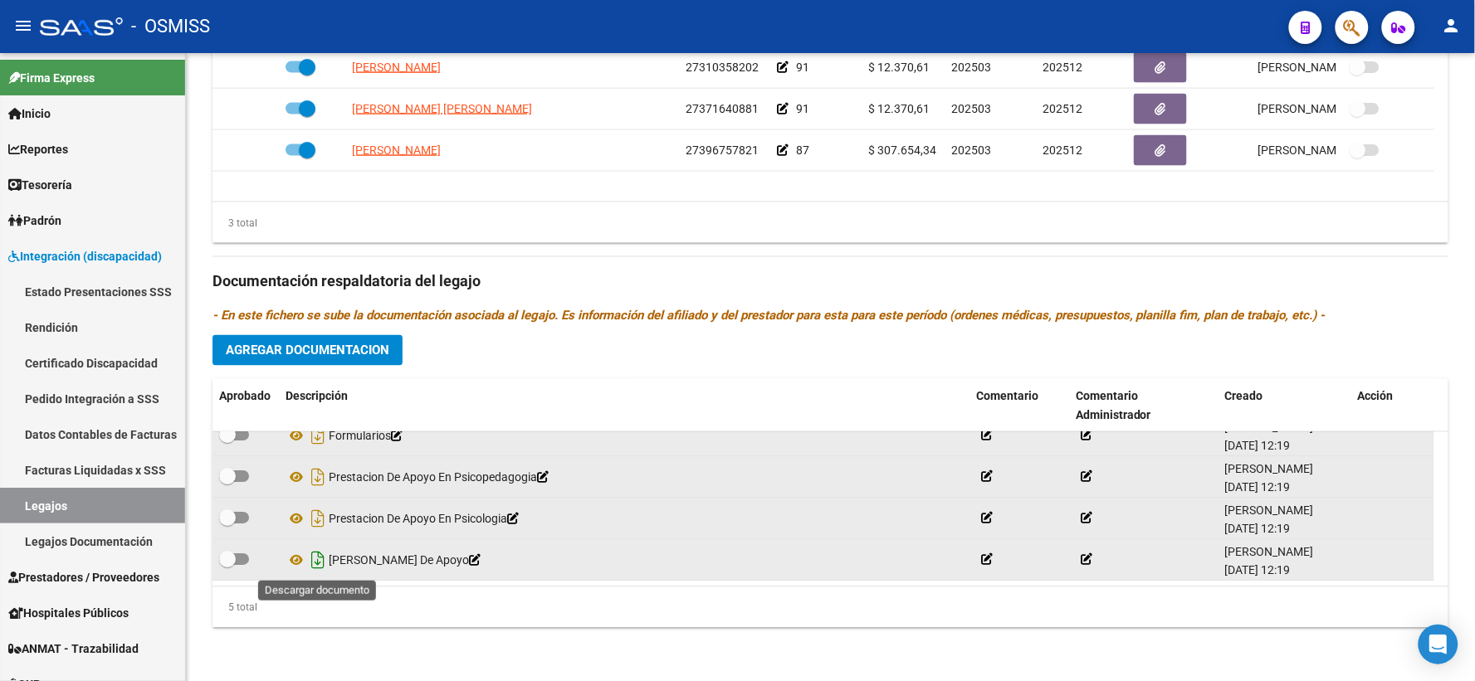
click at [320, 560] on icon "Descargar documento" at bounding box center [318, 561] width 22 height 27
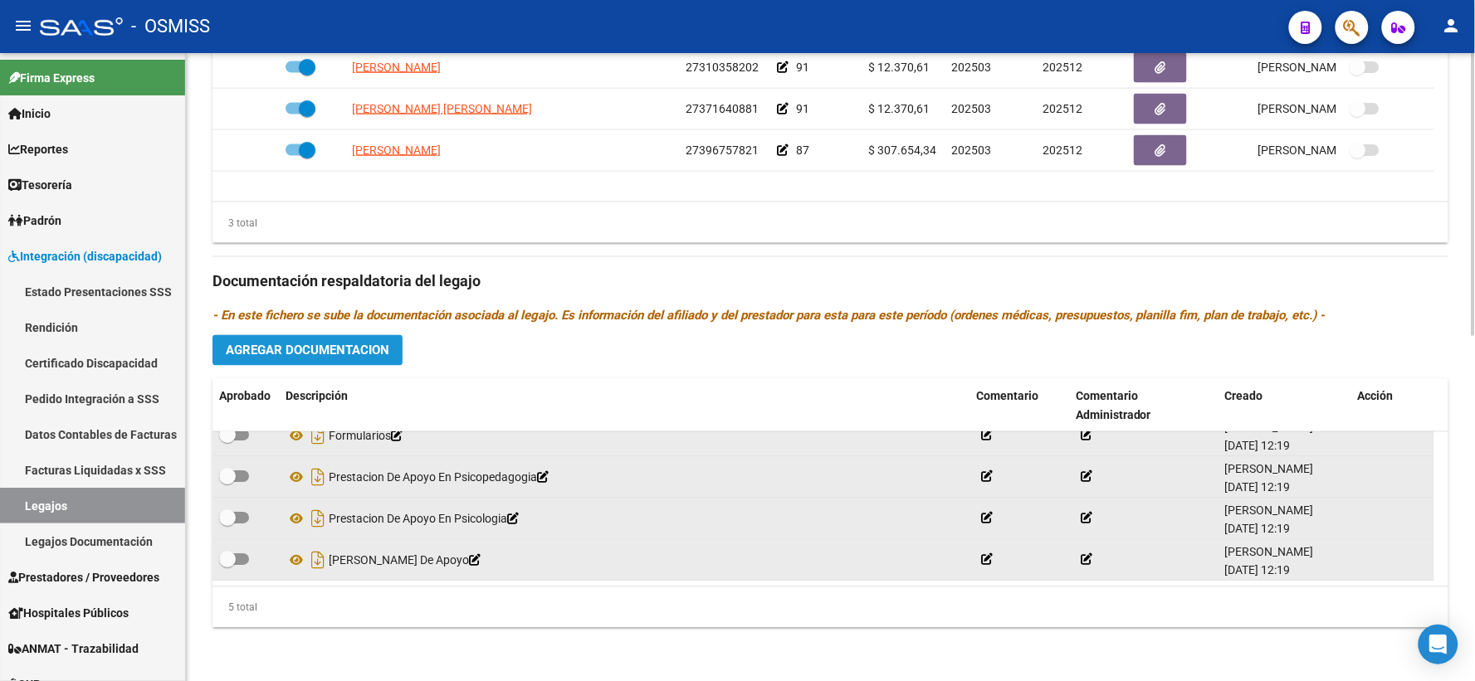
click at [394, 350] on button "Agregar Documentacion" at bounding box center [307, 350] width 190 height 31
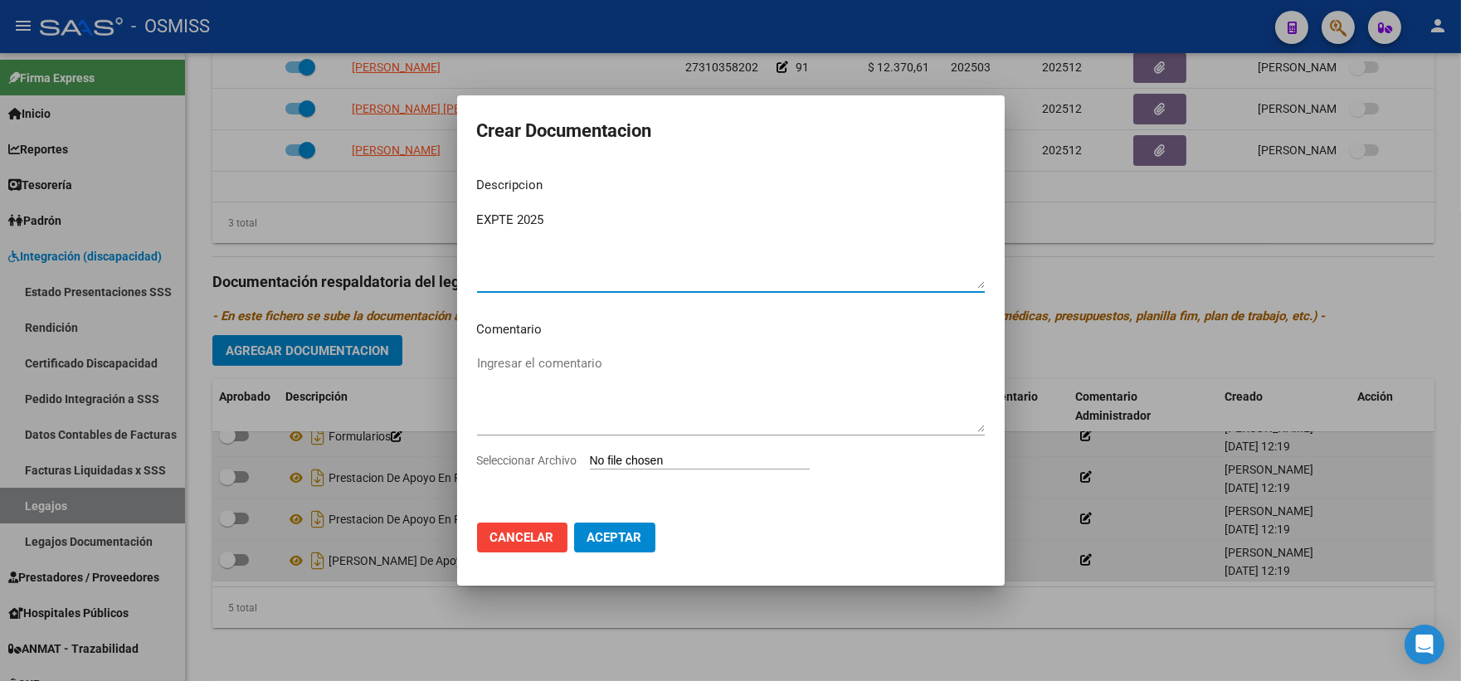
type textarea "EXPTE 2025"
type input "C:\fakepath\ilovepdf_merged_compressed (73).pdf"
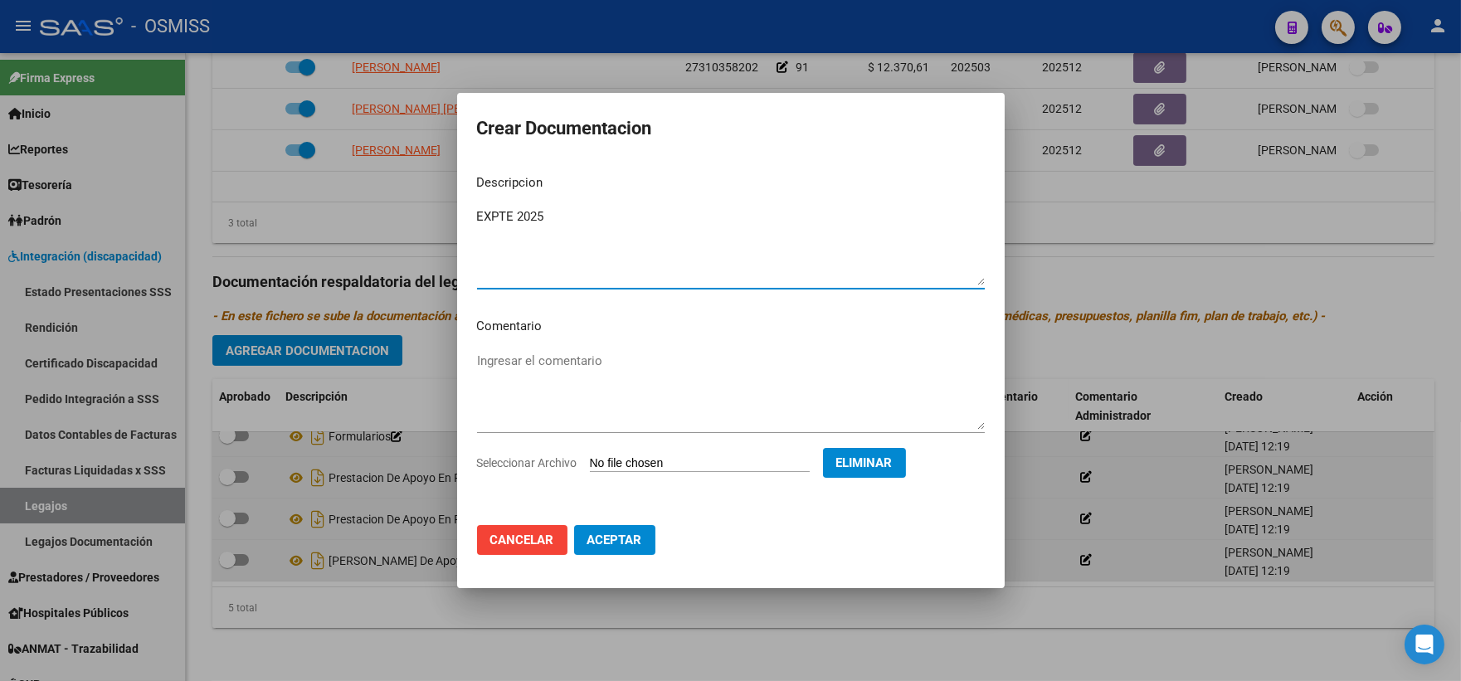
click at [621, 541] on span "Aceptar" at bounding box center [615, 540] width 55 height 15
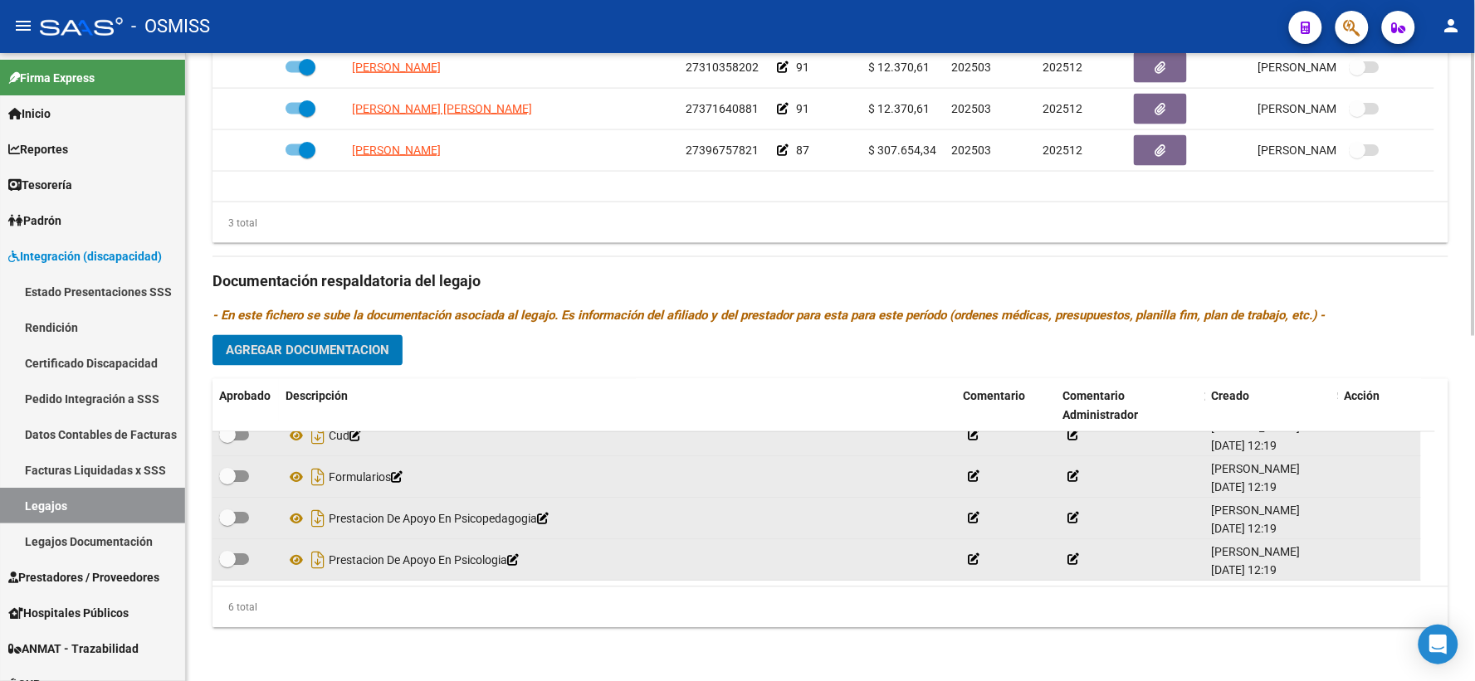
scroll to position [0, 0]
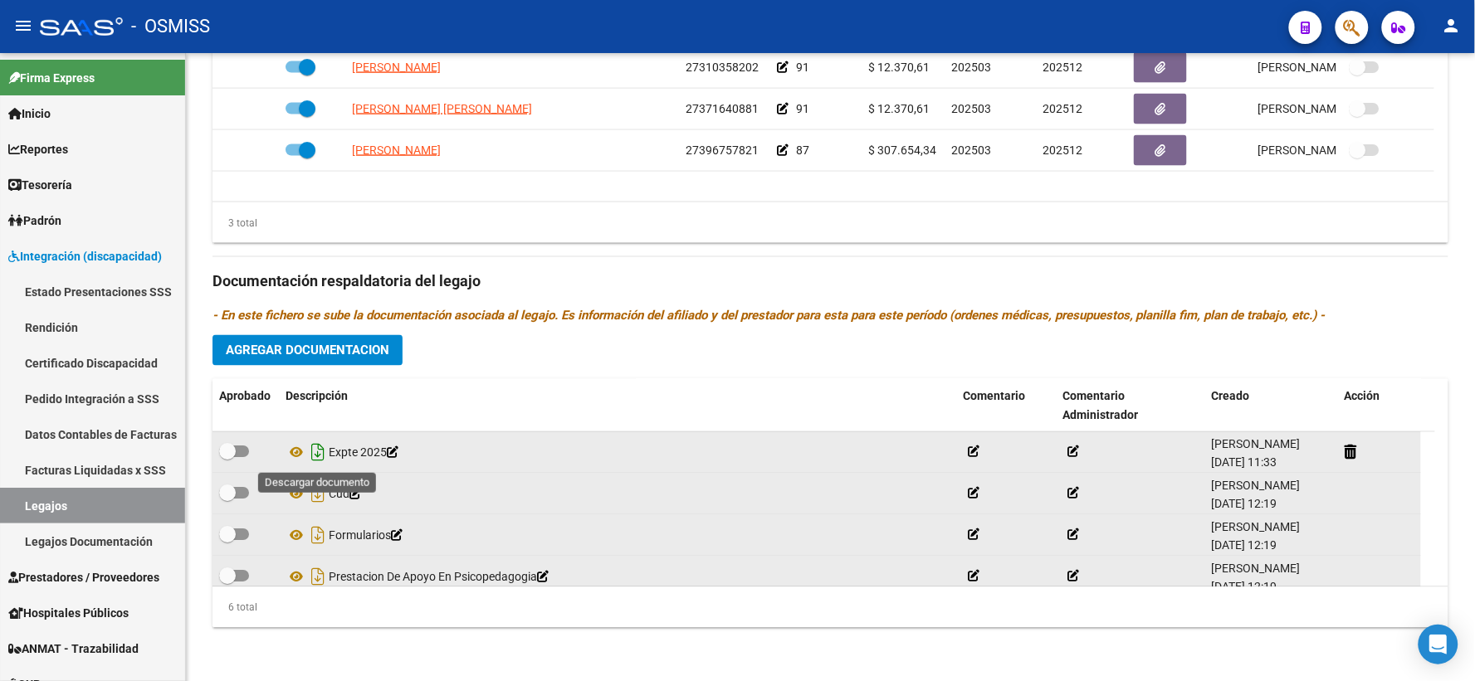
click at [318, 456] on icon "Descargar documento" at bounding box center [318, 453] width 22 height 27
click at [1408, 301] on div "Prestadores asociados al legajo Agregar Prestador Aprobado Prestador CUIT Comen…" at bounding box center [830, 270] width 1236 height 741
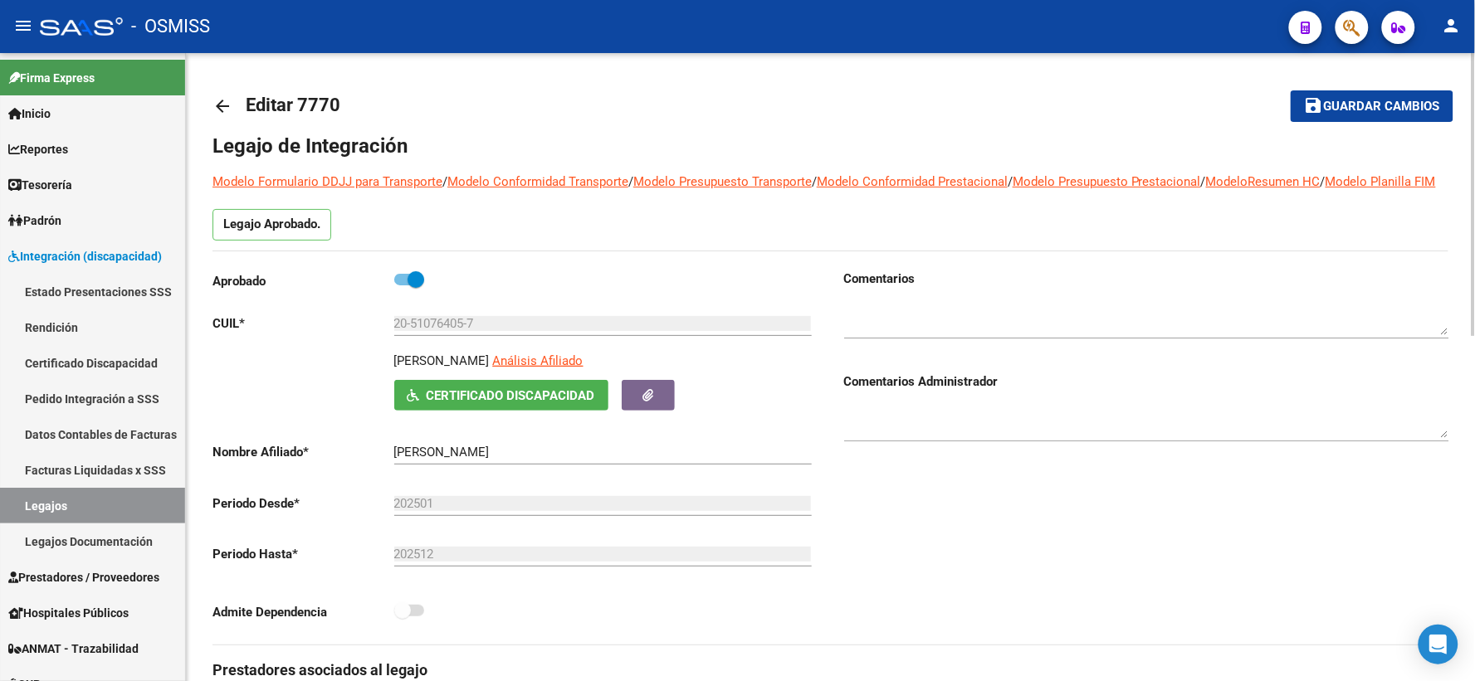
click at [1344, 105] on span "Guardar cambios" at bounding box center [1382, 107] width 116 height 15
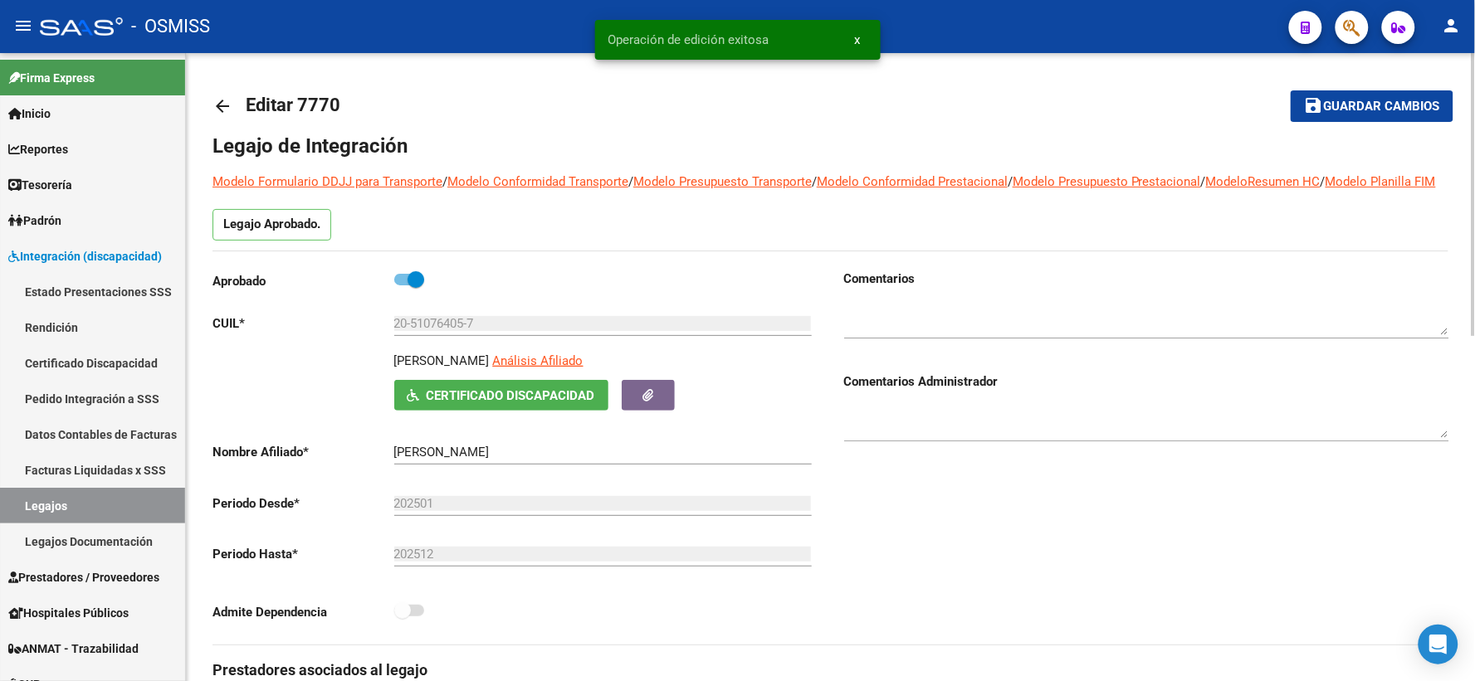
click at [222, 105] on mat-icon "arrow_back" at bounding box center [222, 106] width 20 height 20
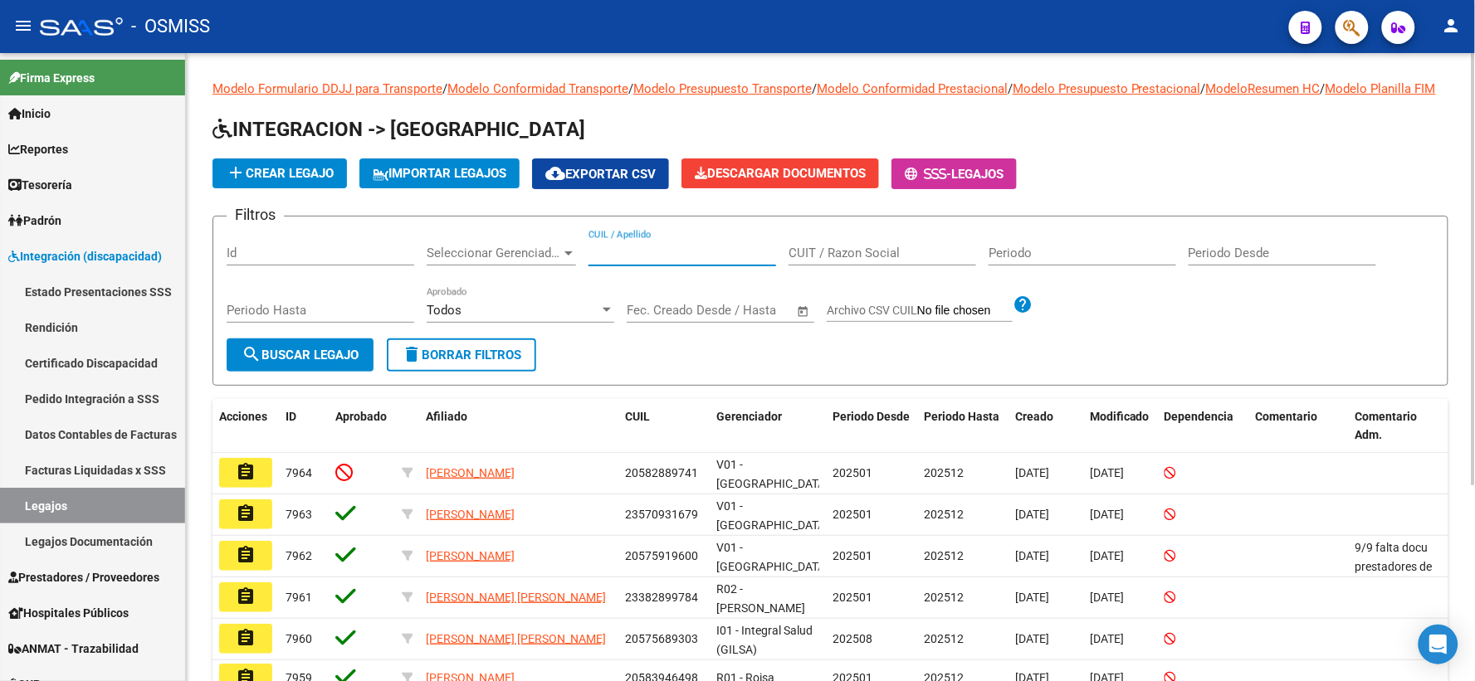
paste input "20498167471"
type input "20498167471"
click at [267, 363] on span "search Buscar Legajo" at bounding box center [300, 355] width 117 height 15
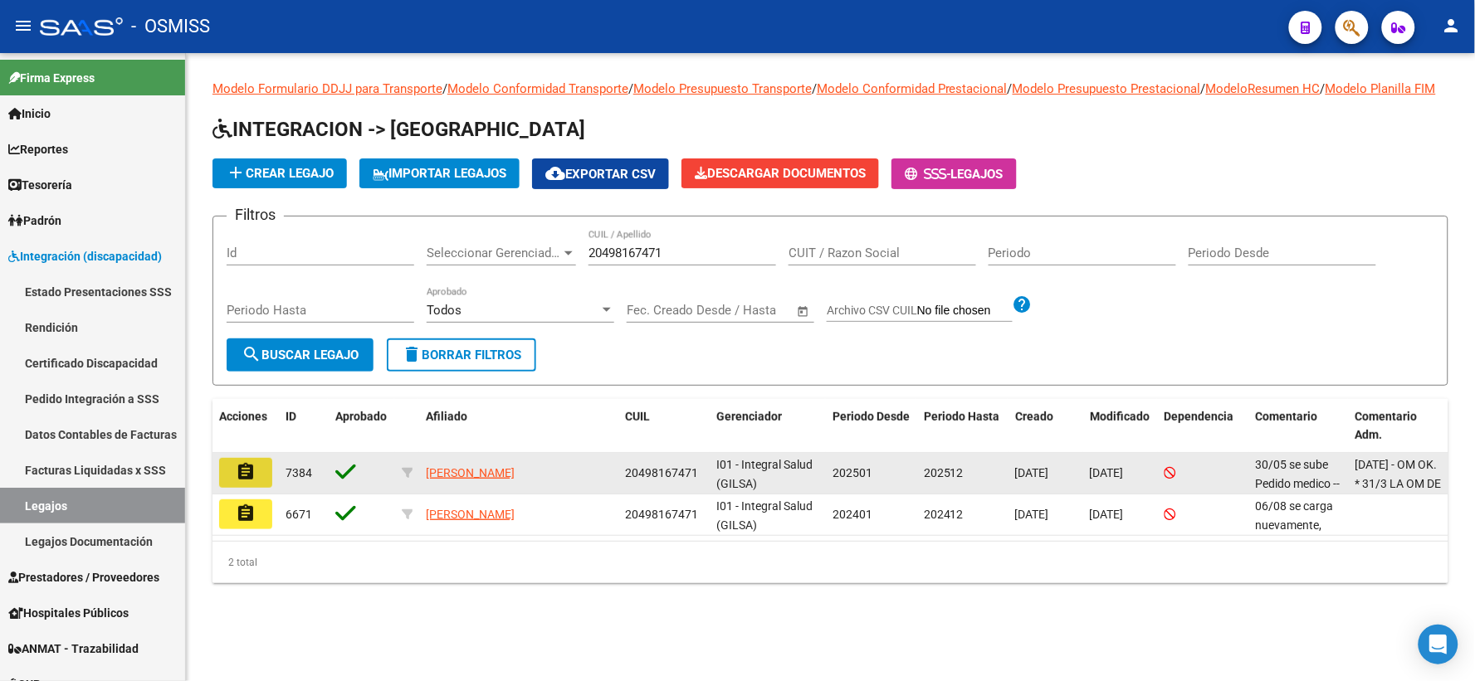
click at [242, 482] on mat-icon "assignment" at bounding box center [246, 472] width 20 height 20
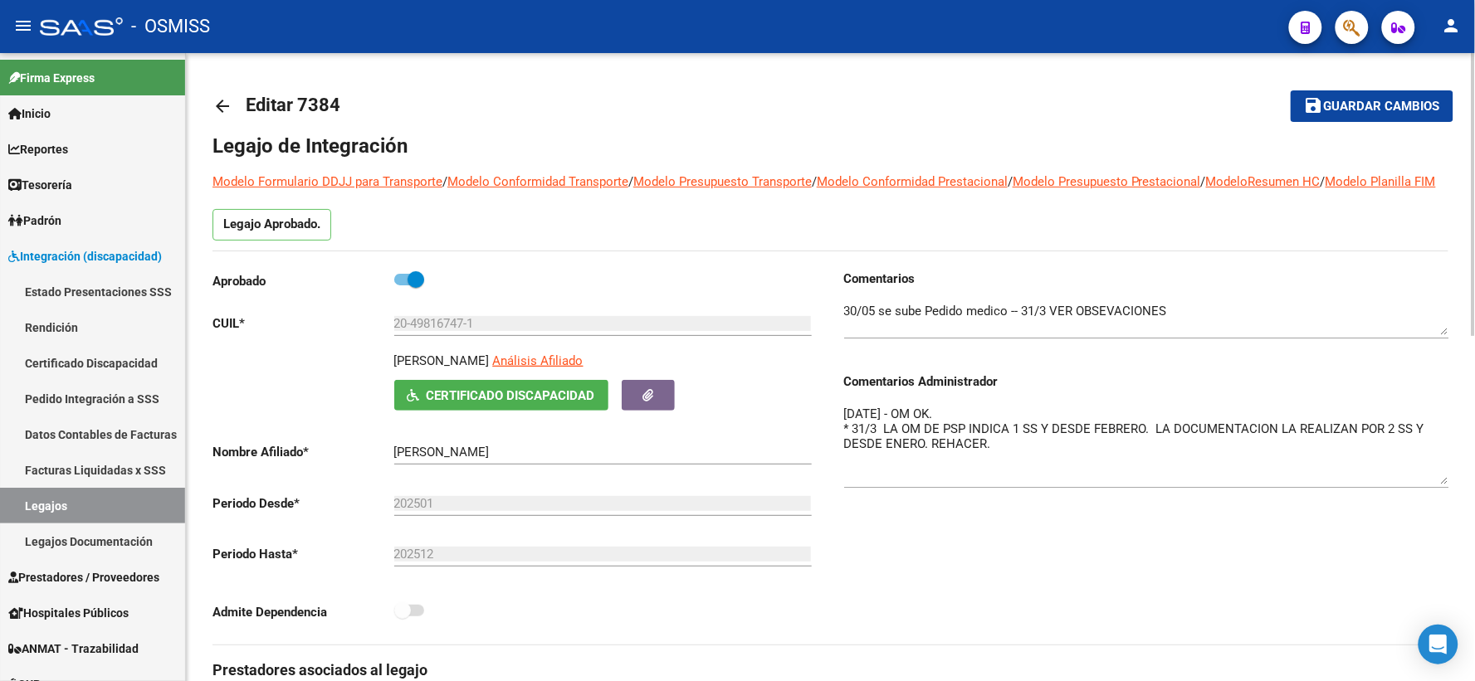
drag, startPoint x: 1441, startPoint y: 453, endPoint x: 1448, endPoint y: 500, distance: 47.9
click at [1448, 485] on textarea "[DATE] - OM OK. * 31/3 LA OM DE PSP INDICA 1 SS Y DESDE FEBRERO. LA DOCUMENTACI…" at bounding box center [1146, 445] width 605 height 80
click at [222, 102] on mat-icon "arrow_back" at bounding box center [222, 106] width 20 height 20
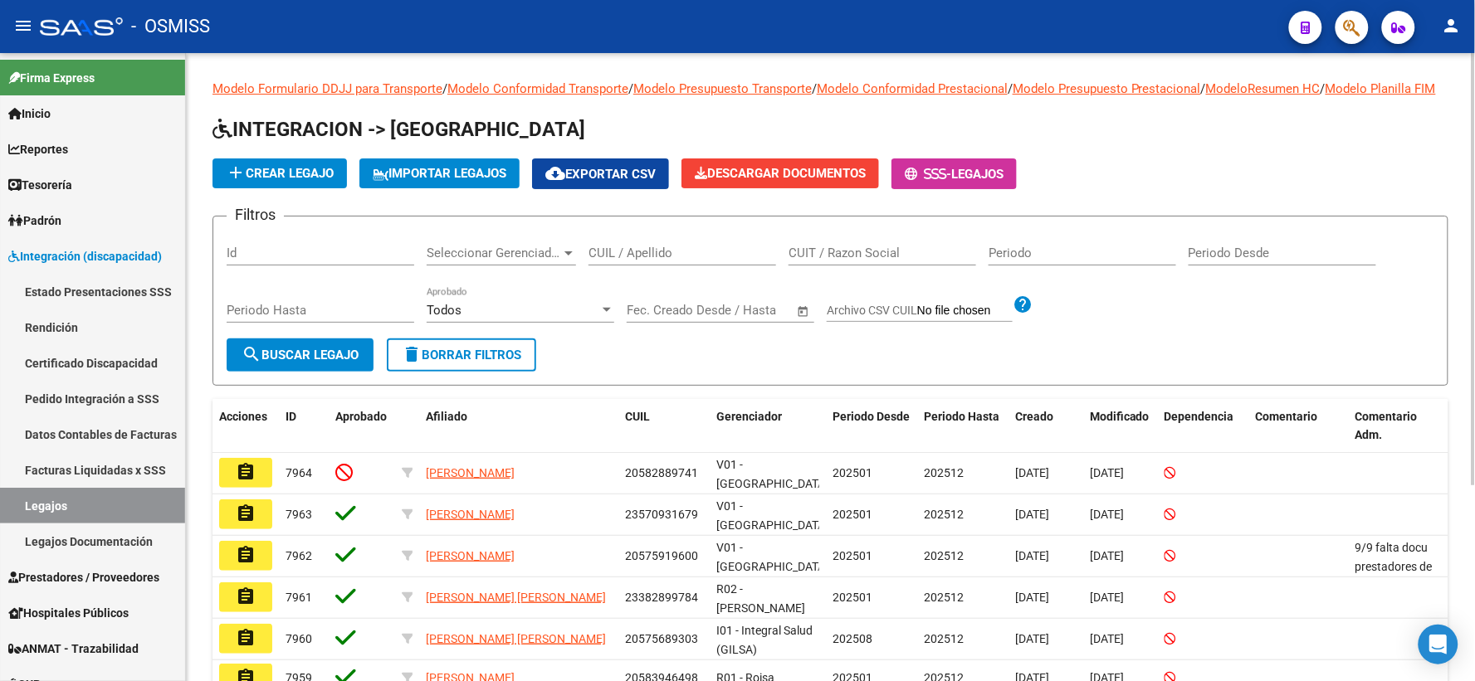
click at [616, 261] on input "CUIL / Apellido" at bounding box center [682, 253] width 188 height 15
paste input "27561642589"
type input "27561642589"
click at [297, 363] on span "search Buscar Legajo" at bounding box center [300, 355] width 117 height 15
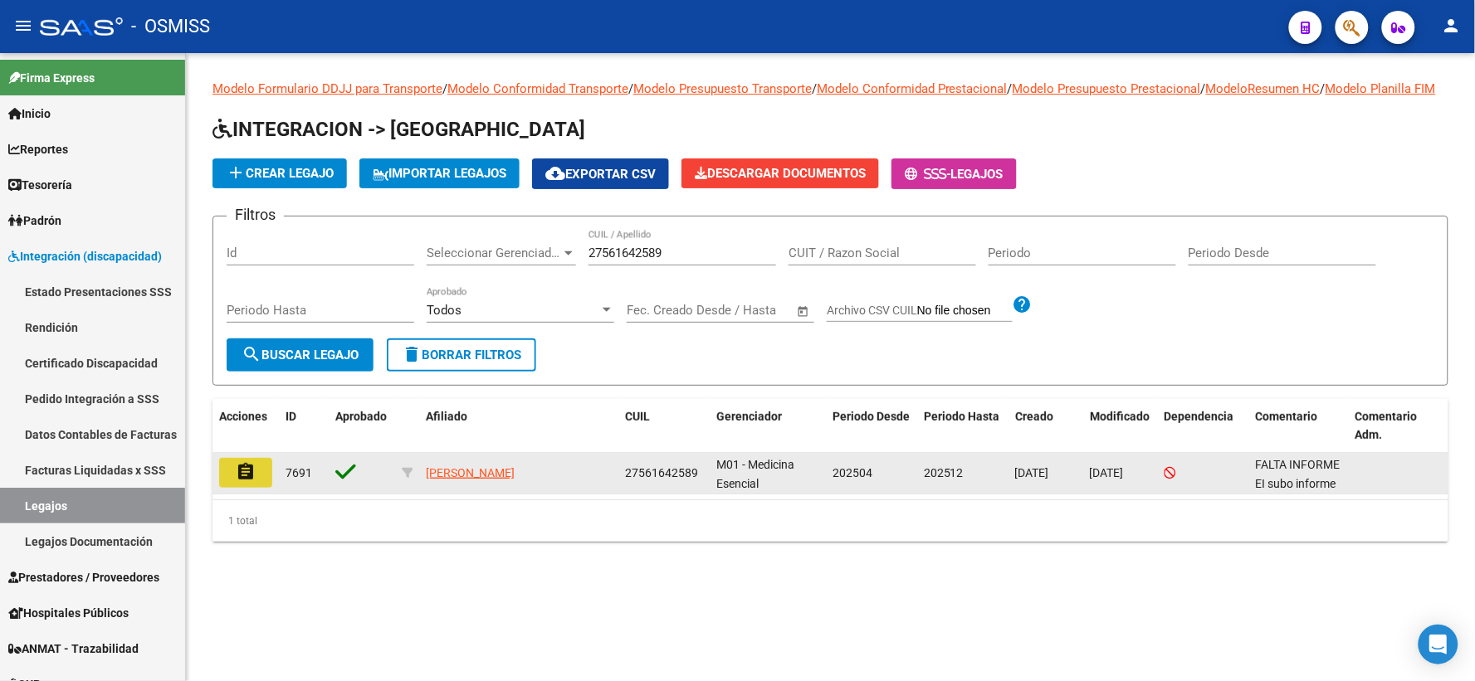
click at [234, 488] on button "assignment" at bounding box center [245, 473] width 53 height 30
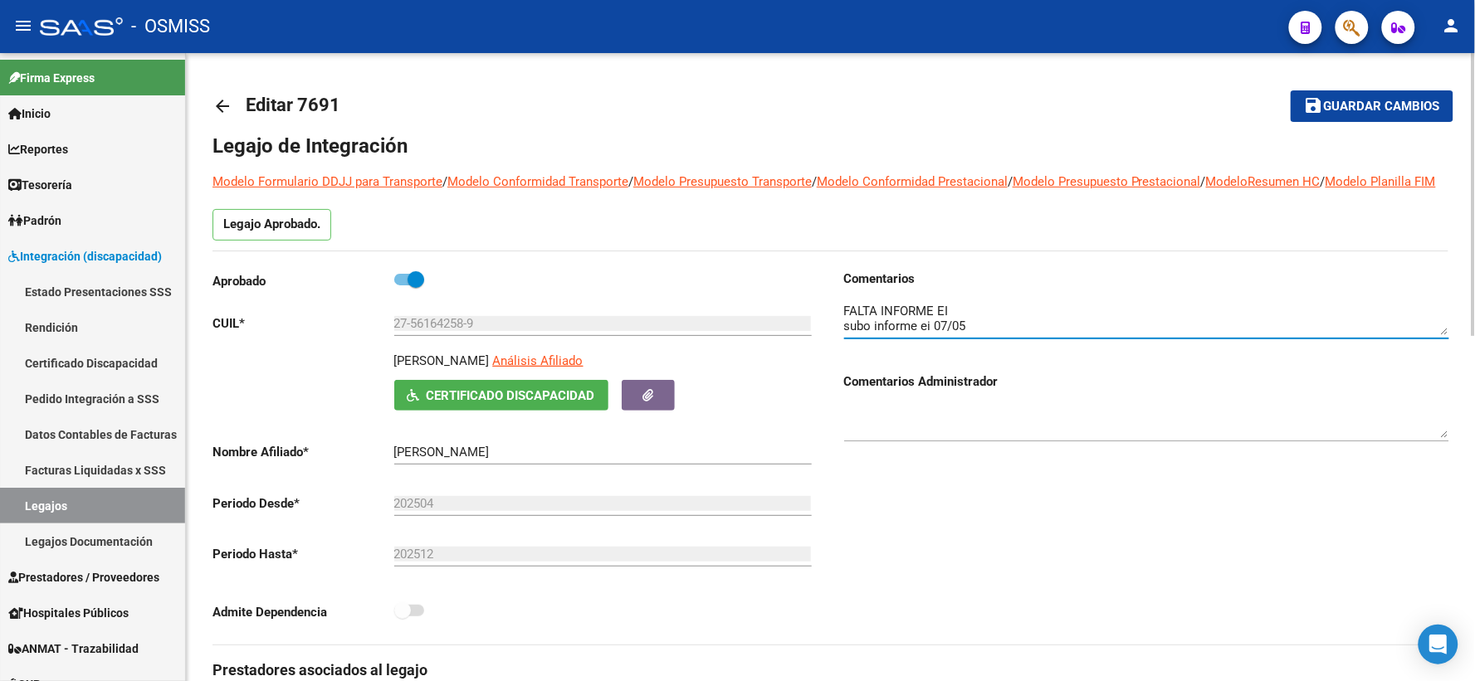
drag, startPoint x: 1448, startPoint y: 350, endPoint x: 1448, endPoint y: 382, distance: 31.5
click at [1448, 382] on div "Comentarios Comentarios Administrador" at bounding box center [1146, 364] width 605 height 188
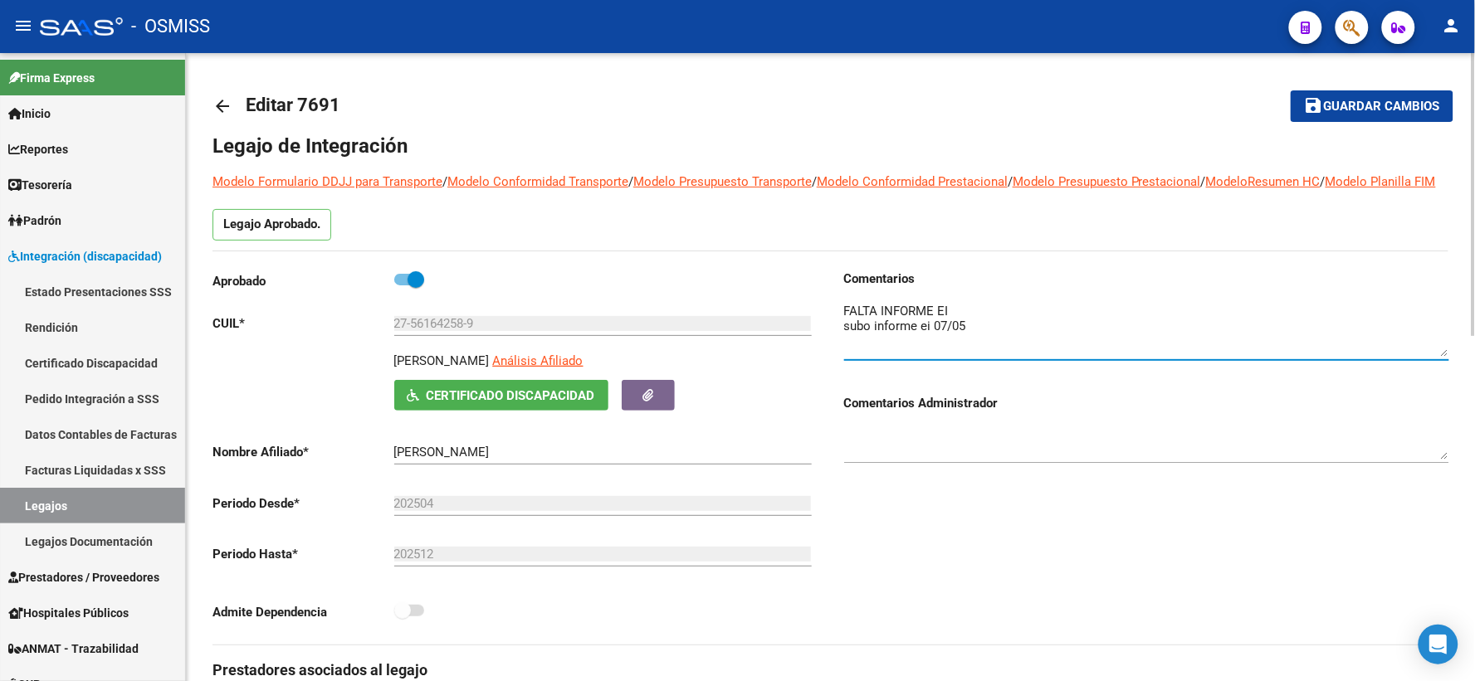
drag, startPoint x: 1444, startPoint y: 352, endPoint x: 1444, endPoint y: 374, distance: 22.4
click at [1444, 357] on textarea at bounding box center [1146, 329] width 605 height 55
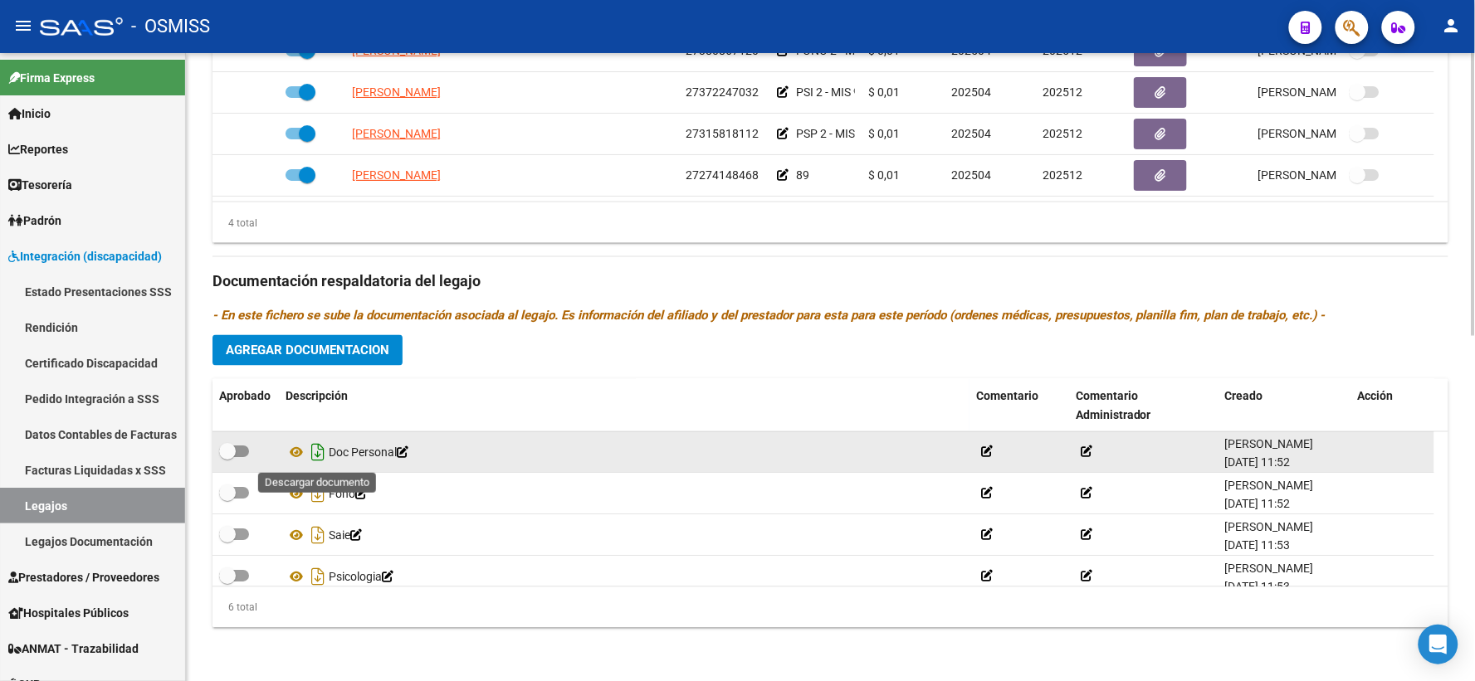
click at [314, 453] on icon "Descargar documento" at bounding box center [318, 453] width 22 height 27
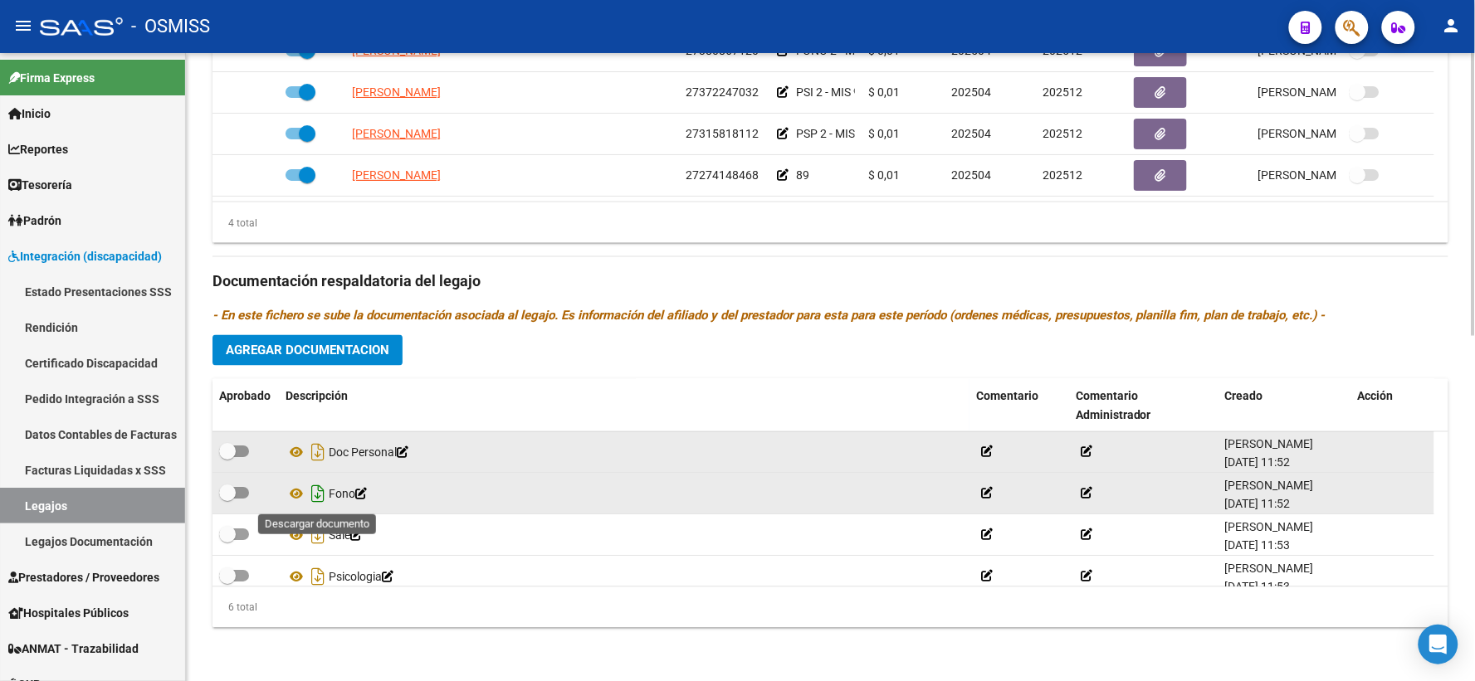
click at [314, 493] on icon "Descargar documento" at bounding box center [318, 494] width 22 height 27
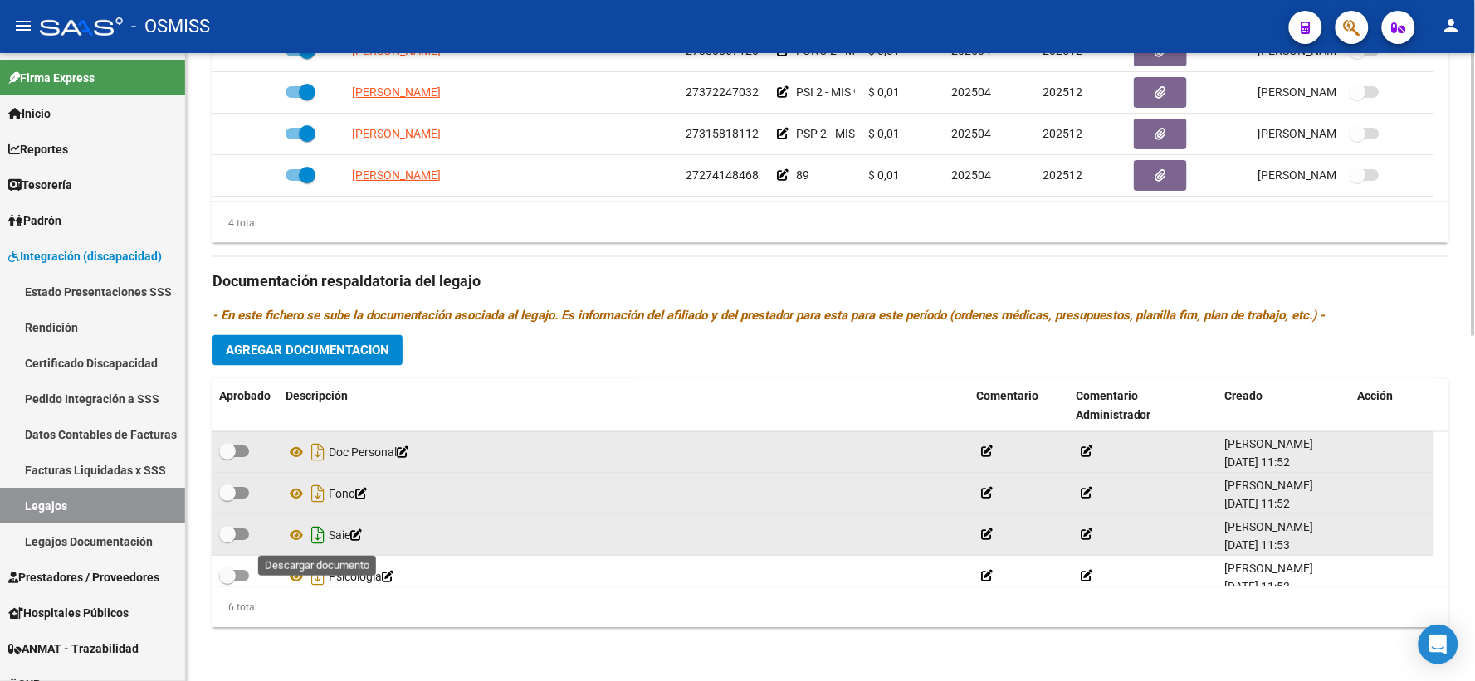
click at [315, 537] on icon "Descargar documento" at bounding box center [318, 536] width 22 height 27
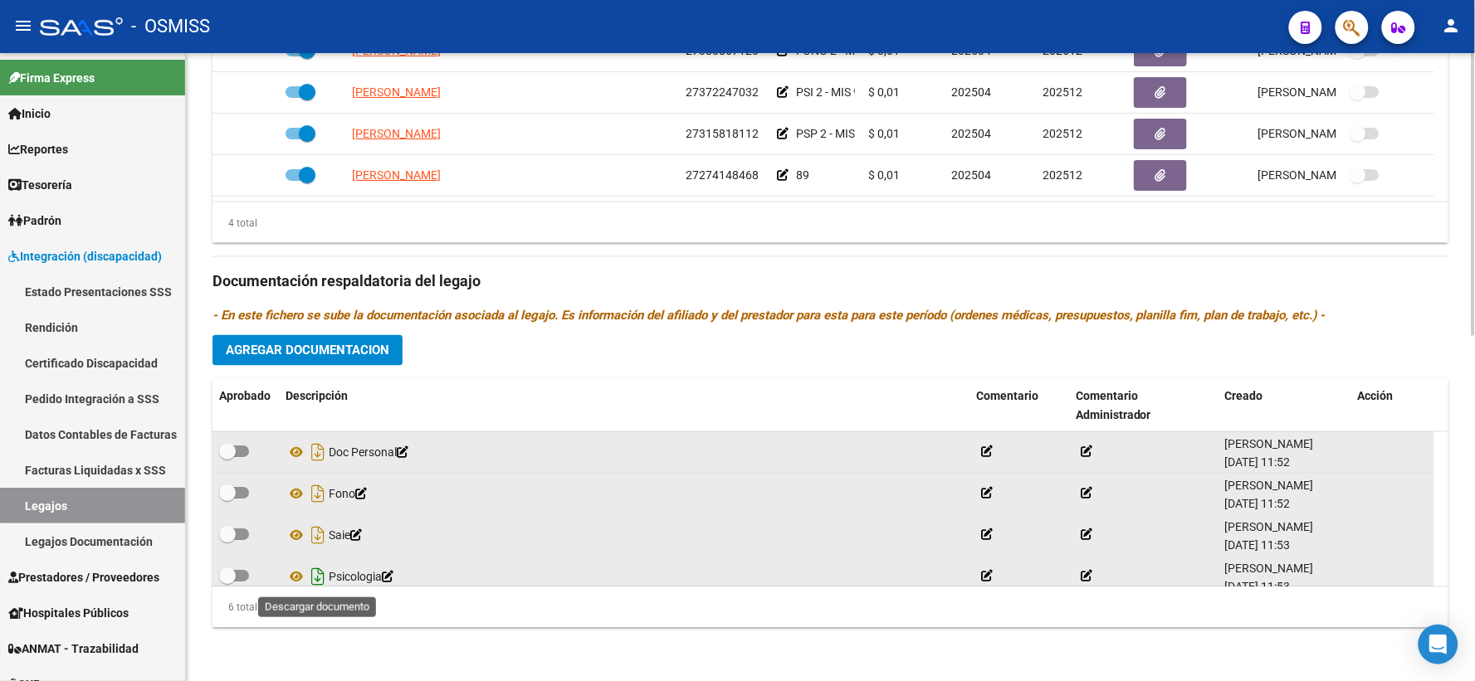
click at [318, 577] on icon "Descargar documento" at bounding box center [318, 577] width 22 height 27
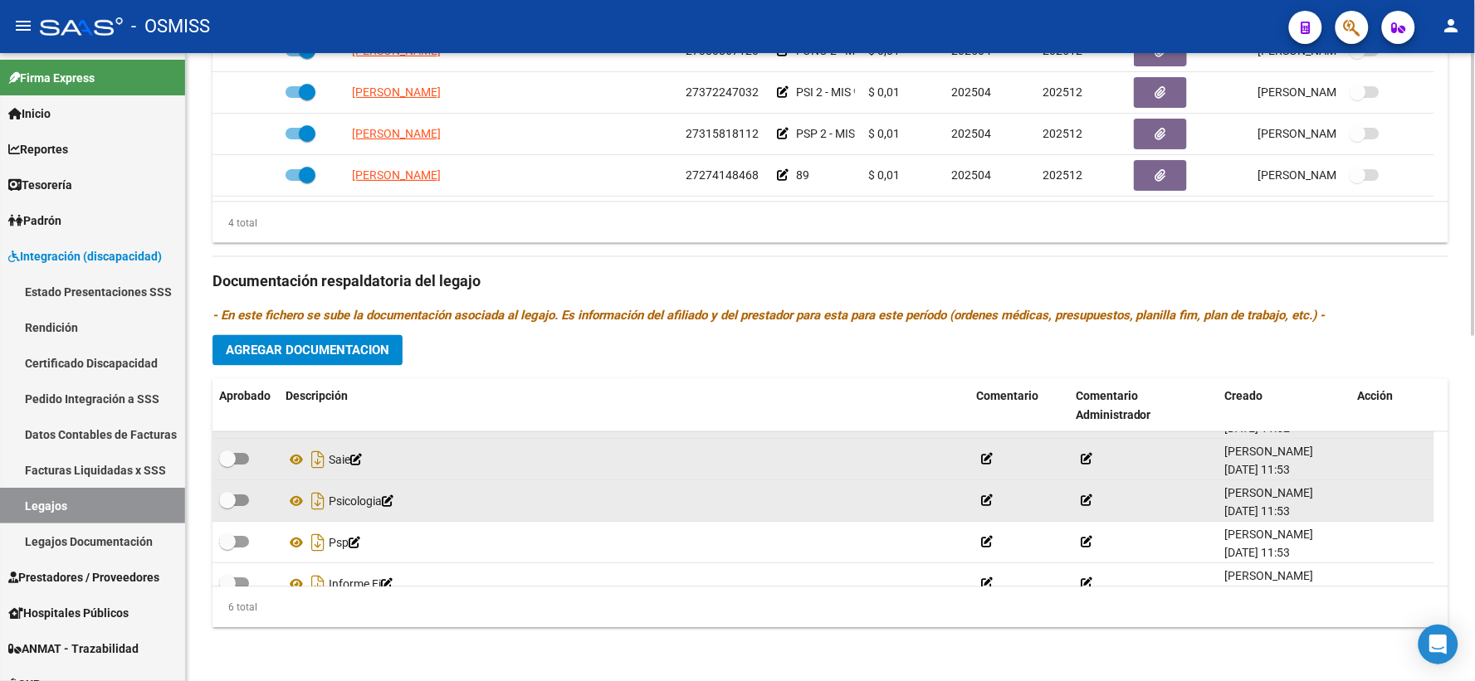
scroll to position [100, 0]
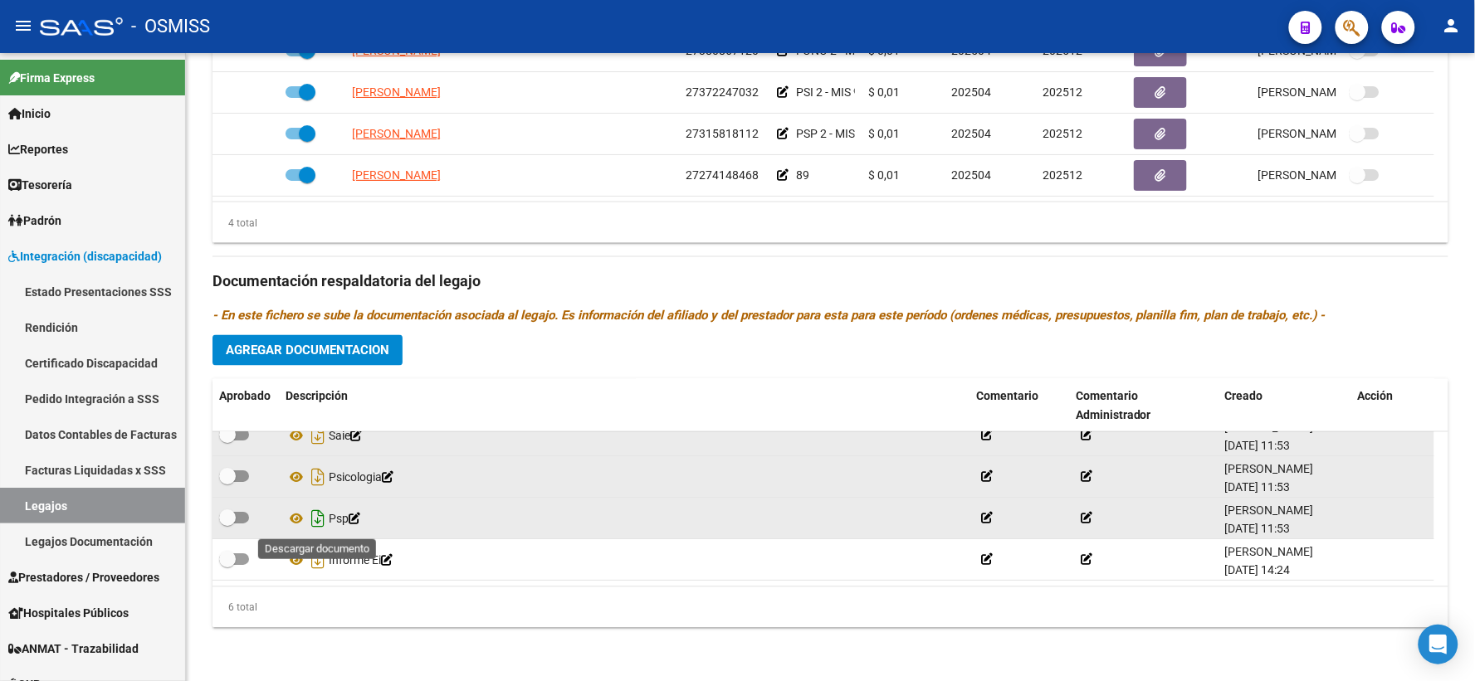
click at [313, 518] on icon "Descargar documento" at bounding box center [318, 519] width 22 height 27
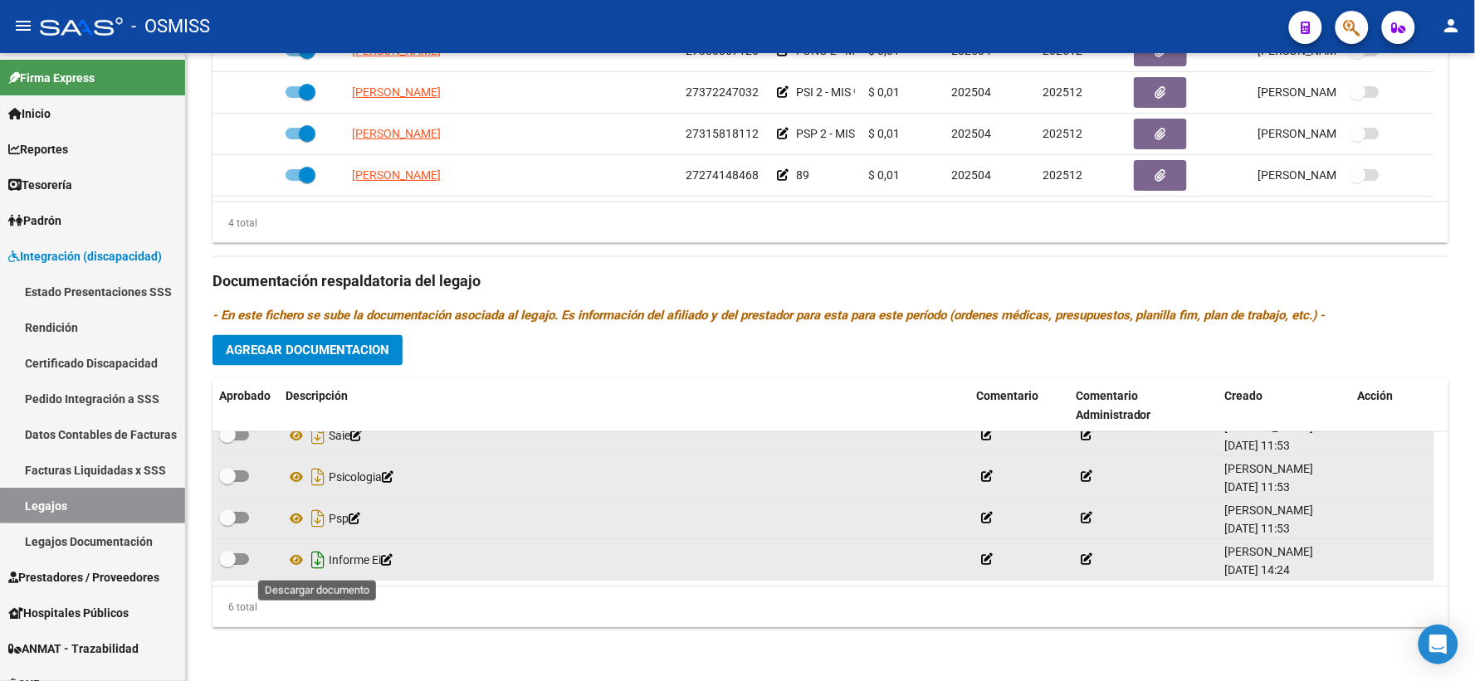
click at [313, 558] on icon "Descargar documento" at bounding box center [318, 561] width 22 height 27
click at [372, 345] on span "Agregar Documentacion" at bounding box center [307, 351] width 163 height 15
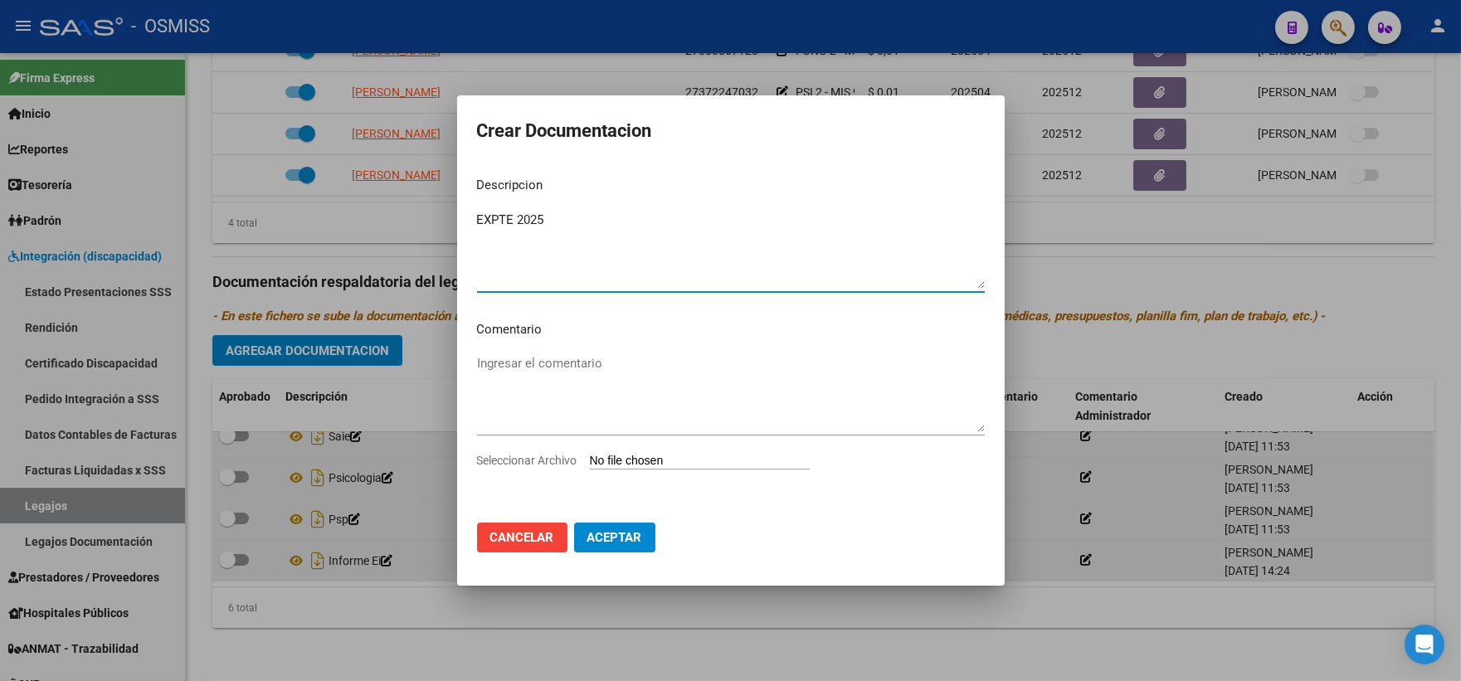
type textarea "EXPTE 2025"
type input "C:\fakepath\ilovepdf_merged_compressed (74).pdf"
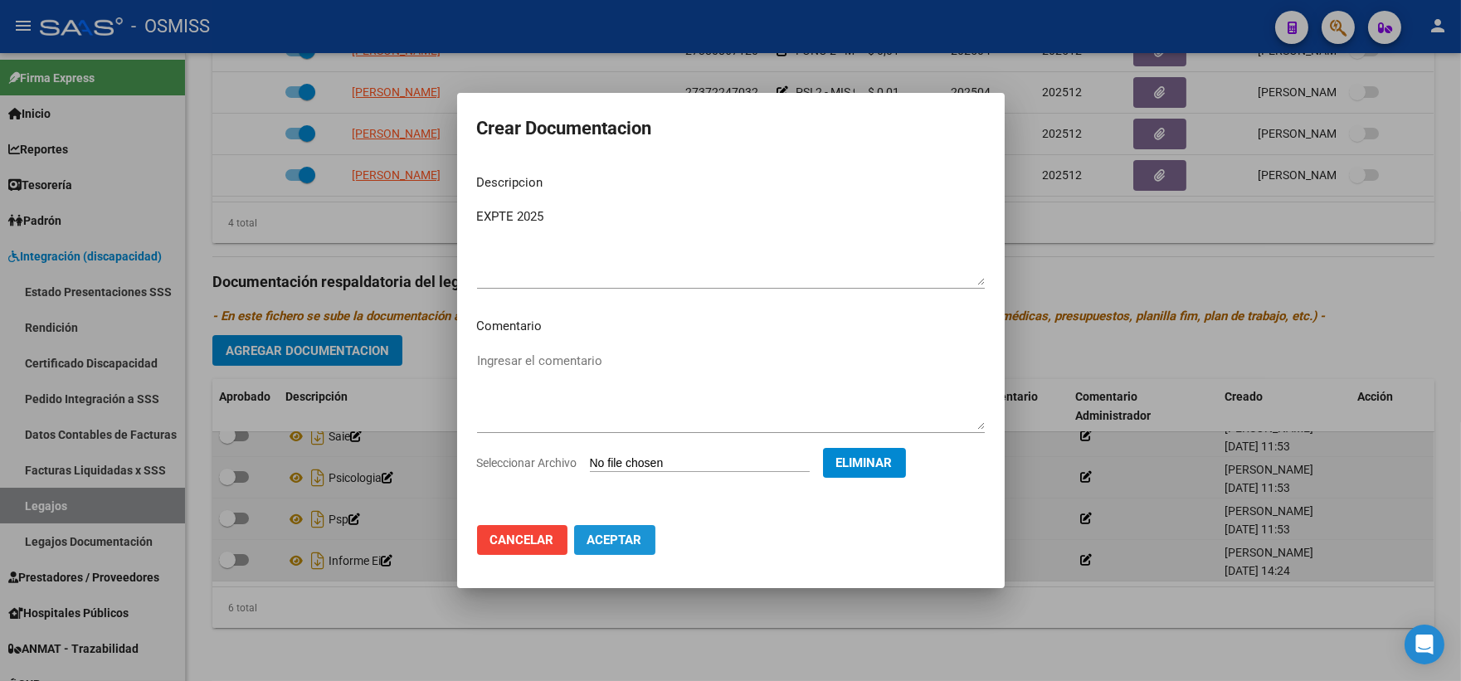
click at [603, 544] on span "Aceptar" at bounding box center [615, 540] width 55 height 15
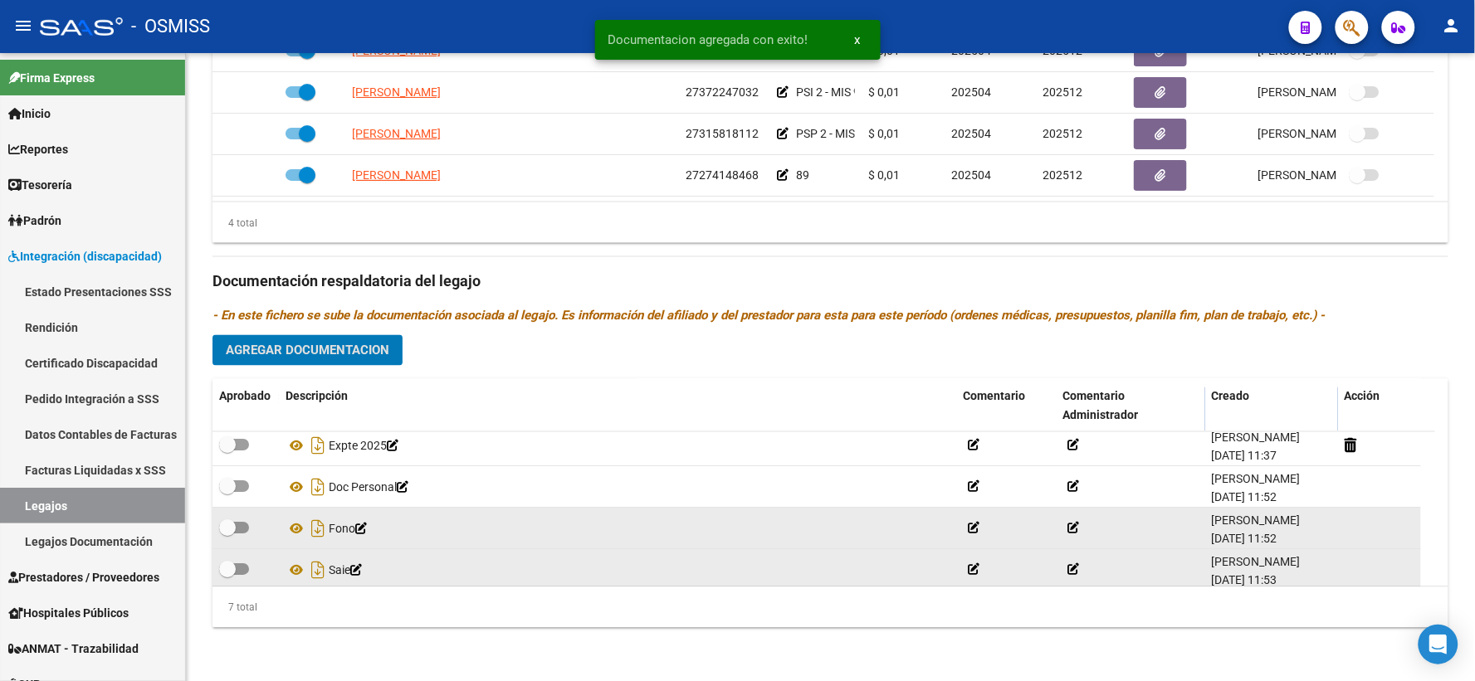
scroll to position [0, 0]
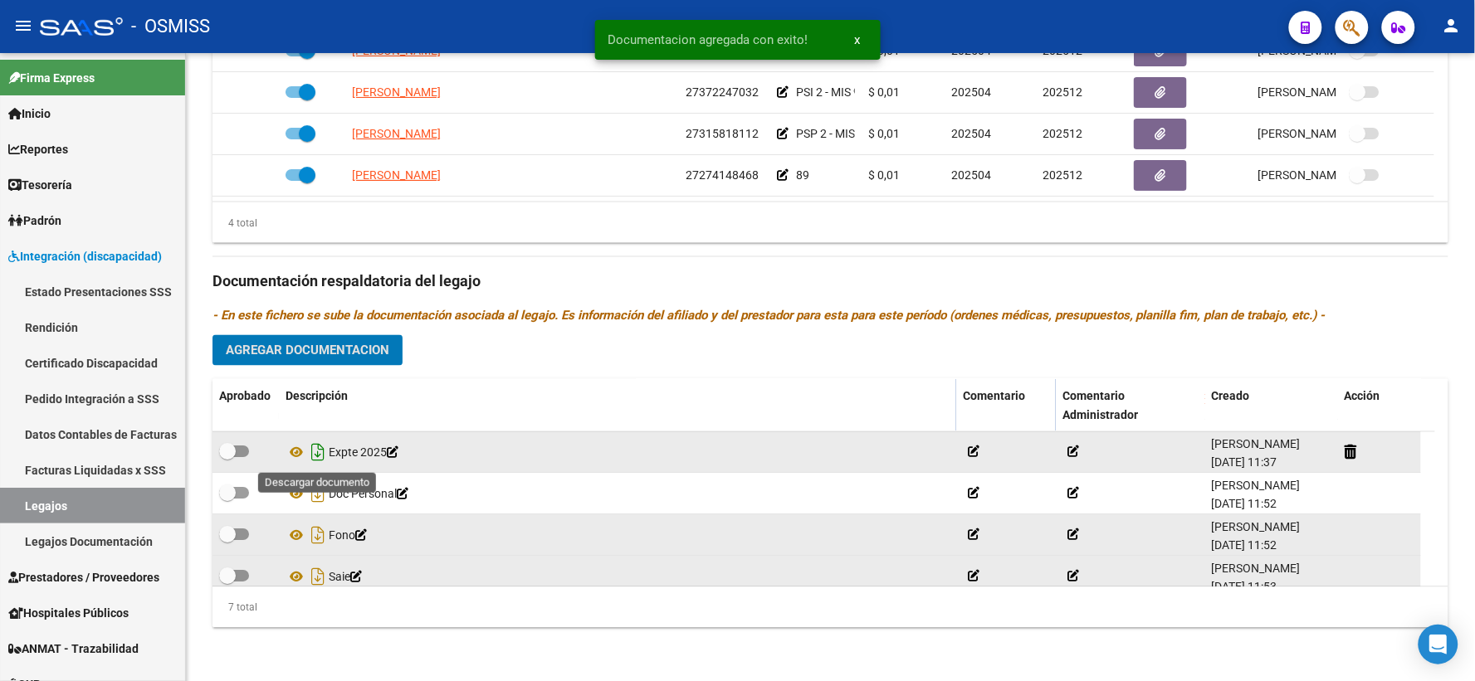
click at [319, 451] on icon "Descargar documento" at bounding box center [318, 453] width 22 height 27
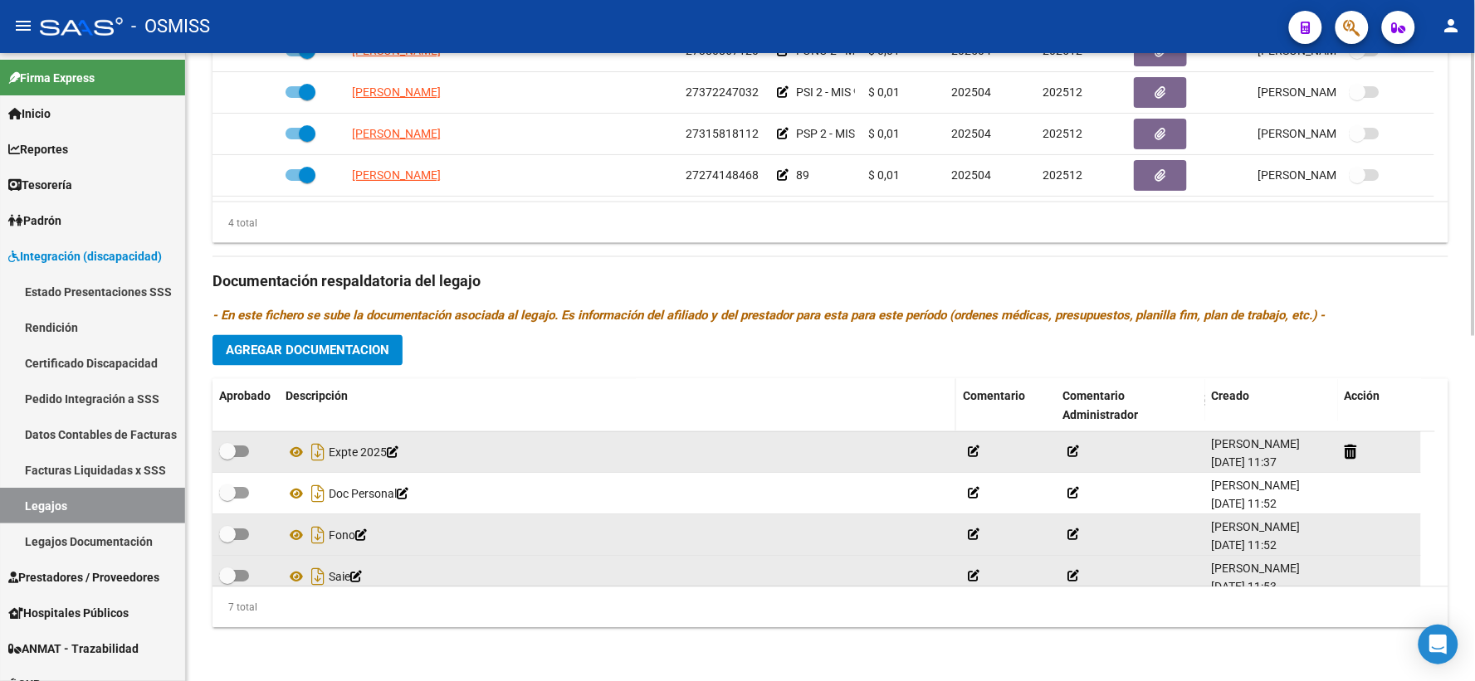
click at [384, 385] on datatable-header-cell "Descripción" at bounding box center [617, 406] width 677 height 55
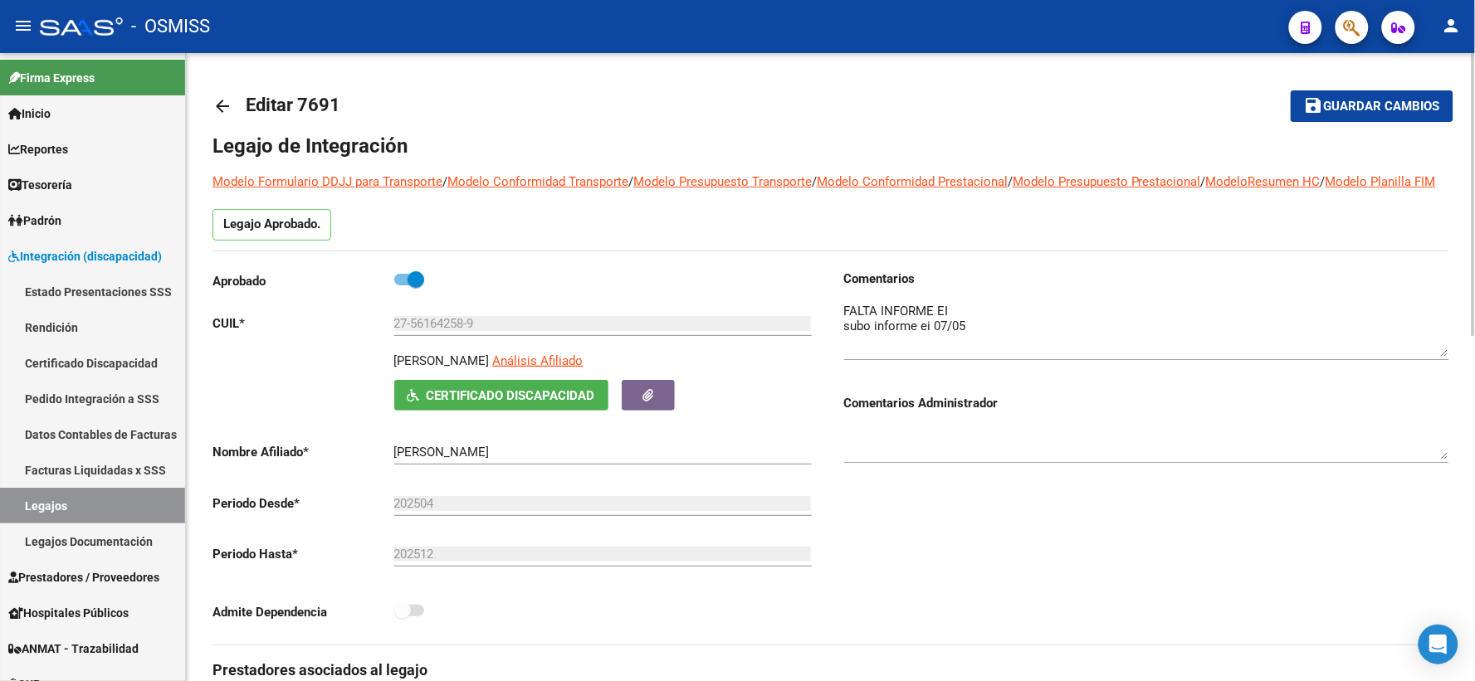
drag, startPoint x: 1371, startPoint y: 102, endPoint x: 1344, endPoint y: 102, distance: 26.6
click at [1359, 102] on span "Guardar cambios" at bounding box center [1382, 107] width 116 height 15
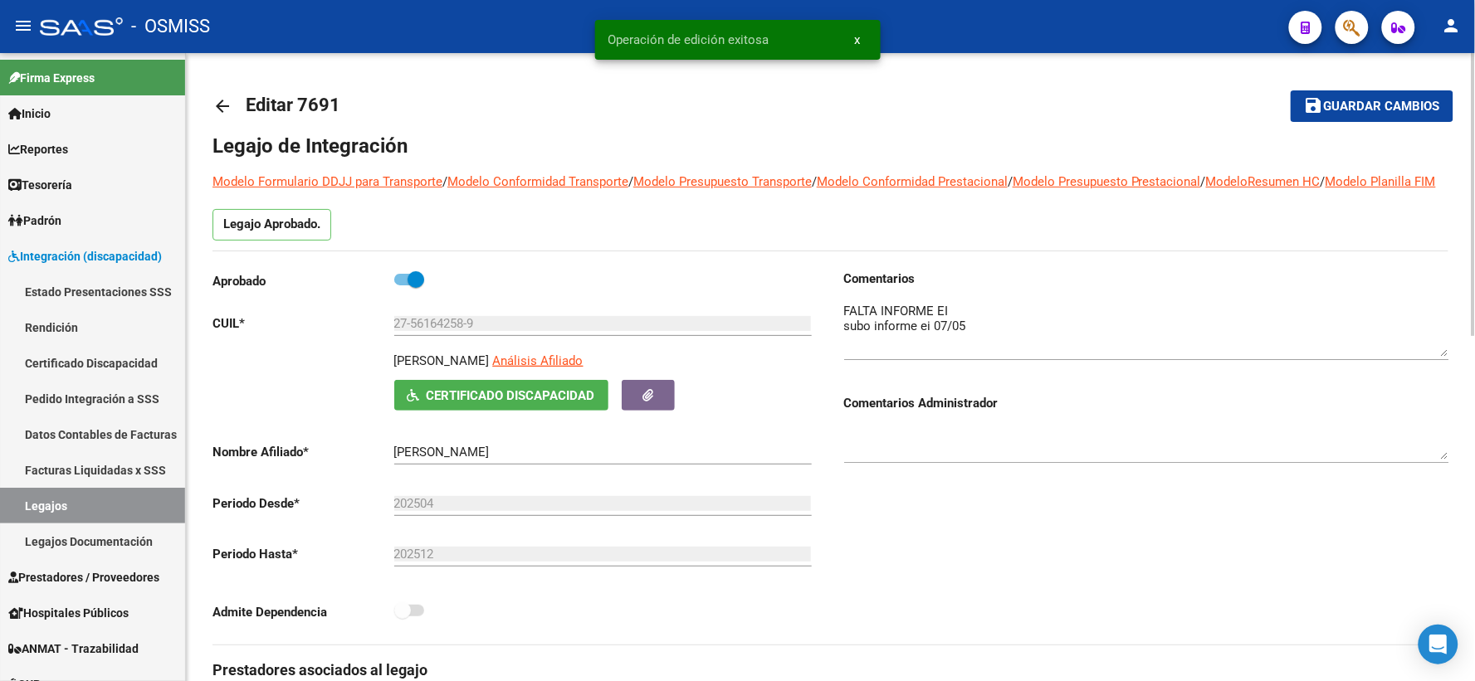
click at [225, 110] on mat-icon "arrow_back" at bounding box center [222, 106] width 20 height 20
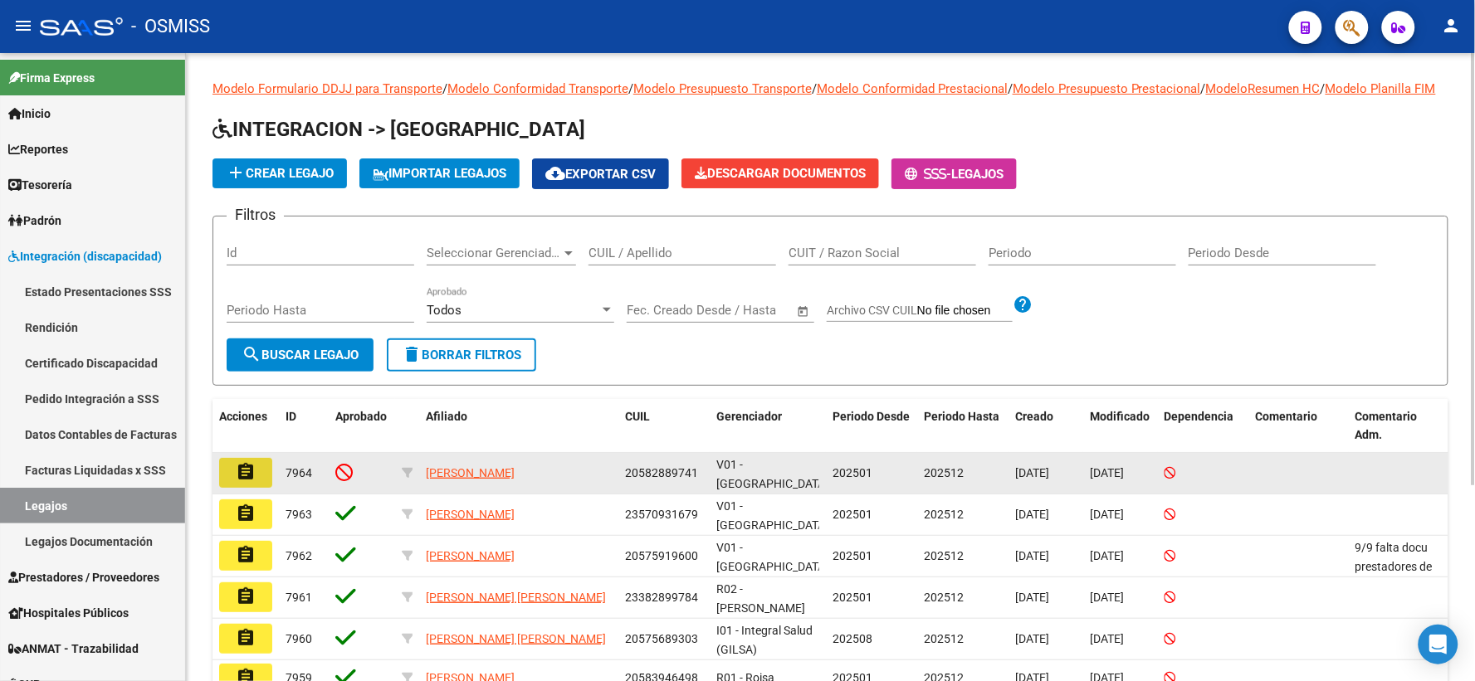
click at [258, 488] on button "assignment" at bounding box center [245, 473] width 53 height 30
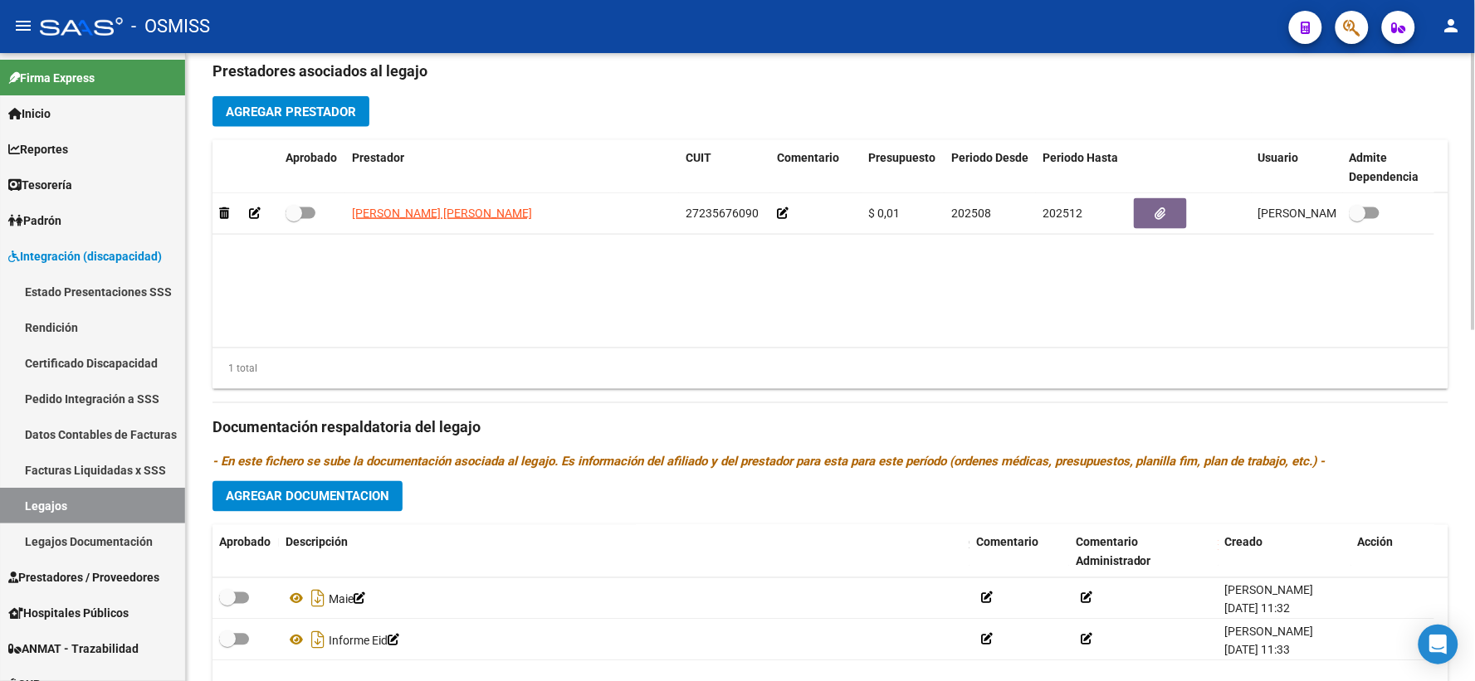
scroll to position [737, 0]
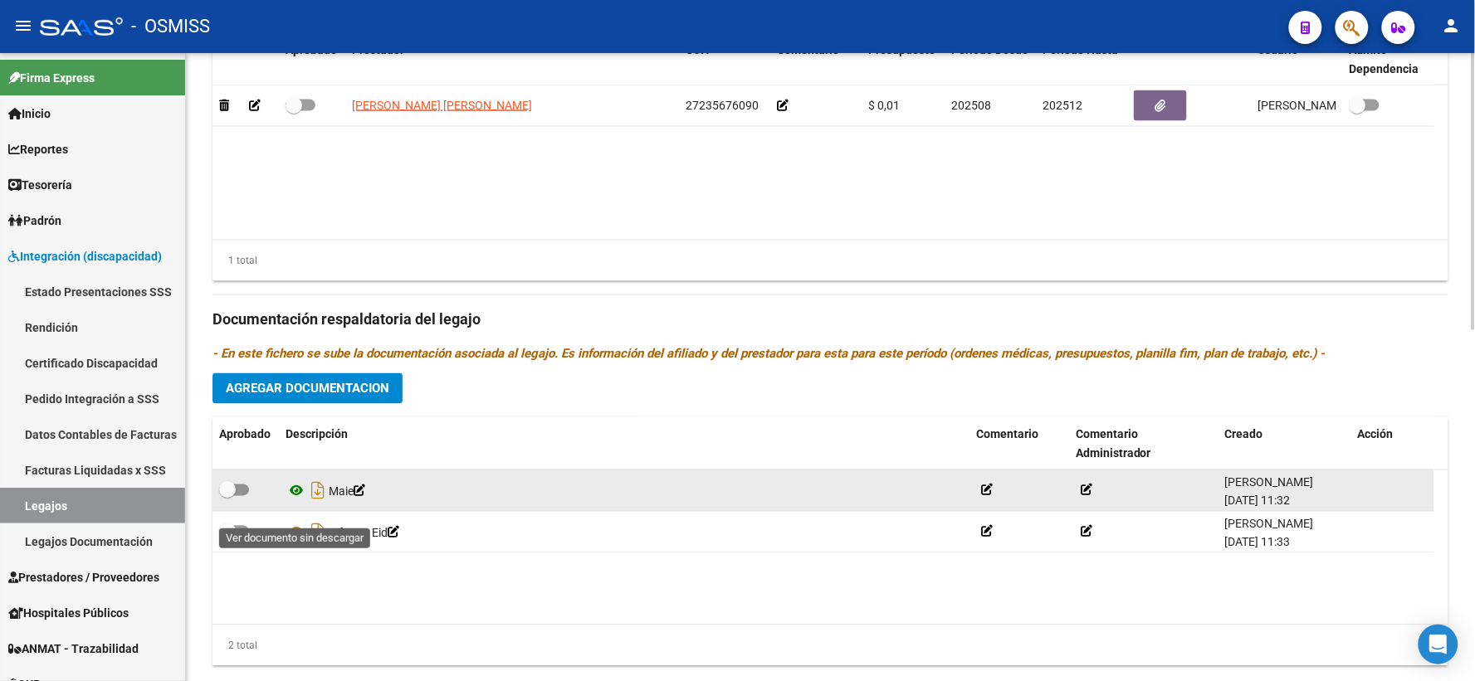
click at [295, 501] on icon at bounding box center [296, 491] width 22 height 20
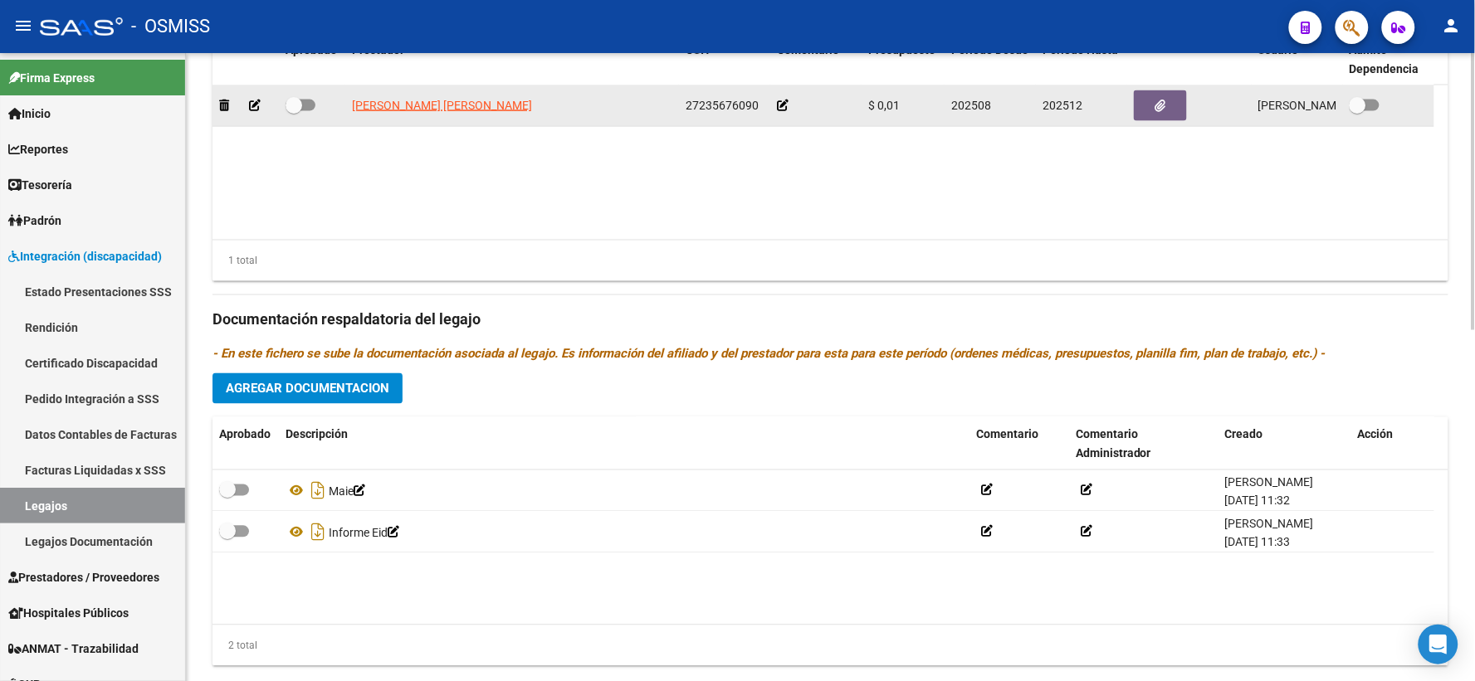
click at [781, 111] on icon at bounding box center [783, 106] width 12 height 12
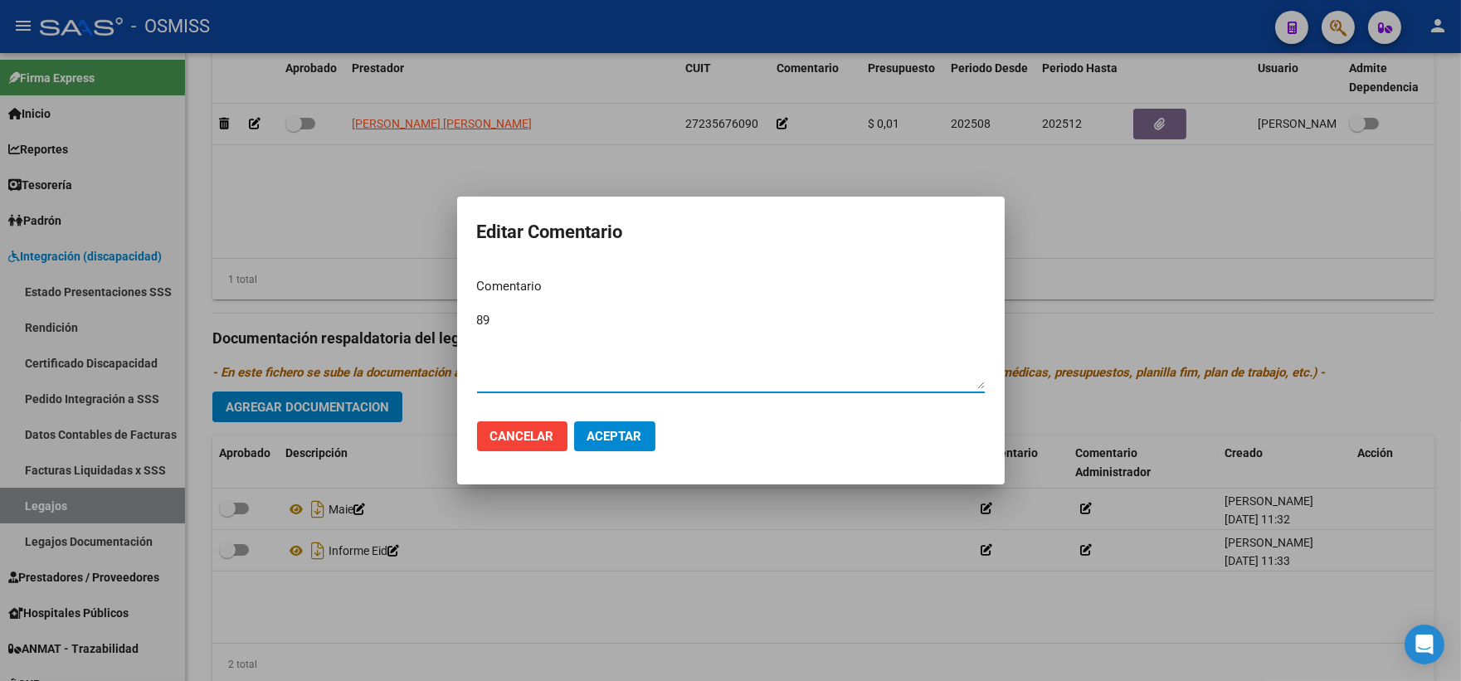
type textarea "89"
drag, startPoint x: 608, startPoint y: 435, endPoint x: 541, endPoint y: 382, distance: 85.0
click at [608, 434] on span "Aceptar" at bounding box center [615, 436] width 55 height 15
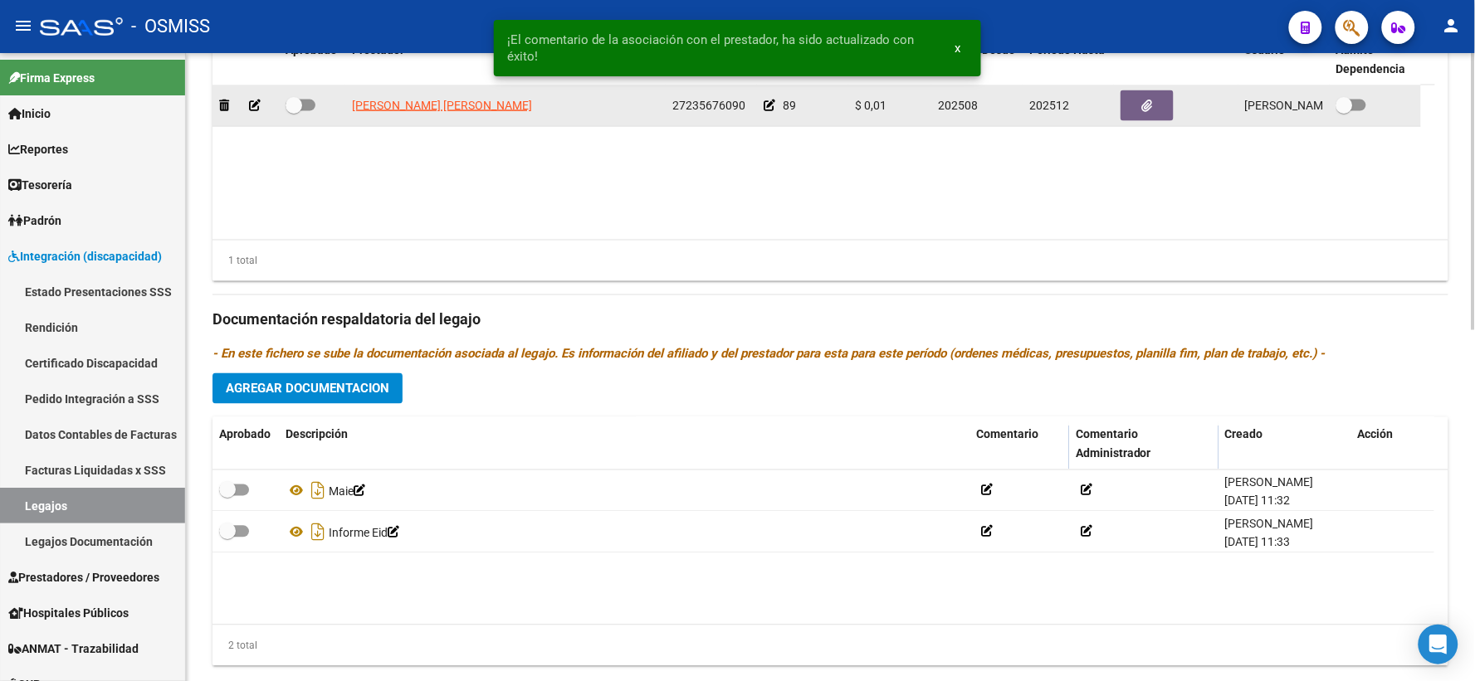
click at [295, 114] on span at bounding box center [293, 105] width 17 height 17
click at [294, 112] on input "checkbox" at bounding box center [293, 111] width 1 height 1
checkbox input "true"
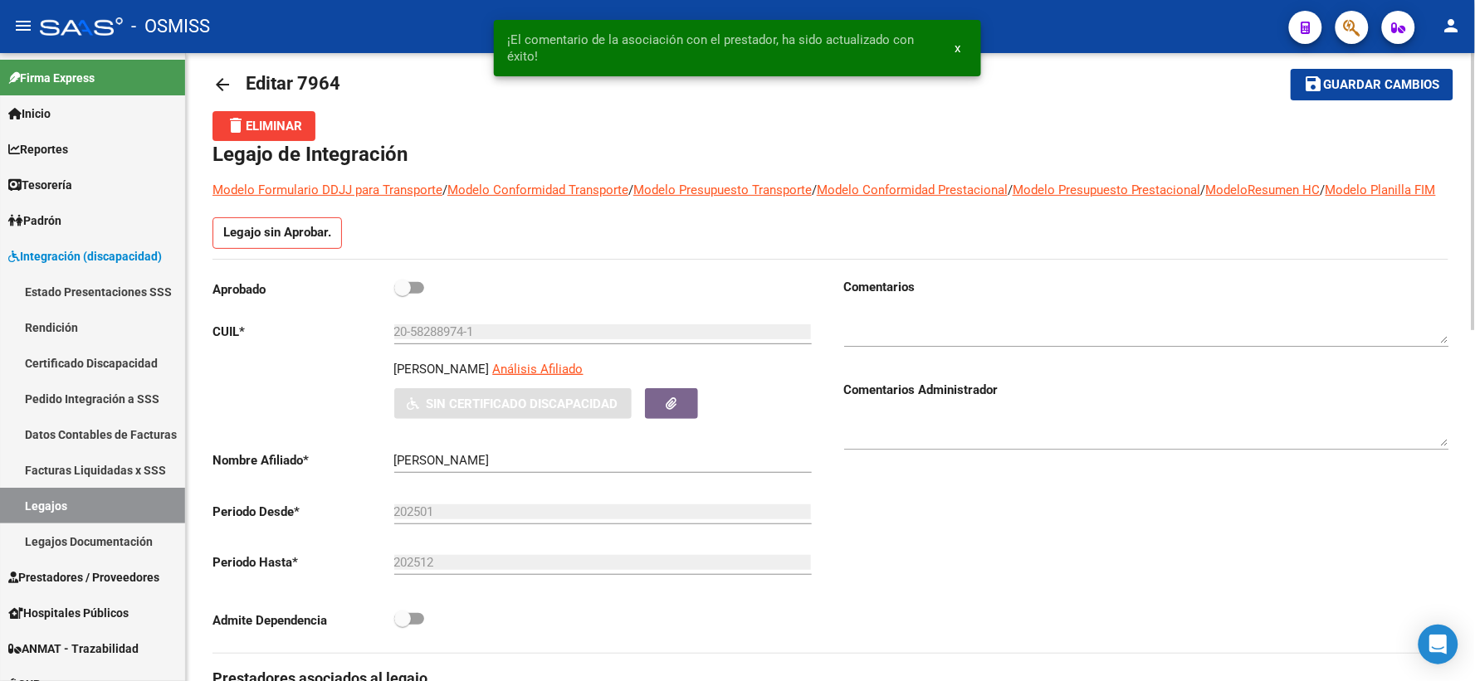
scroll to position [0, 0]
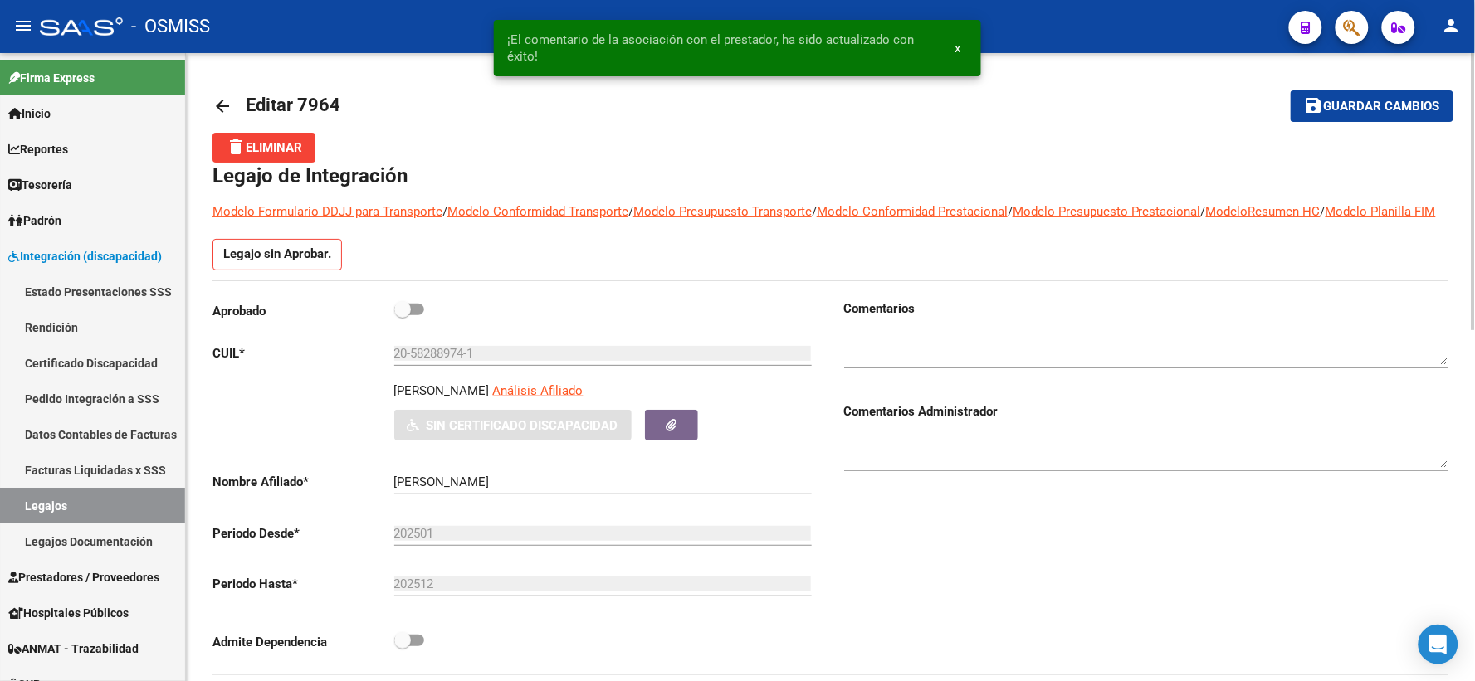
click at [403, 318] on span at bounding box center [402, 309] width 17 height 17
click at [403, 316] on input "checkbox" at bounding box center [402, 315] width 1 height 1
checkbox input "true"
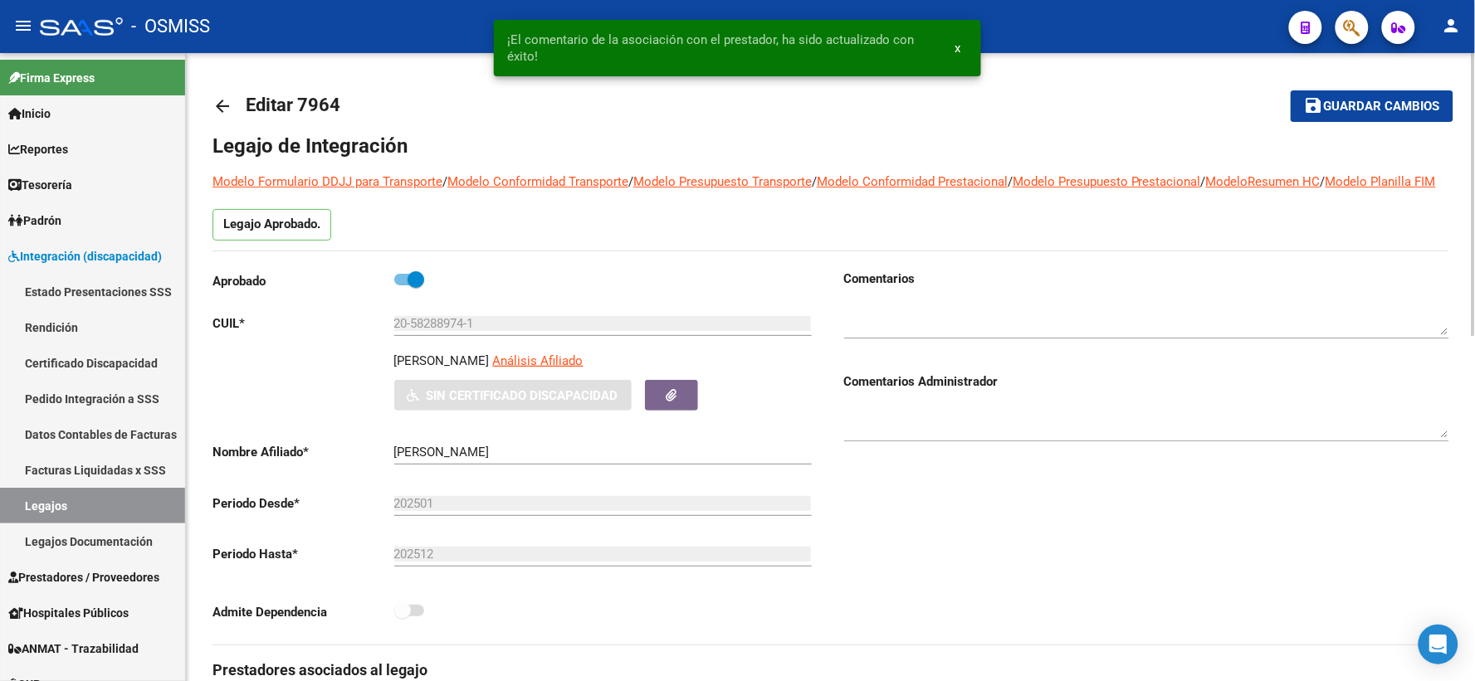
click at [1332, 103] on span "Guardar cambios" at bounding box center [1382, 107] width 116 height 15
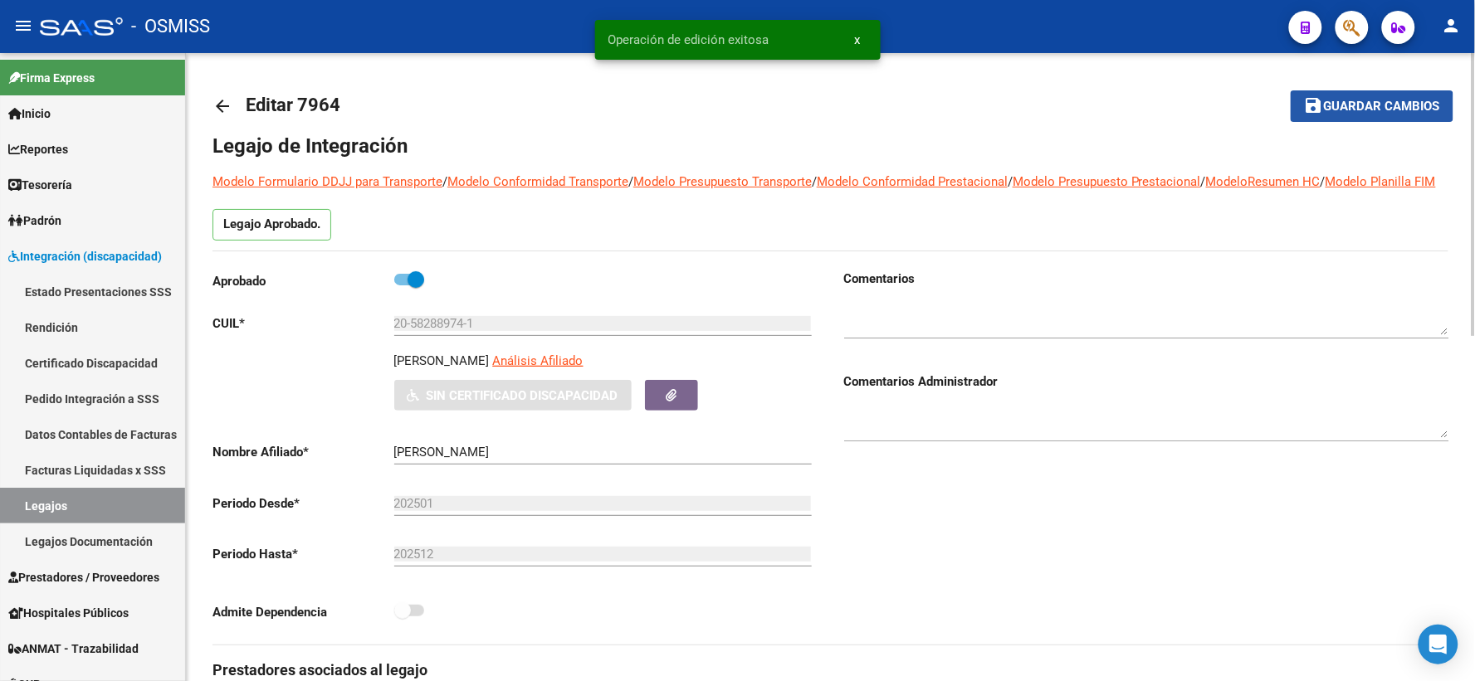
drag, startPoint x: 1341, startPoint y: 110, endPoint x: 583, endPoint y: 103, distance: 757.8
click at [1340, 111] on span "Guardar cambios" at bounding box center [1382, 107] width 116 height 15
click at [219, 105] on mat-icon "arrow_back" at bounding box center [222, 106] width 20 height 20
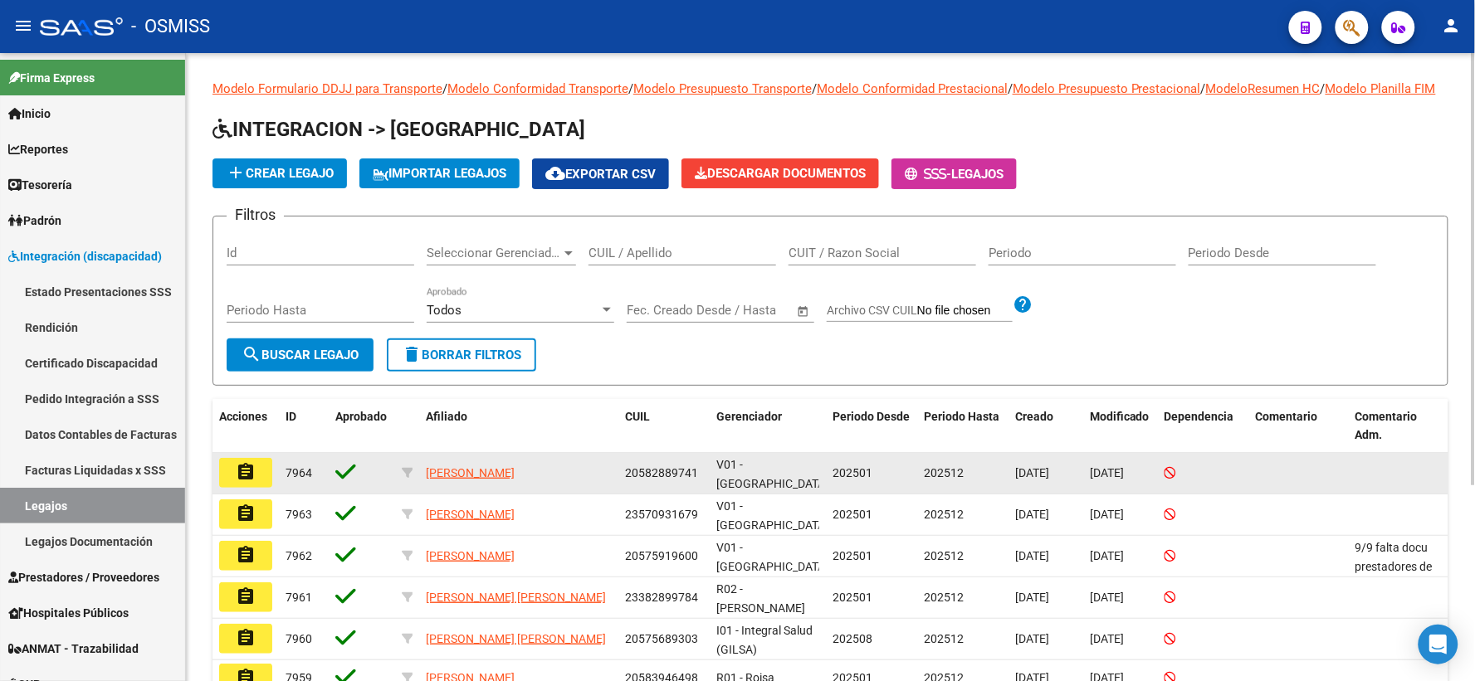
click at [243, 480] on mat-icon "assignment" at bounding box center [246, 472] width 20 height 20
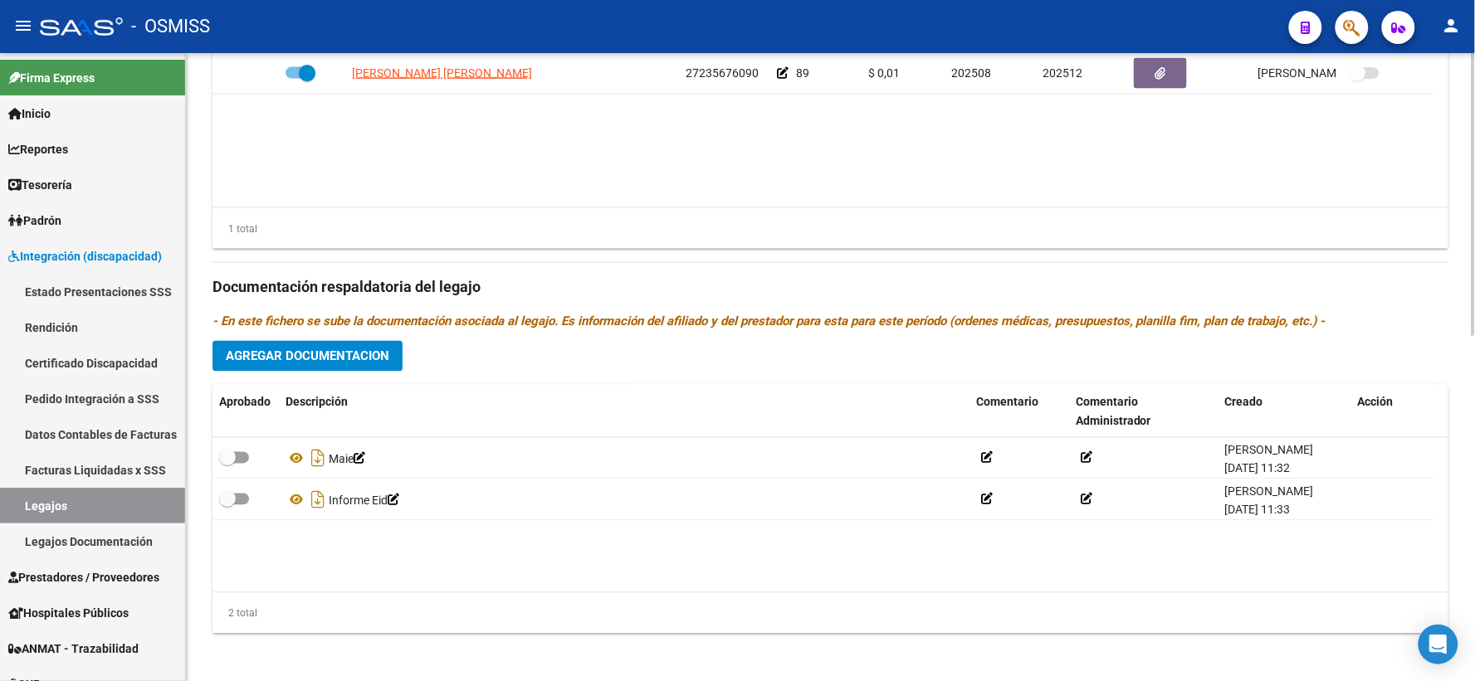
scroll to position [766, 0]
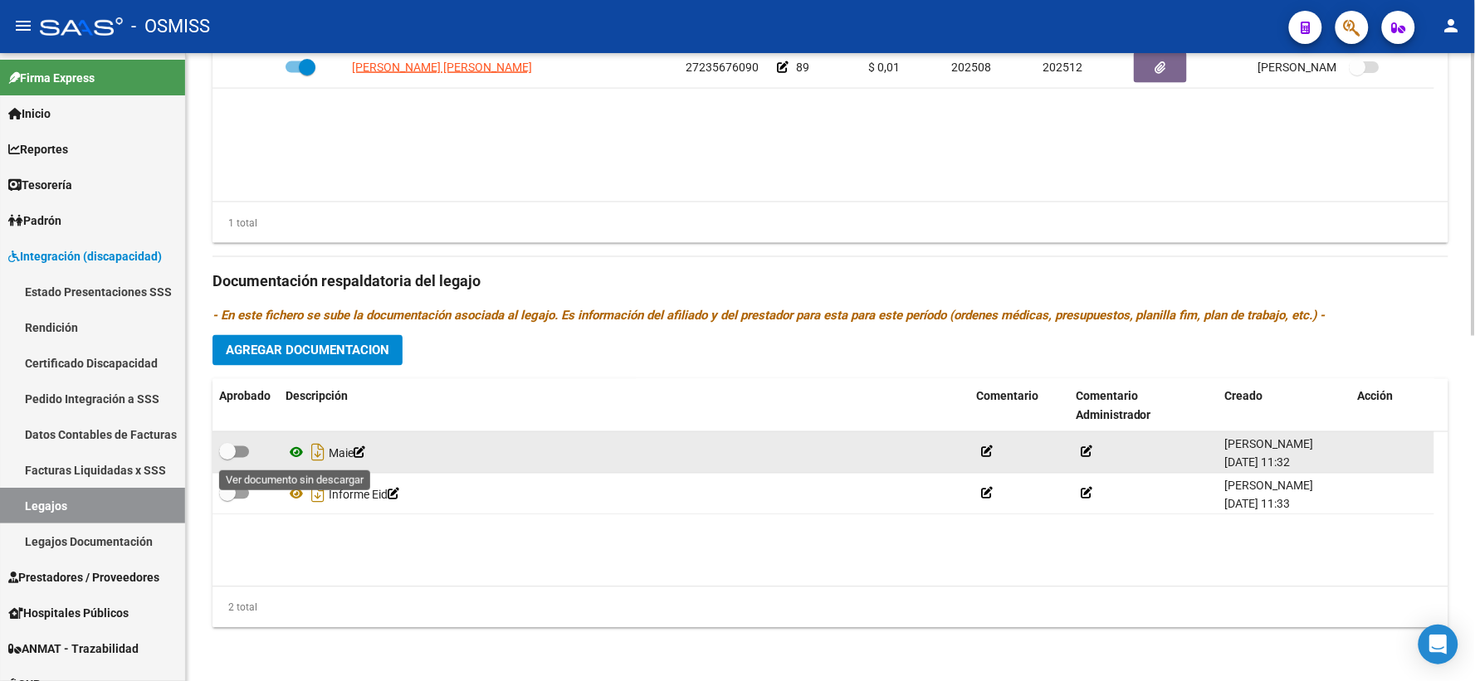
click at [295, 452] on icon at bounding box center [296, 453] width 22 height 20
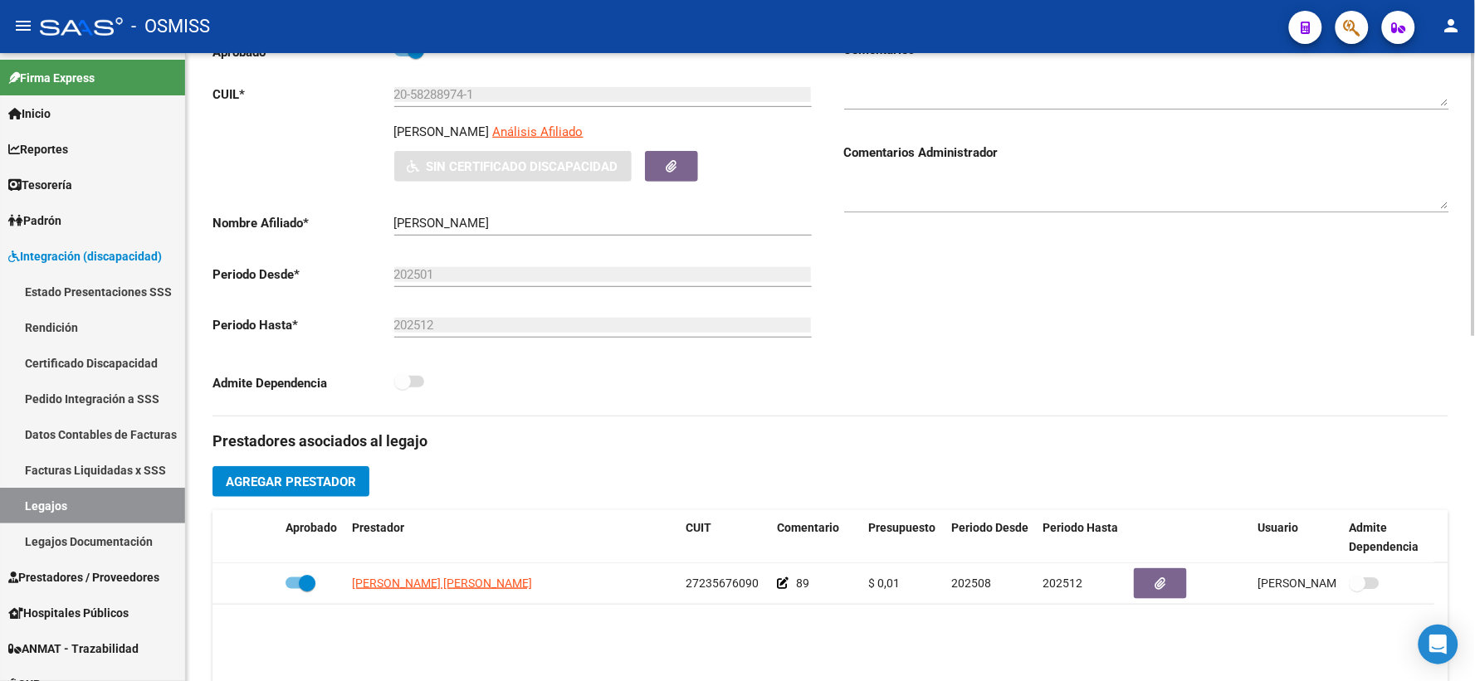
scroll to position [212, 0]
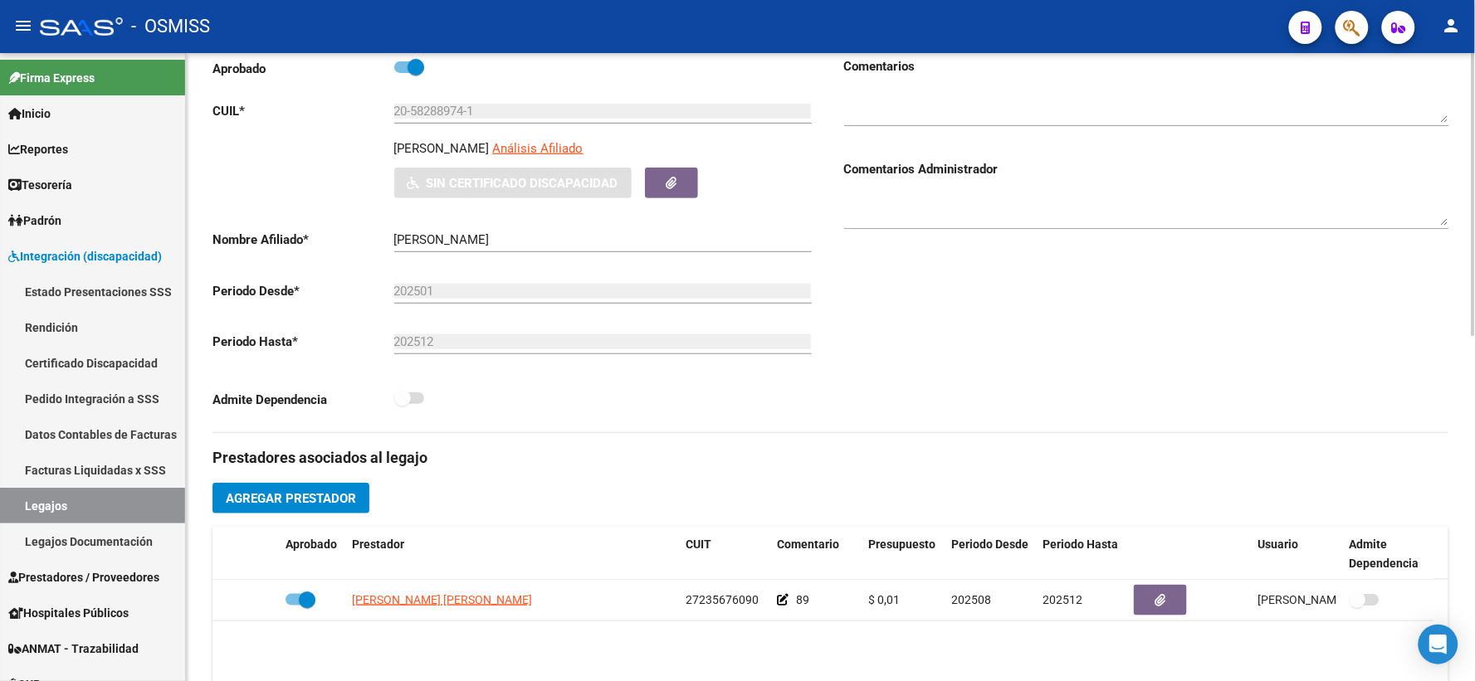
click at [997, 220] on textarea at bounding box center [1146, 209] width 605 height 33
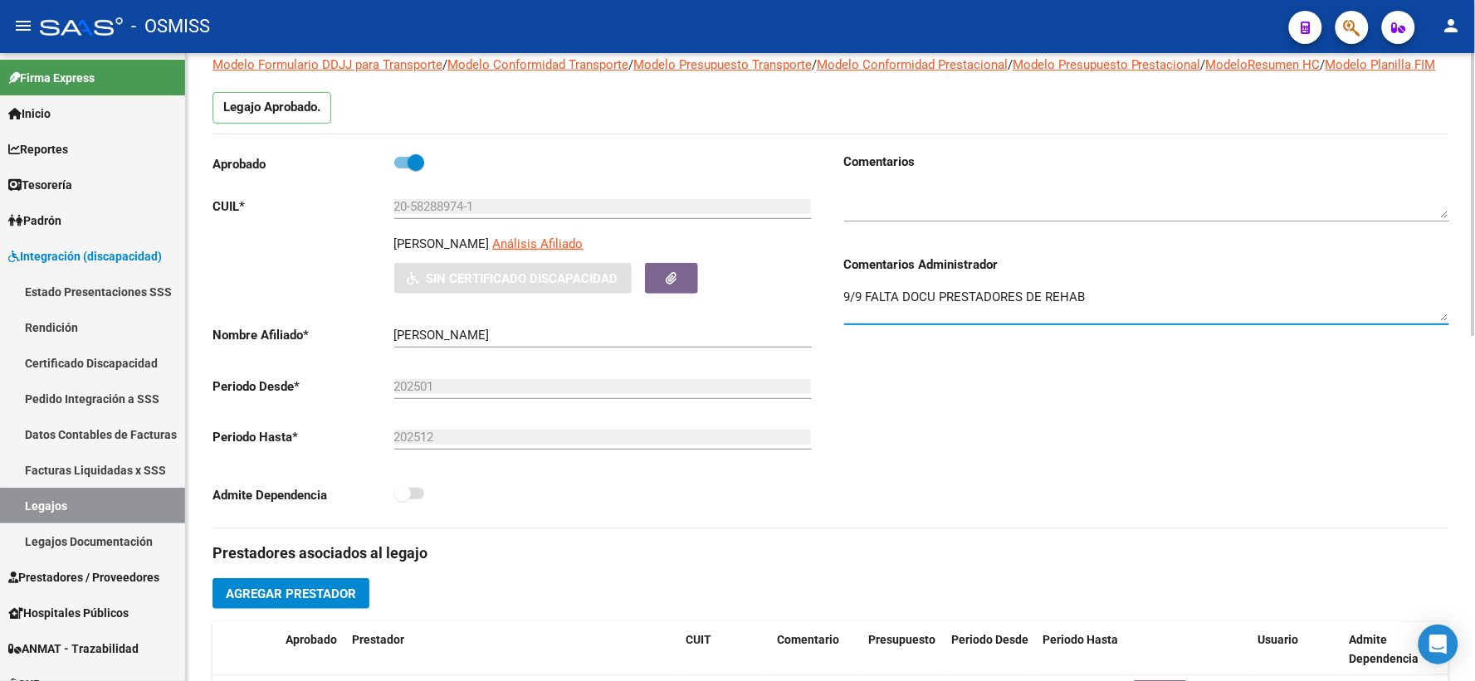
scroll to position [0, 0]
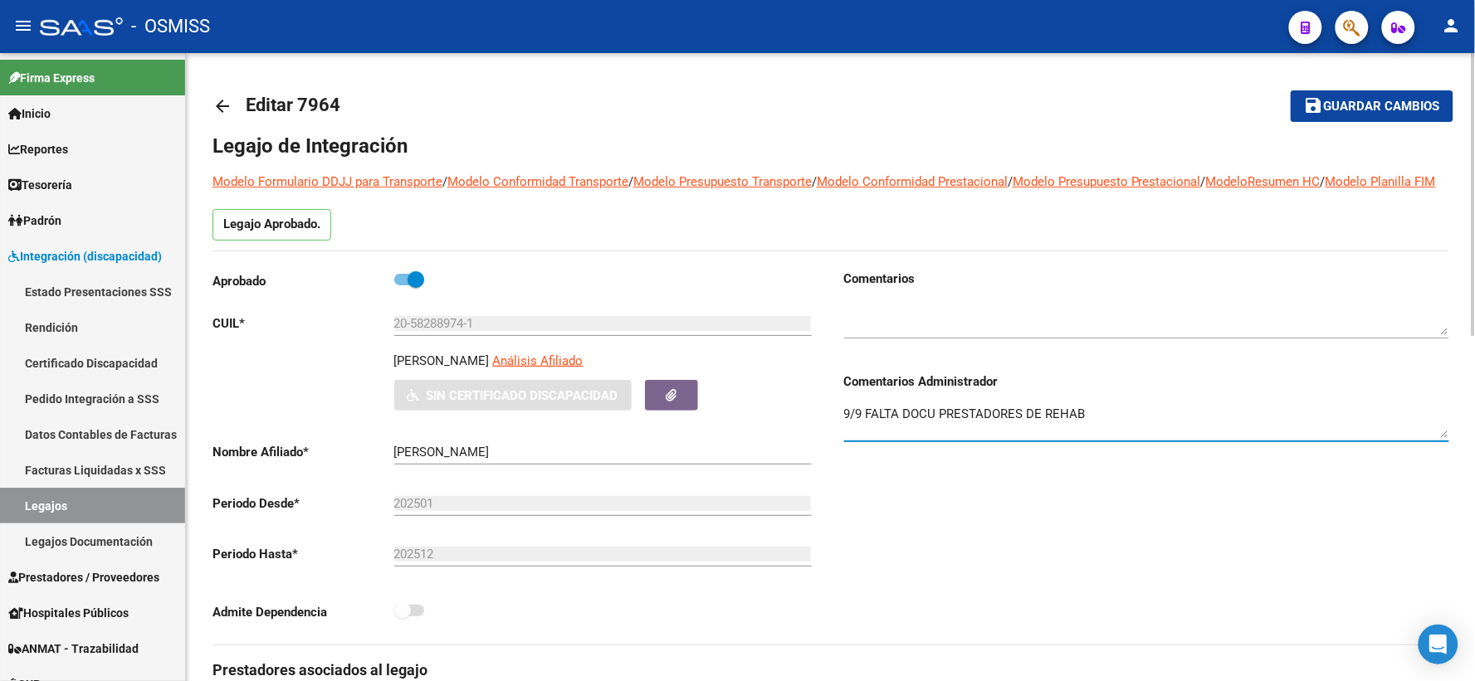
type textarea "9/9 FALTA DOCU PRESTADORES DE REHAB"
click at [1326, 111] on span "Guardar cambios" at bounding box center [1382, 107] width 116 height 15
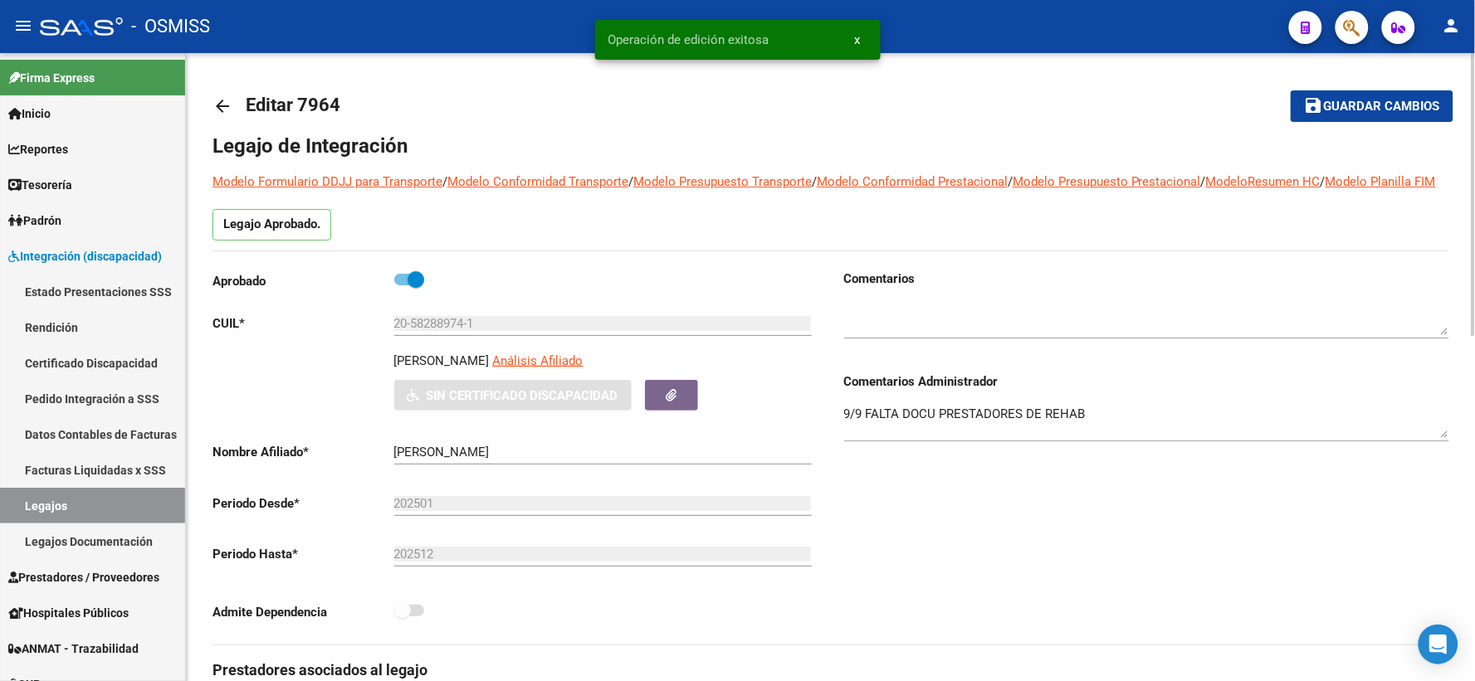
click at [222, 105] on mat-icon "arrow_back" at bounding box center [222, 106] width 20 height 20
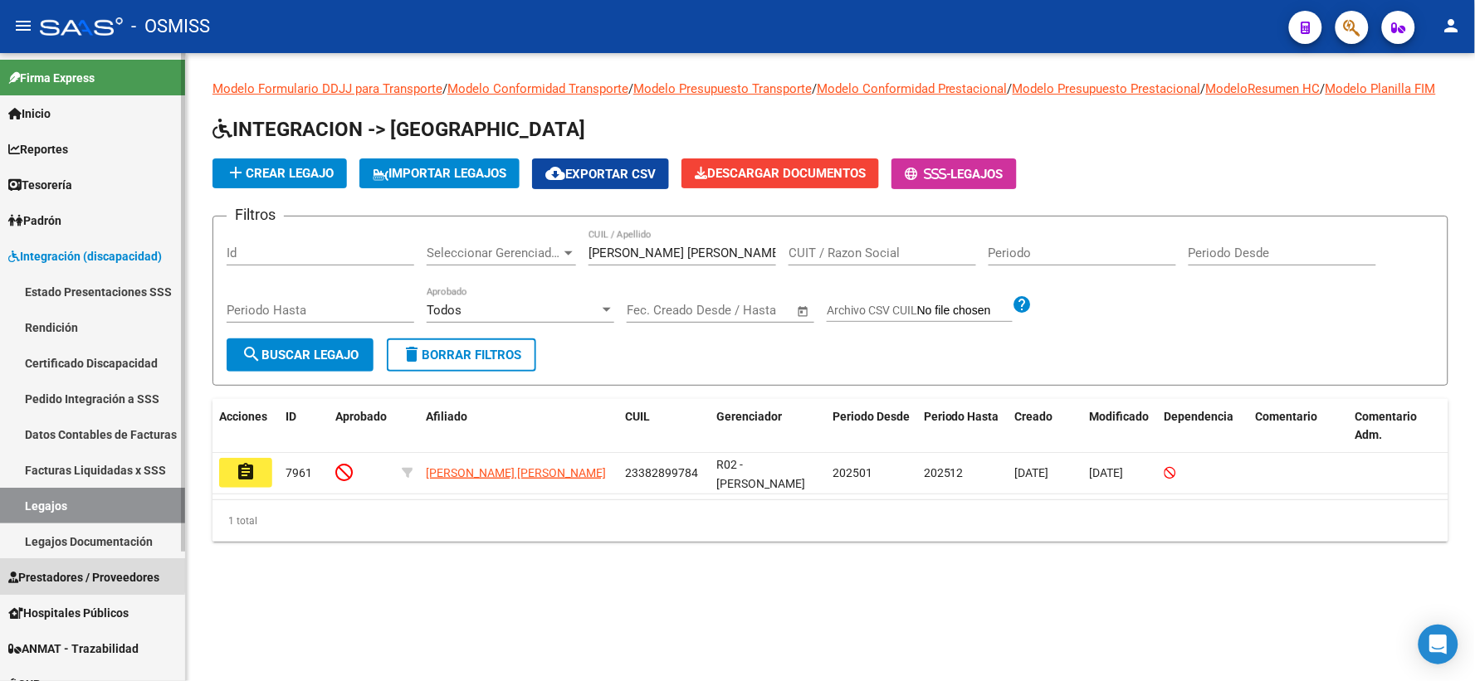
click at [68, 574] on span "Prestadores / Proveedores" at bounding box center [83, 577] width 151 height 18
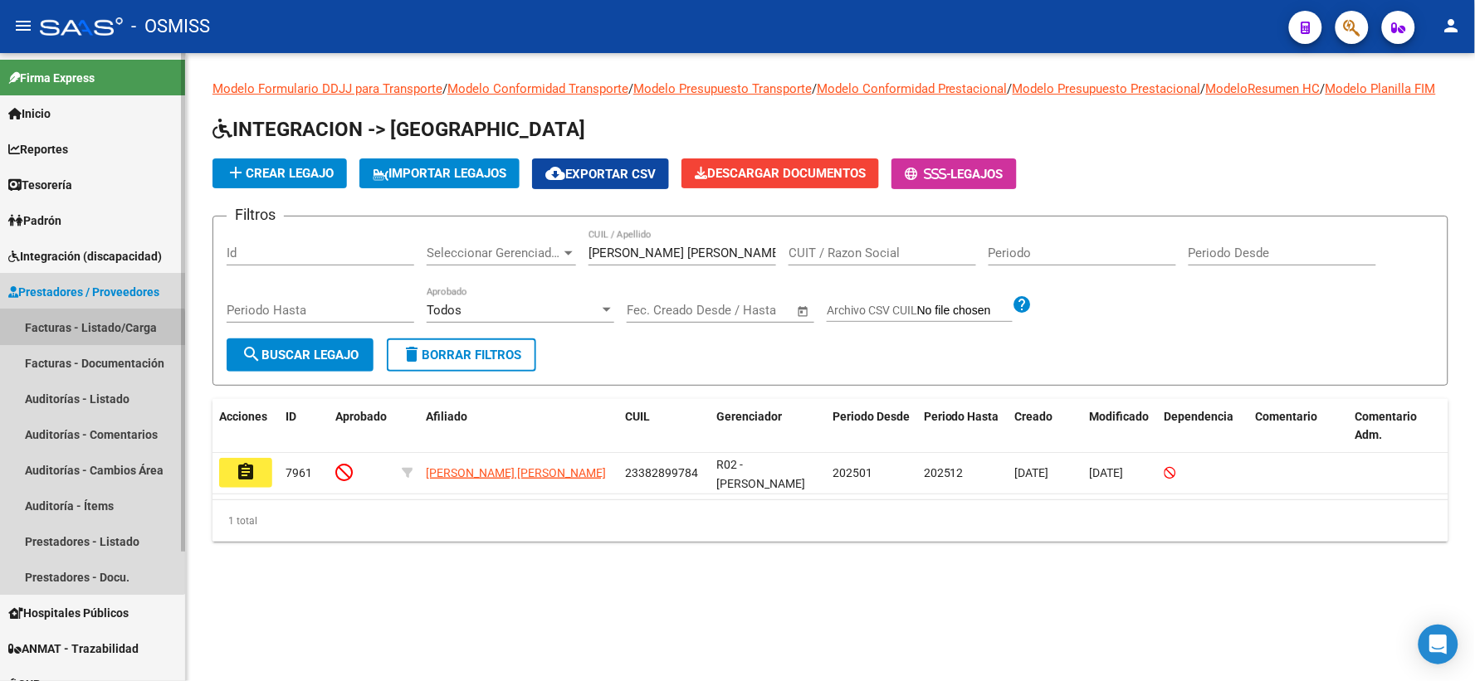
click at [86, 329] on link "Facturas - Listado/Carga" at bounding box center [92, 328] width 185 height 36
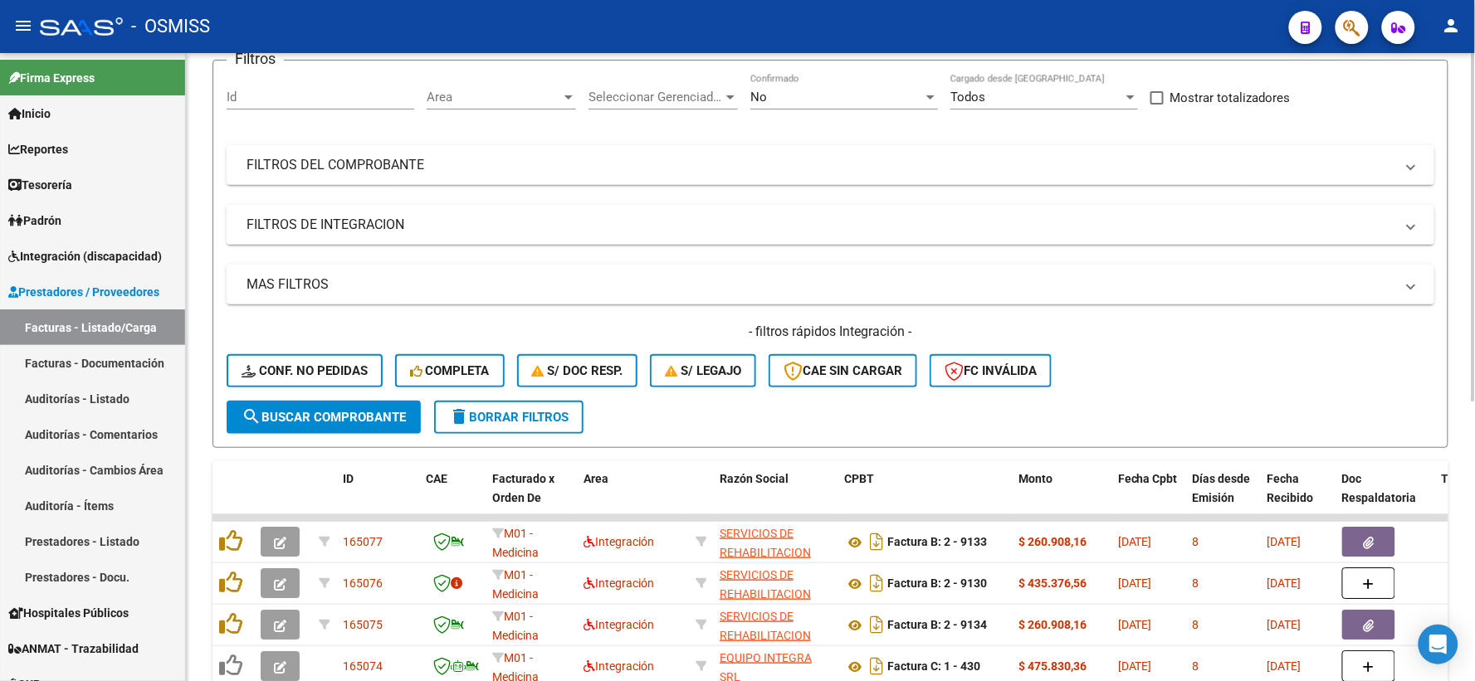
scroll to position [92, 0]
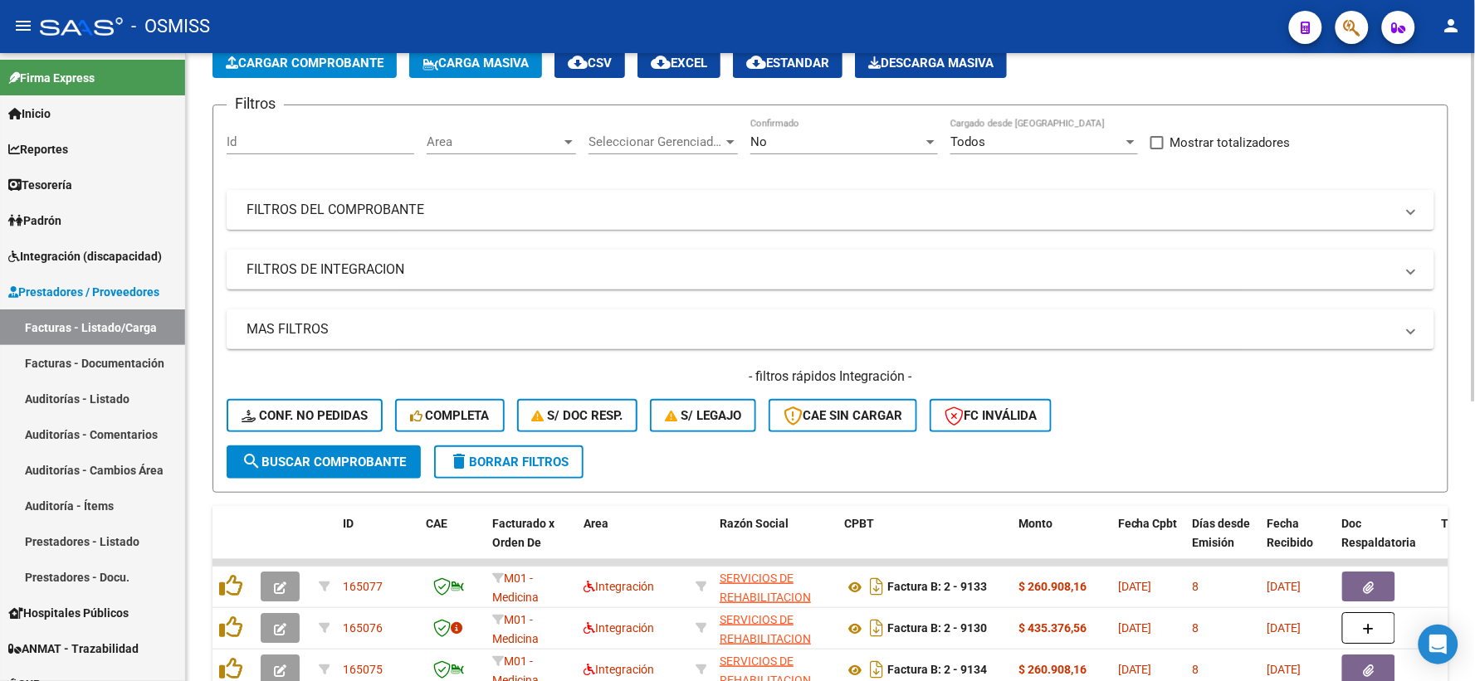
click at [492, 220] on mat-expansion-panel-header "FILTROS DEL COMPROBANTE" at bounding box center [831, 210] width 1208 height 40
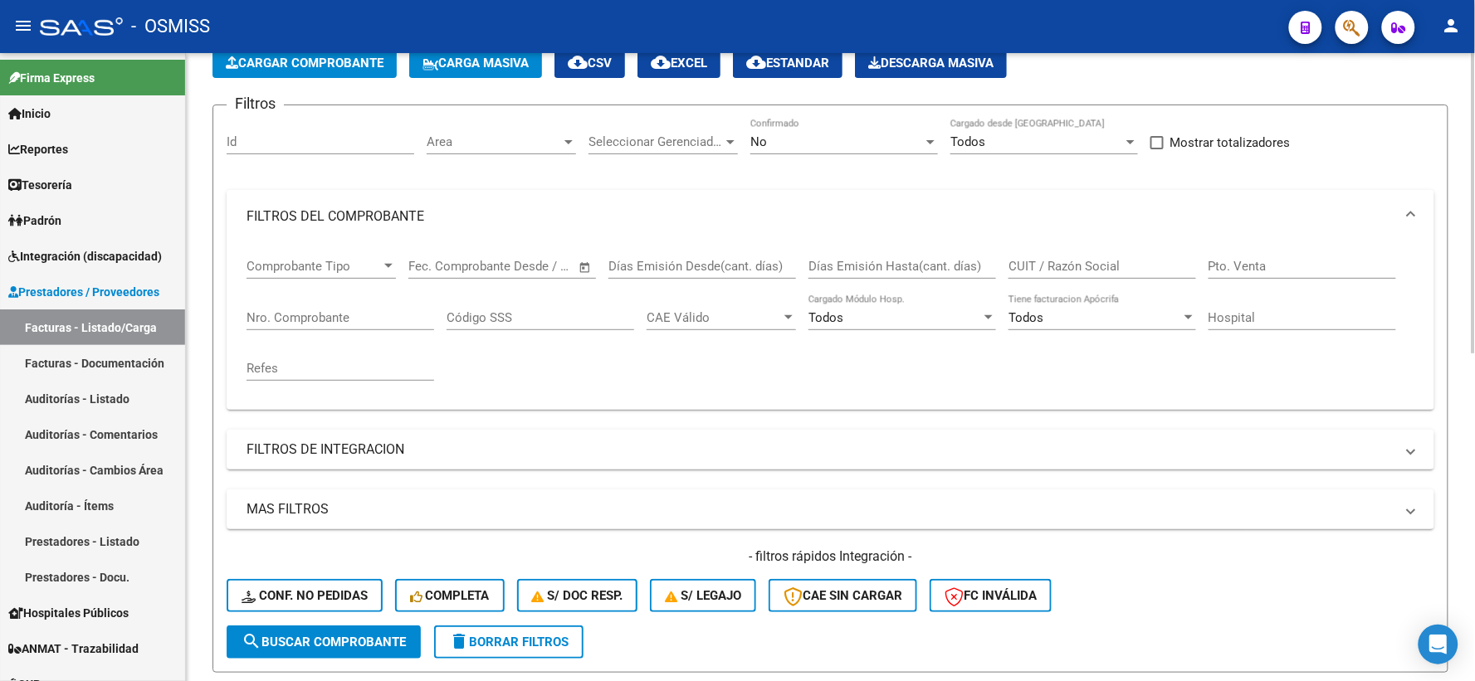
click at [337, 318] on input "Nro. Comprobante" at bounding box center [340, 317] width 188 height 15
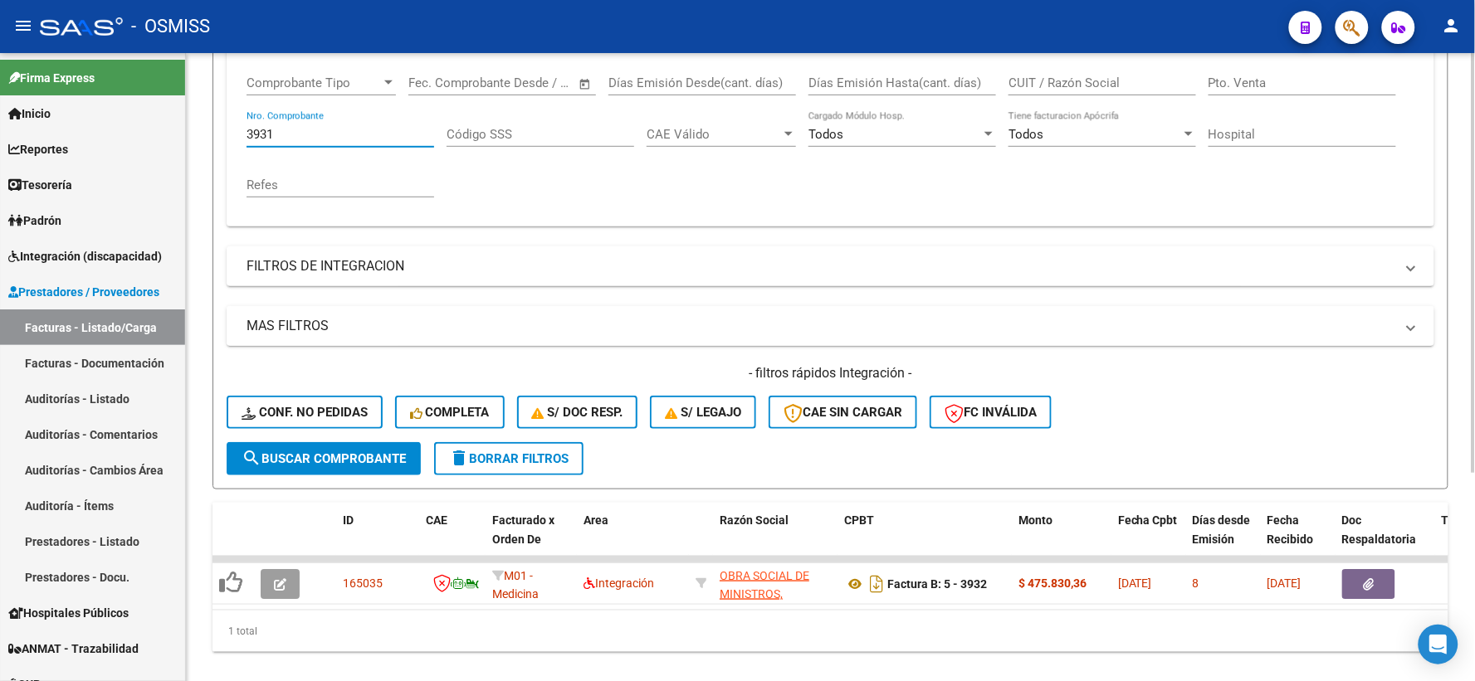
scroll to position [312, 0]
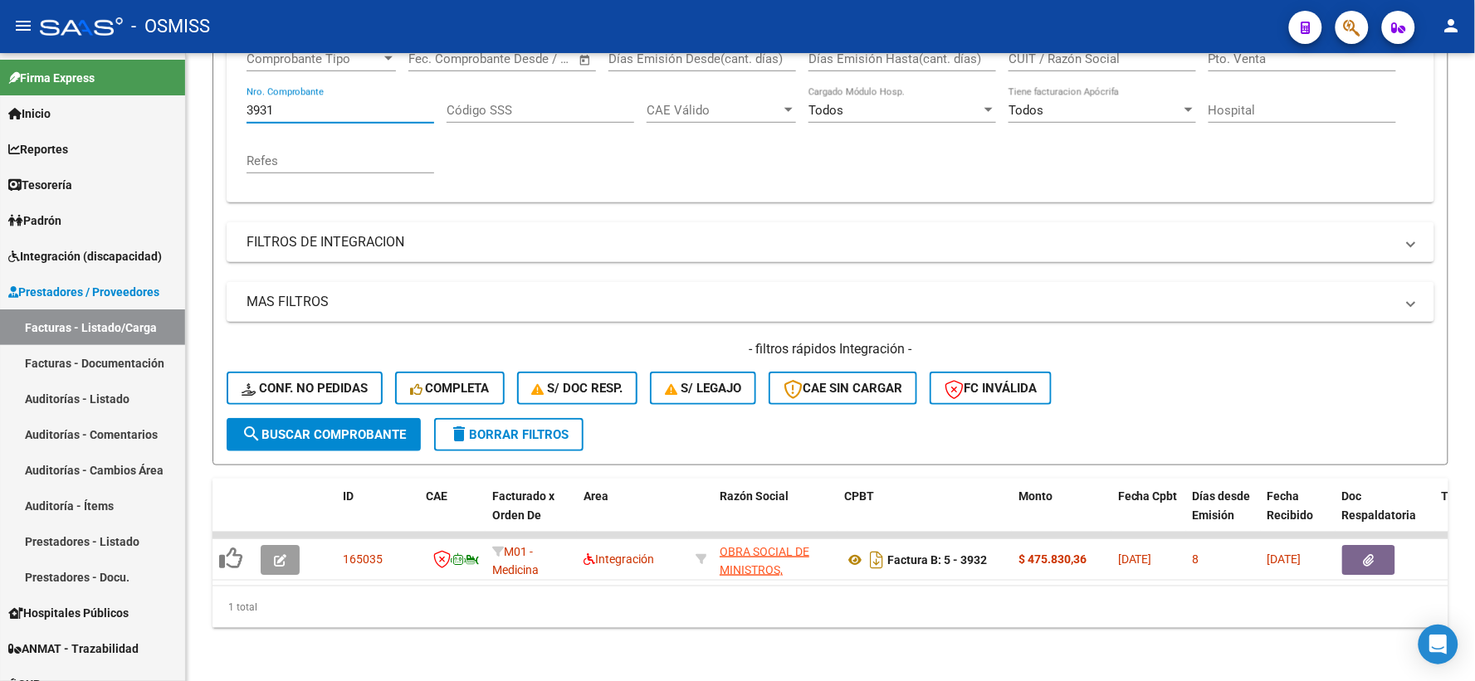
type input "3931"
